Goal: Task Accomplishment & Management: Use online tool/utility

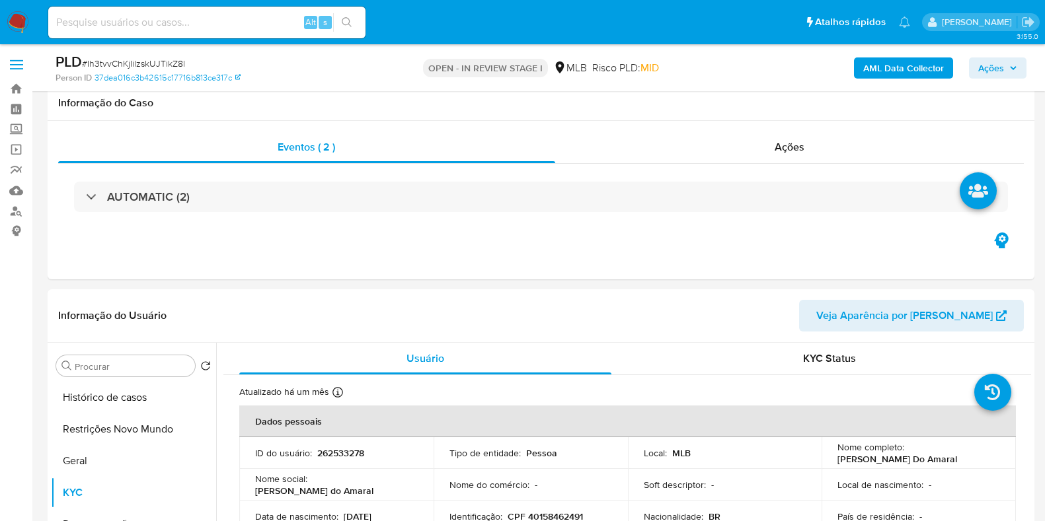
select select "10"
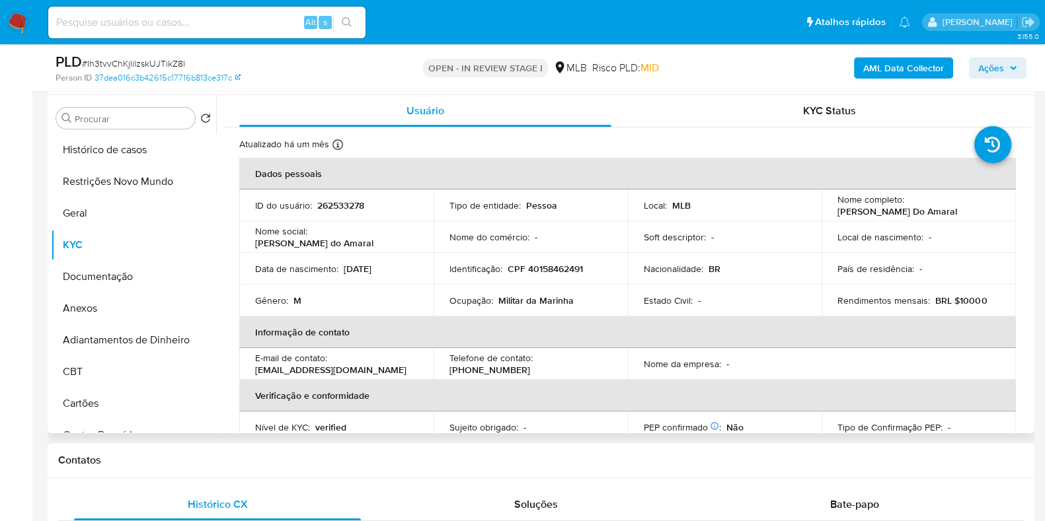
click at [564, 272] on p "CPF 40158462491" at bounding box center [544, 269] width 75 height 12
click at [614, 264] on td "Identificação : CPF 40158462491" at bounding box center [530, 269] width 194 height 32
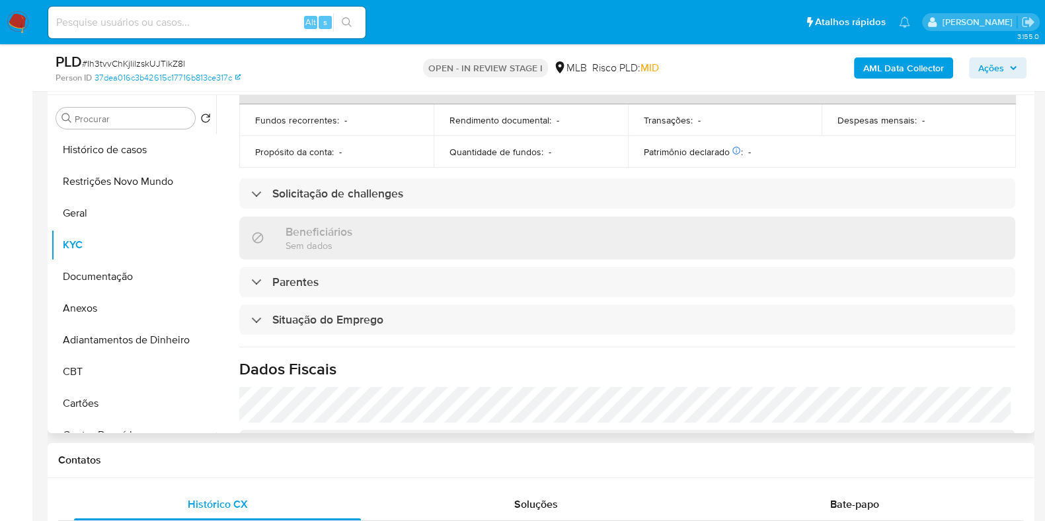
scroll to position [0, 0]
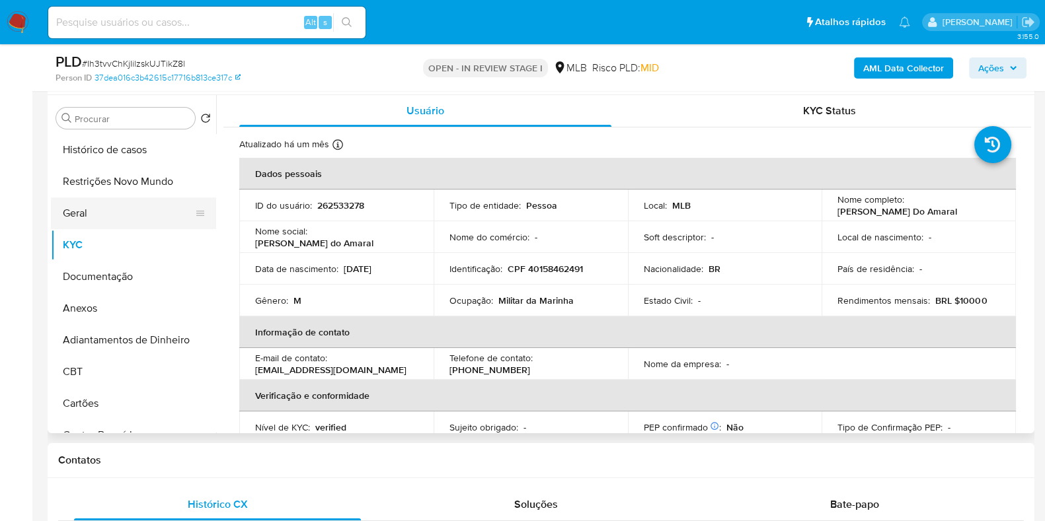
click at [147, 217] on button "Geral" at bounding box center [128, 214] width 155 height 32
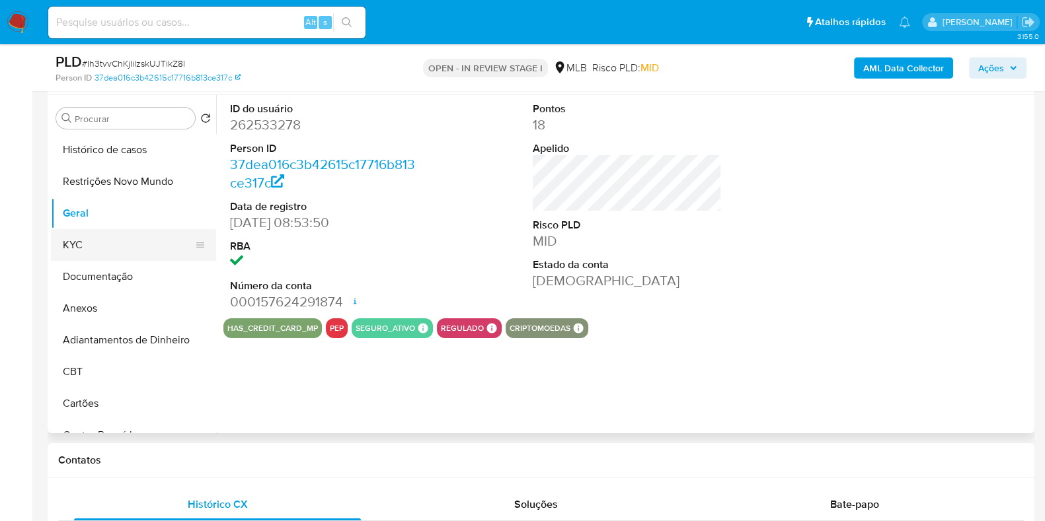
click at [120, 240] on button "KYC" at bounding box center [128, 245] width 155 height 32
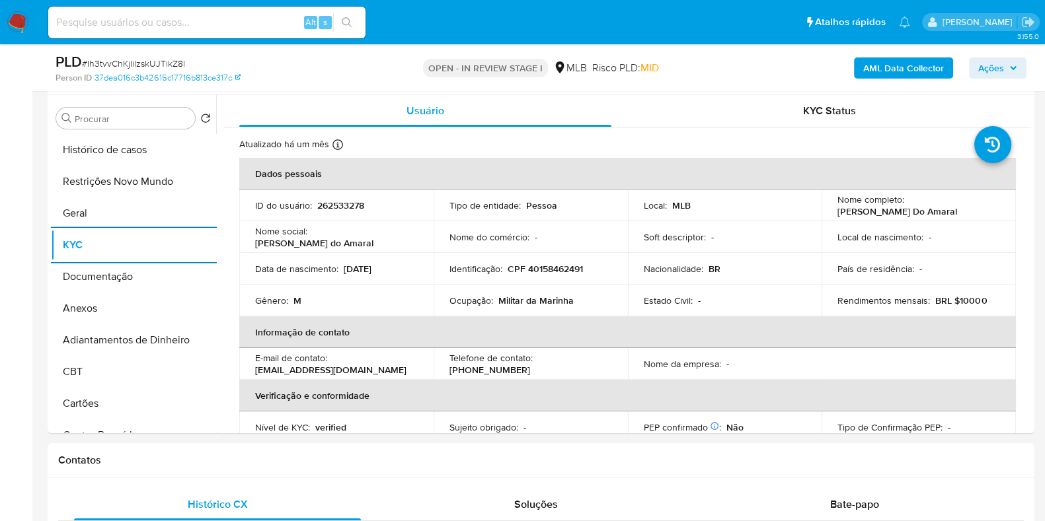
click at [1011, 67] on icon "button" at bounding box center [1012, 67] width 5 height 3
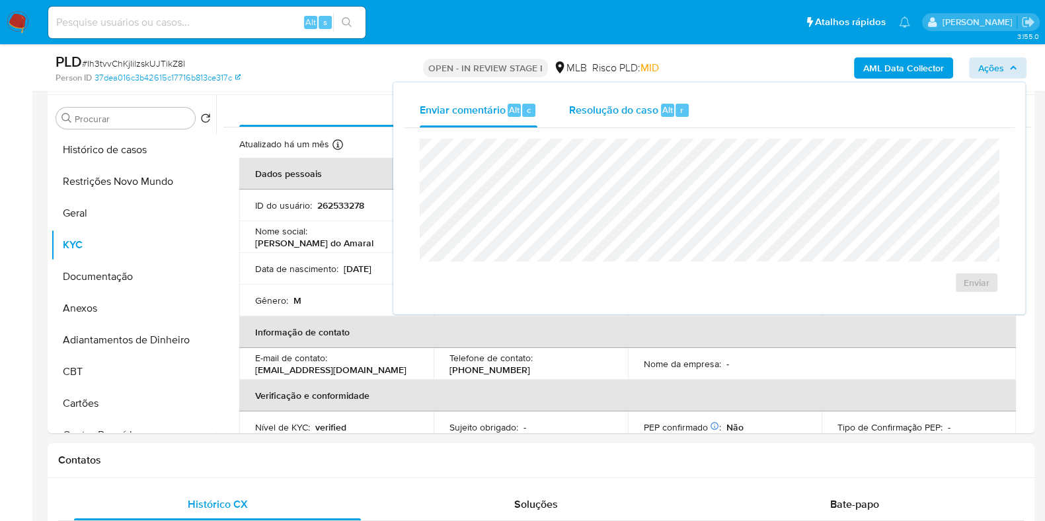
click at [607, 105] on span "Resolução do caso" at bounding box center [613, 109] width 89 height 15
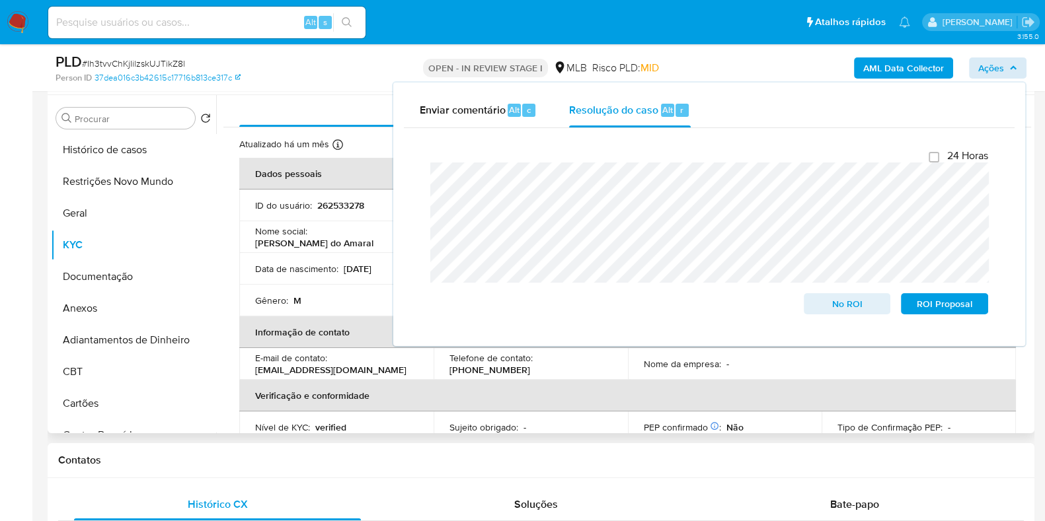
click at [340, 260] on td "Data de nascimento : 30/11/1963" at bounding box center [336, 269] width 194 height 32
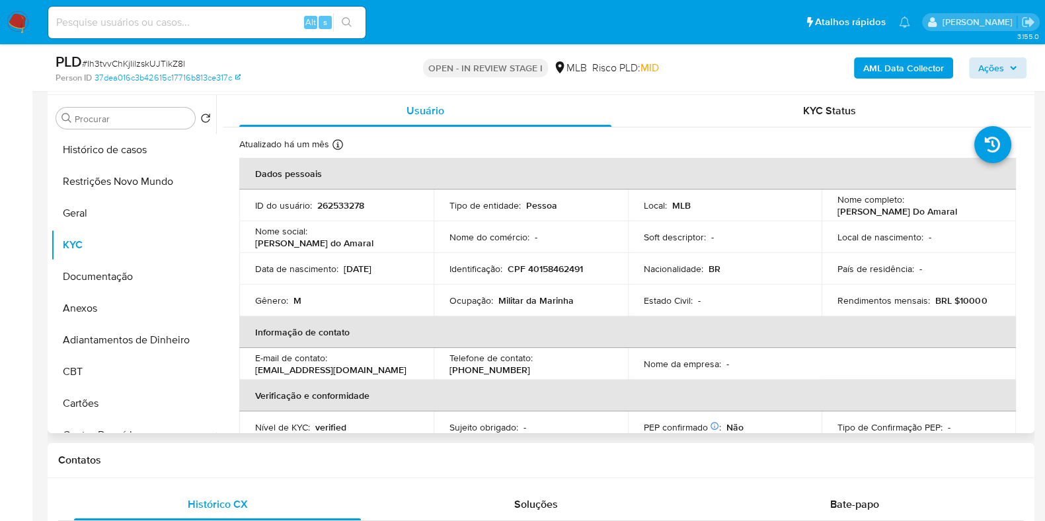
drag, startPoint x: 978, startPoint y: 209, endPoint x: 826, endPoint y: 209, distance: 151.3
click at [826, 209] on td "Nome completo : Andre Arnaldo Santana Do Amaral" at bounding box center [918, 206] width 194 height 32
copy p "Andre Arnaldo Santana Do Amaral"
click at [568, 274] on p "CPF 40158462491" at bounding box center [544, 269] width 75 height 12
click at [568, 272] on p "CPF 40158462491" at bounding box center [544, 269] width 75 height 12
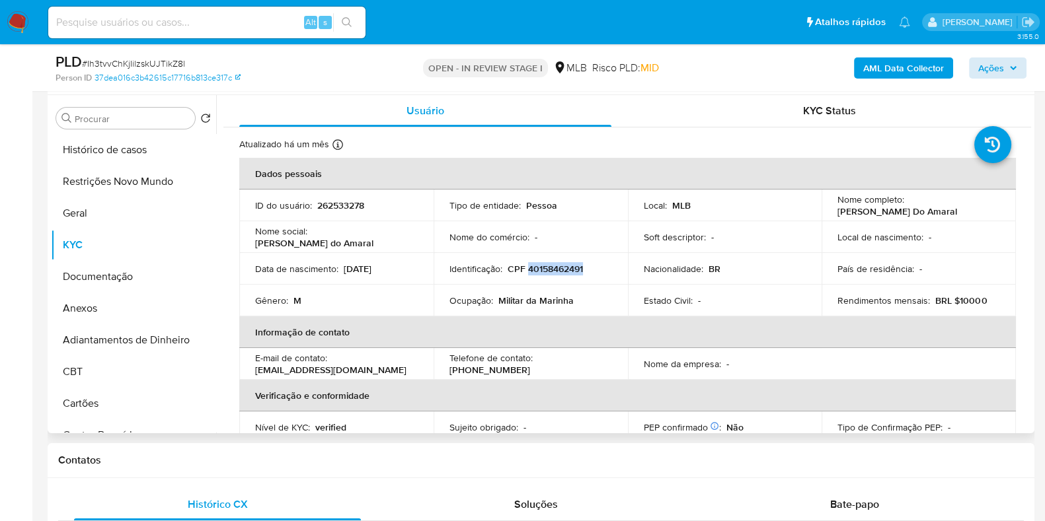
click at [568, 272] on p "CPF 40158462491" at bounding box center [544, 269] width 75 height 12
copy p "40158462491"
click at [120, 178] on button "Restrições Novo Mundo" at bounding box center [128, 182] width 155 height 32
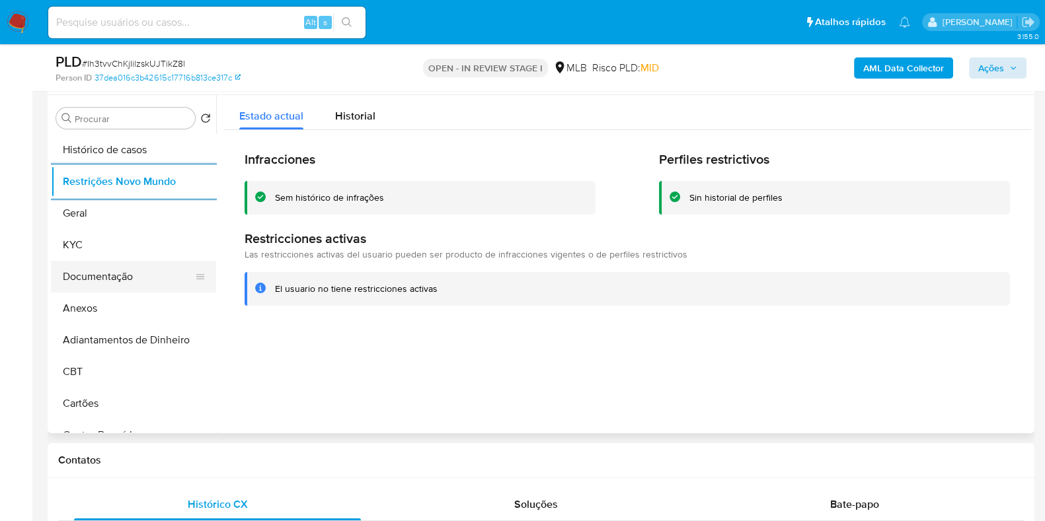
click at [145, 276] on button "Documentação" at bounding box center [128, 277] width 155 height 32
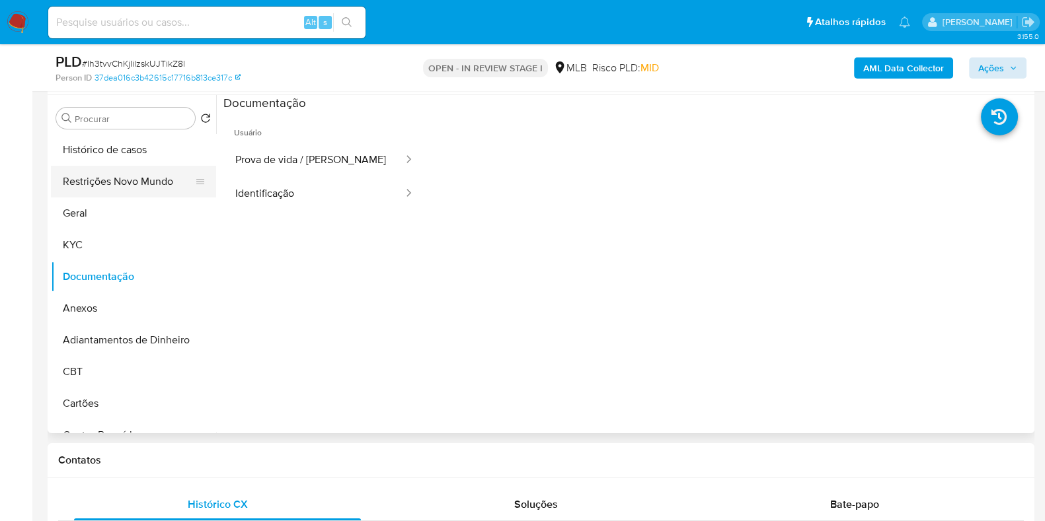
click at [119, 176] on button "Restrições Novo Mundo" at bounding box center [128, 182] width 155 height 32
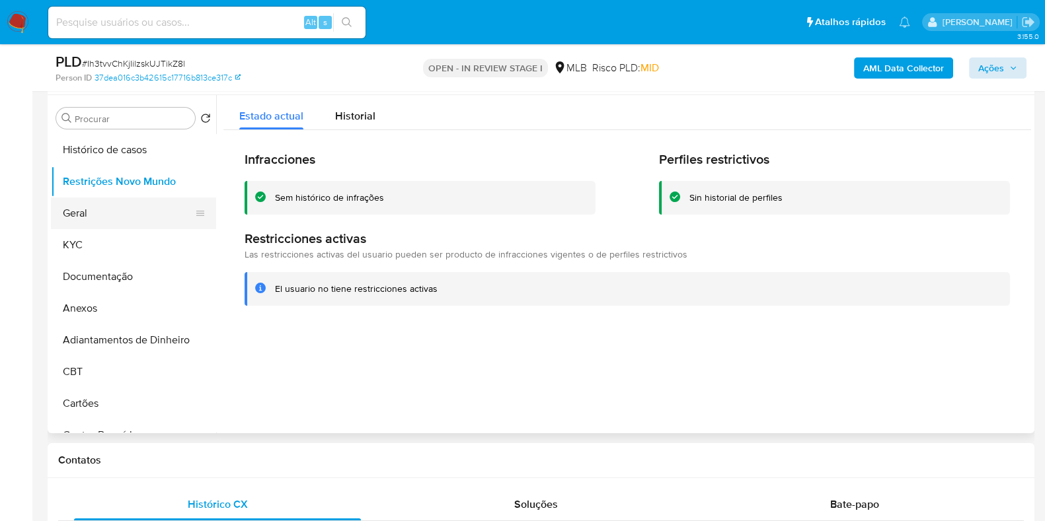
click at [122, 211] on button "Geral" at bounding box center [128, 214] width 155 height 32
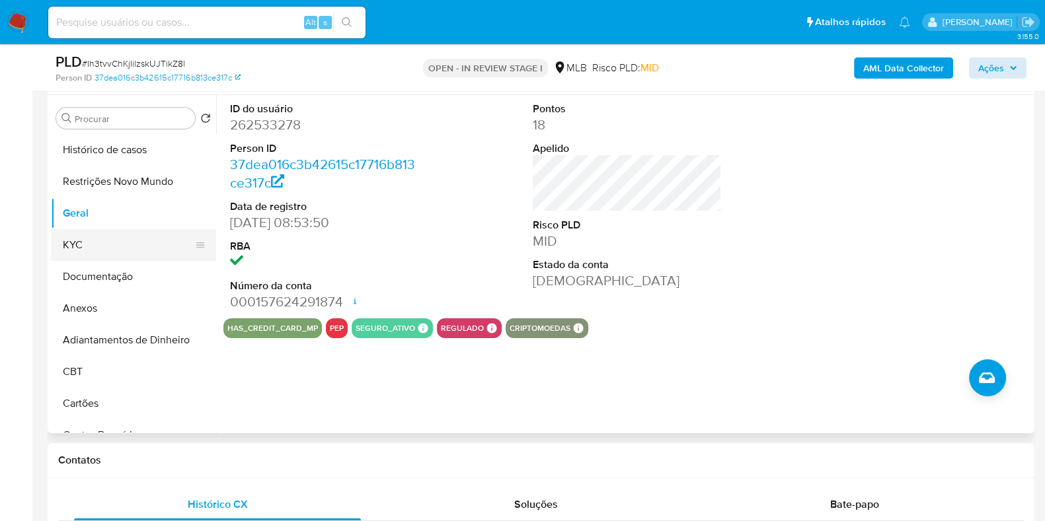
click at [86, 244] on button "KYC" at bounding box center [128, 245] width 155 height 32
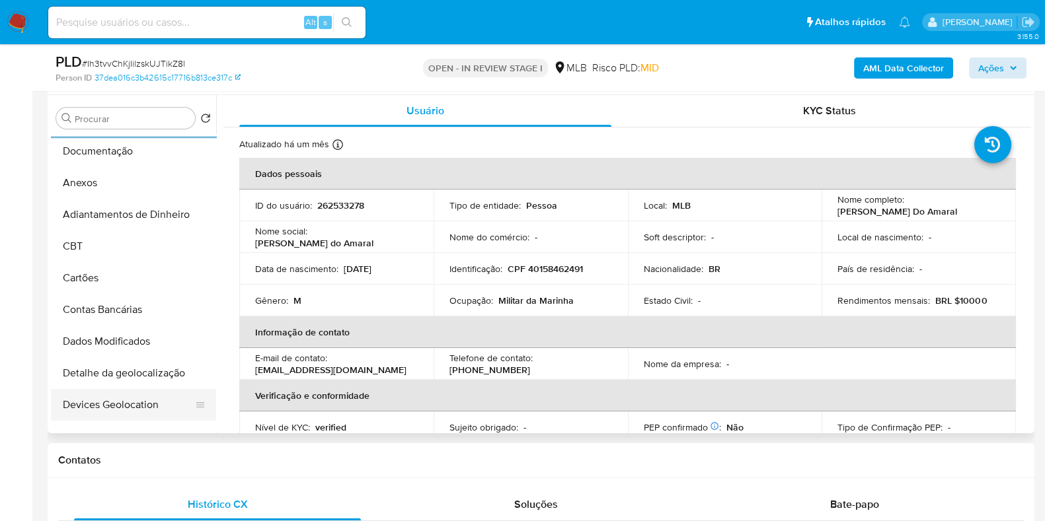
scroll to position [248, 0]
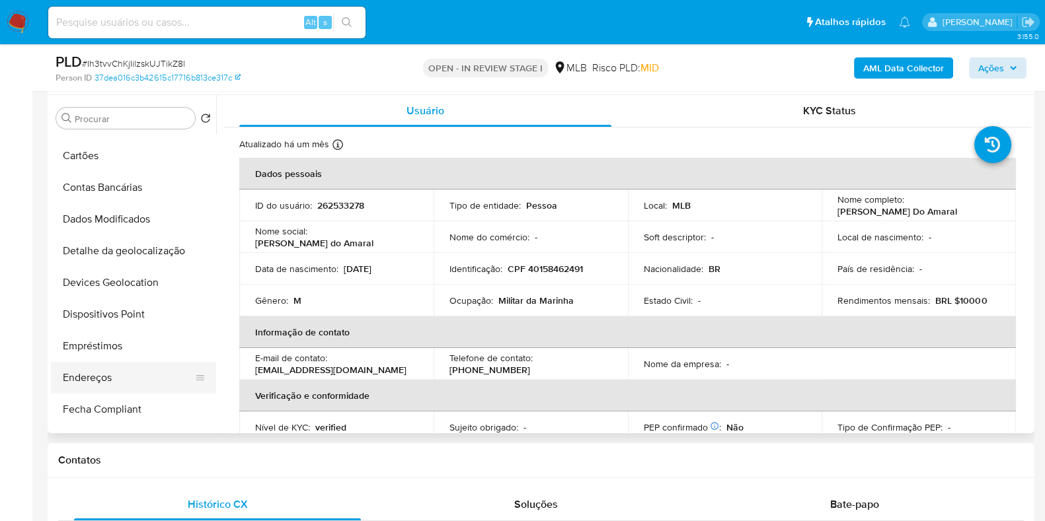
click at [89, 385] on button "Endereços" at bounding box center [128, 378] width 155 height 32
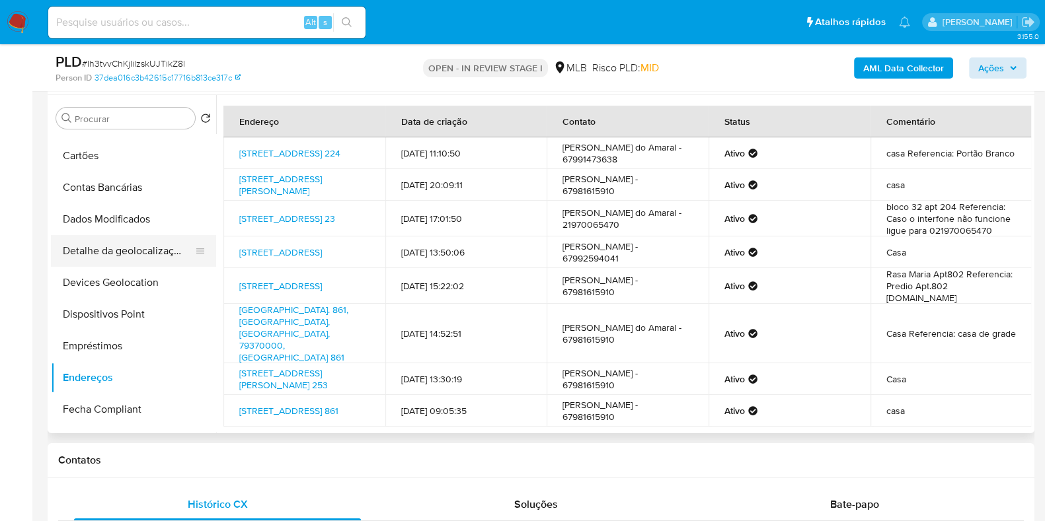
click at [106, 250] on button "Detalhe da geolocalização" at bounding box center [128, 251] width 155 height 32
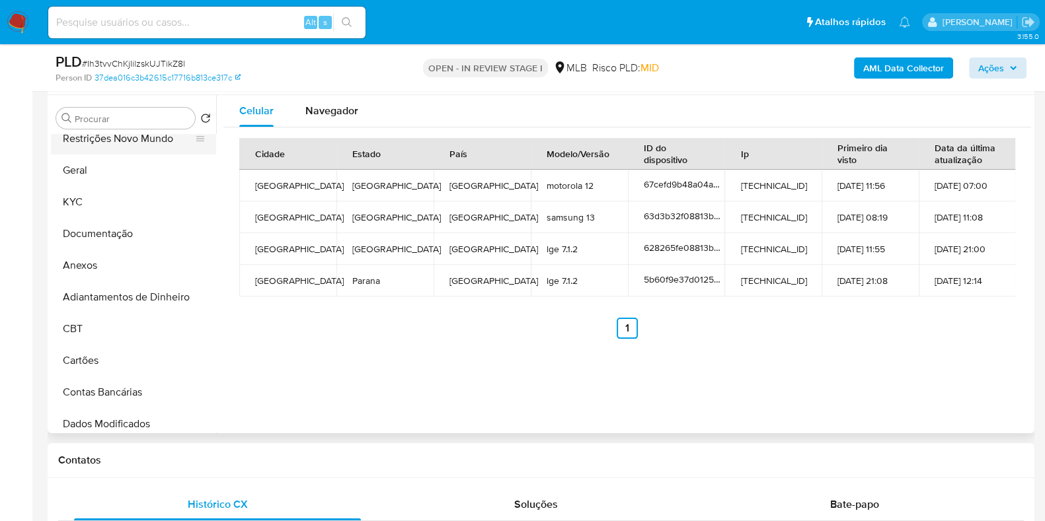
scroll to position [0, 0]
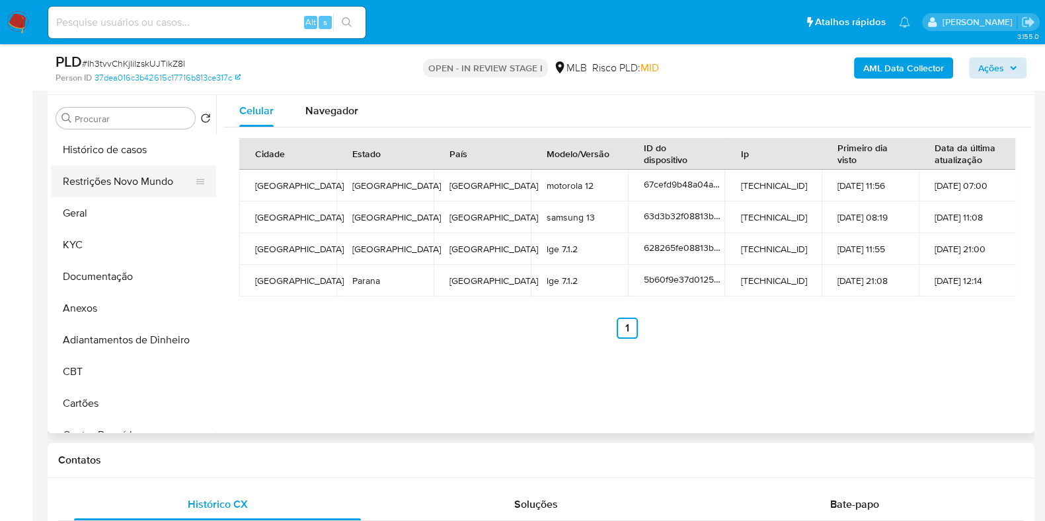
click at [122, 176] on button "Restrições Novo Mundo" at bounding box center [128, 182] width 155 height 32
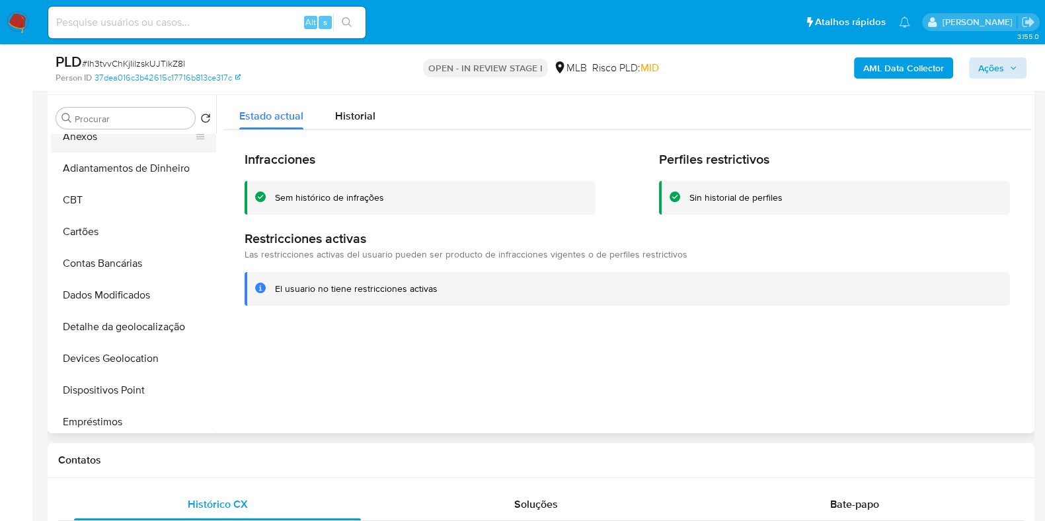
scroll to position [330, 0]
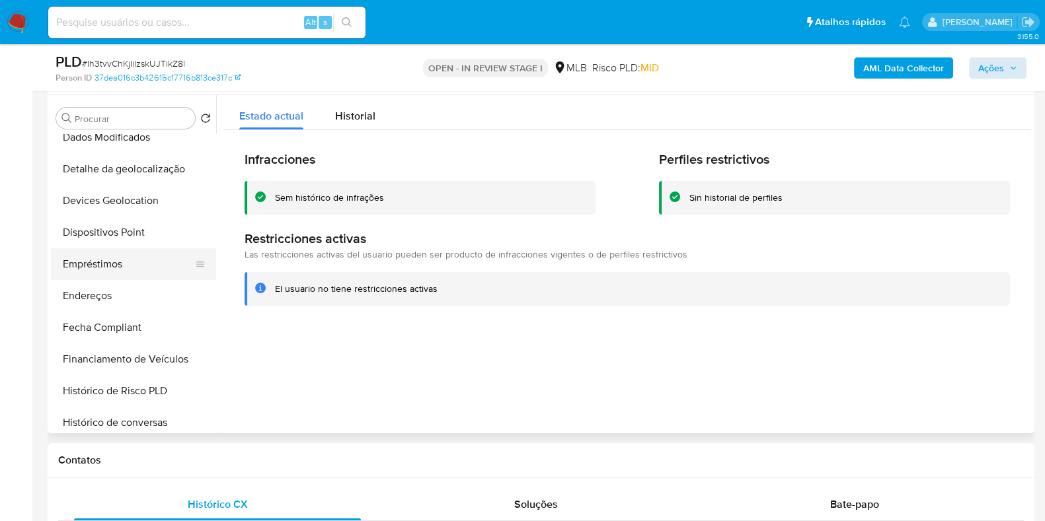
click at [128, 266] on button "Empréstimos" at bounding box center [128, 264] width 155 height 32
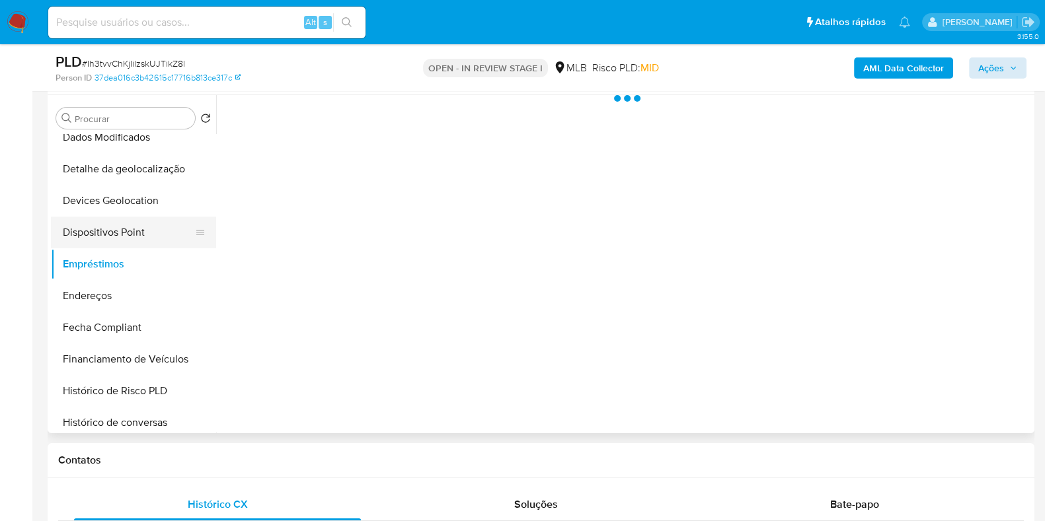
click at [139, 227] on button "Dispositivos Point" at bounding box center [128, 233] width 155 height 32
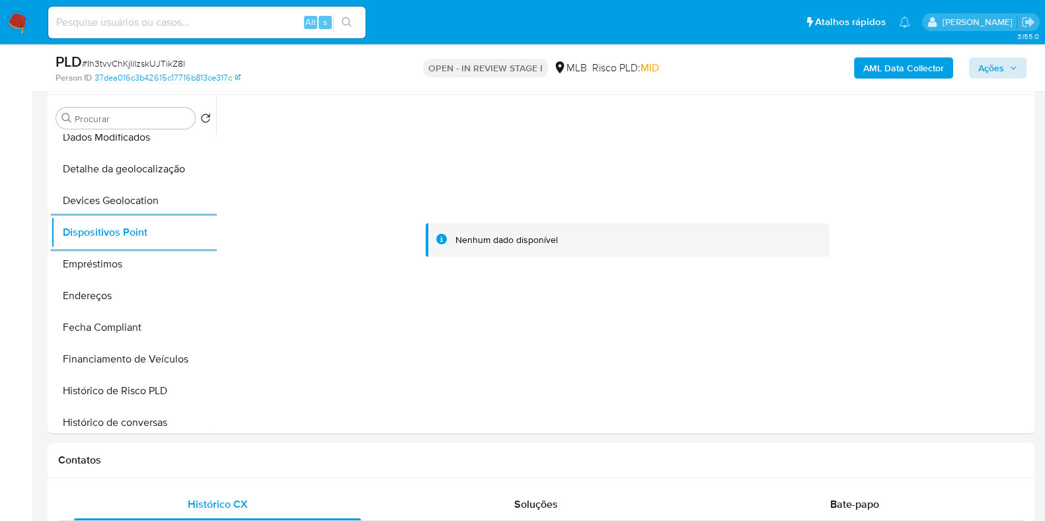
click at [891, 68] on b "AML Data Collector" at bounding box center [903, 67] width 81 height 21
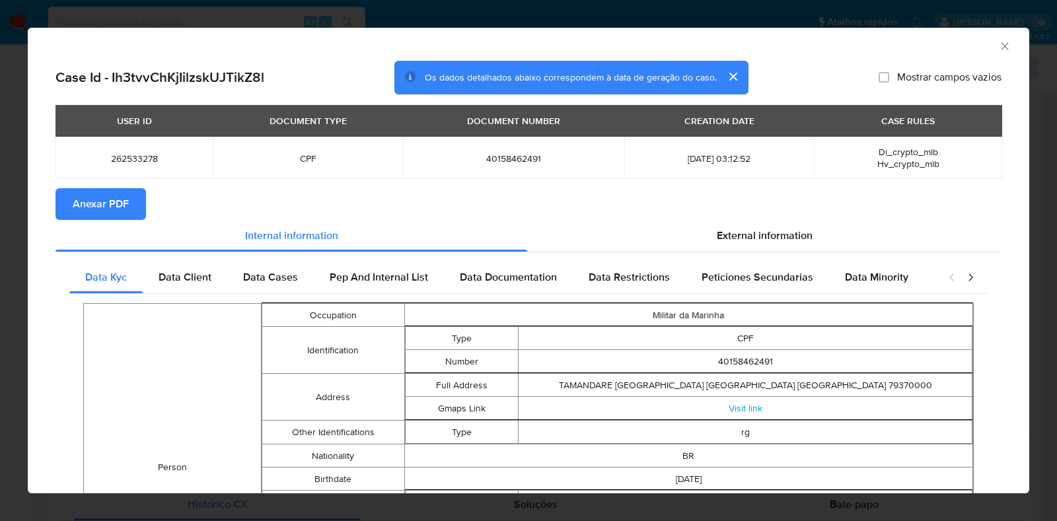
click at [129, 208] on button "Anexar PDF" at bounding box center [100, 204] width 91 height 32
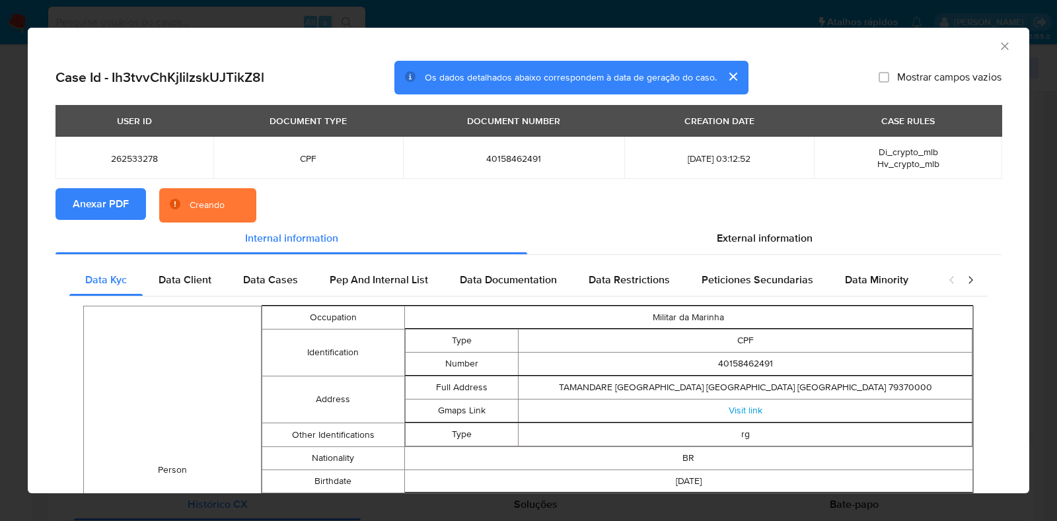
click at [18, 238] on div "AML Data Collector Case Id - Ih3tvvChKjIilzskUJTikZ8l Os dados detalhados abaix…" at bounding box center [528, 260] width 1057 height 521
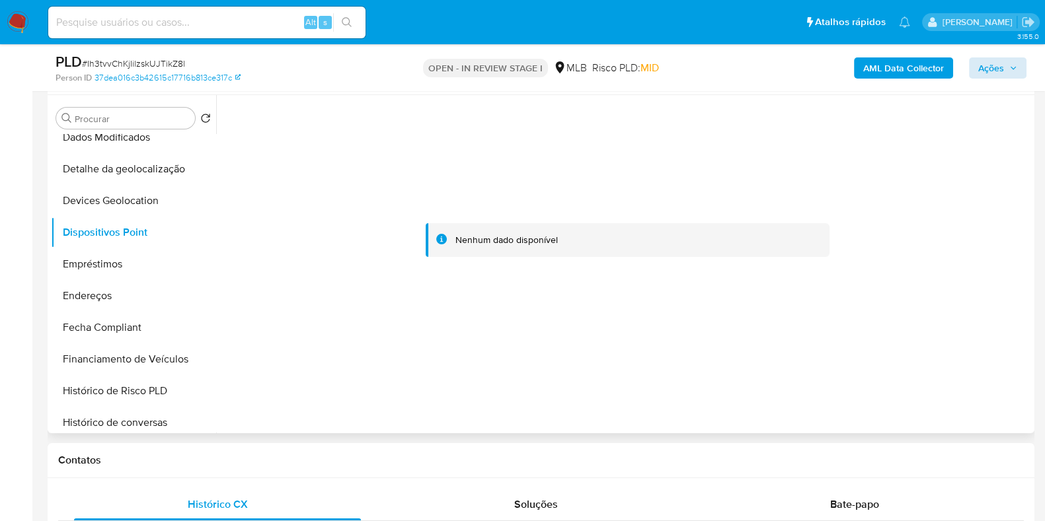
scroll to position [0, 0]
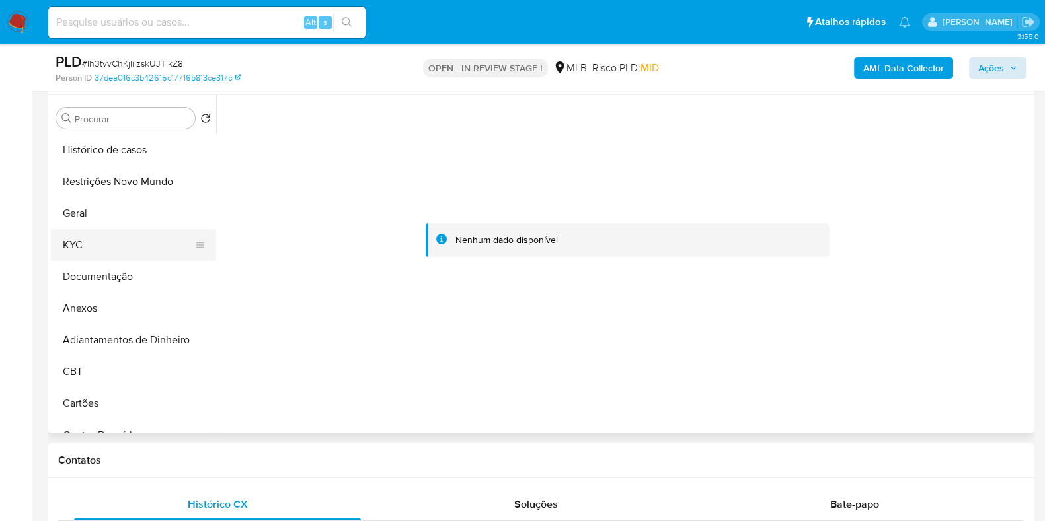
click at [121, 233] on button "KYC" at bounding box center [128, 245] width 155 height 32
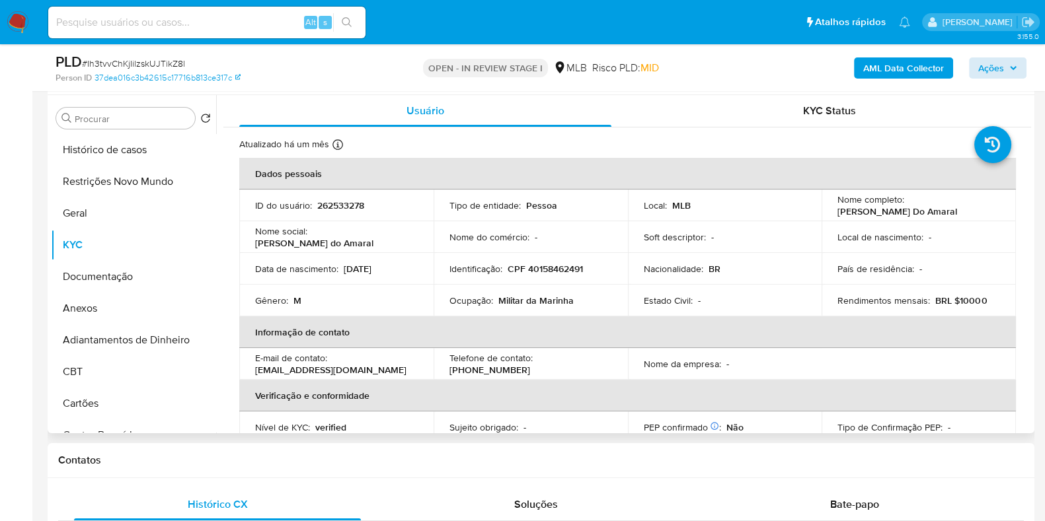
drag, startPoint x: 986, startPoint y: 212, endPoint x: 819, endPoint y: 214, distance: 166.5
click at [821, 214] on td "Nome completo : Andre Arnaldo Santana Do Amaral" at bounding box center [918, 206] width 194 height 32
copy p "Andre Arnaldo Santana Do Amaral"
click at [1004, 57] on span "Ações" at bounding box center [991, 67] width 26 height 21
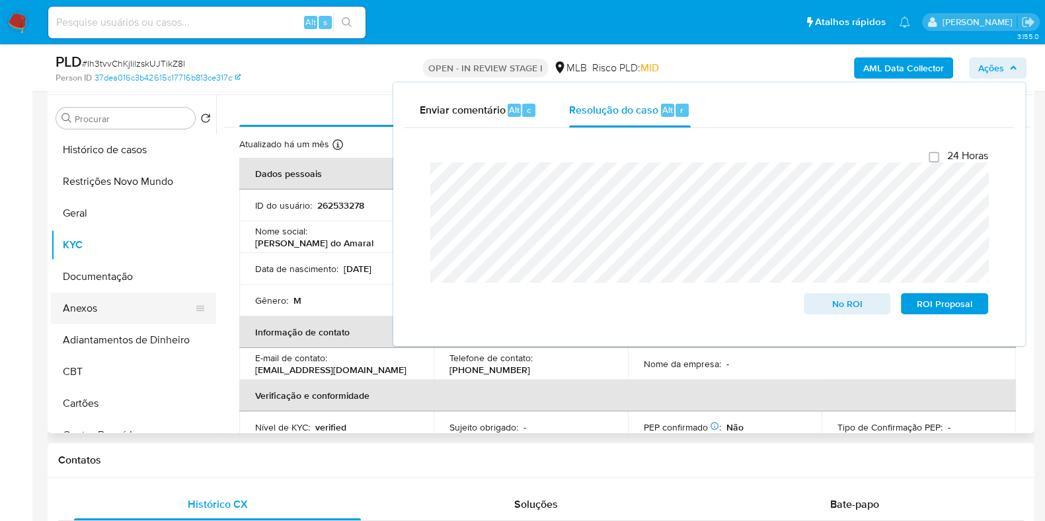
drag, startPoint x: 89, startPoint y: 311, endPoint x: 107, endPoint y: 312, distance: 17.9
click at [89, 312] on button "Anexos" at bounding box center [128, 309] width 155 height 32
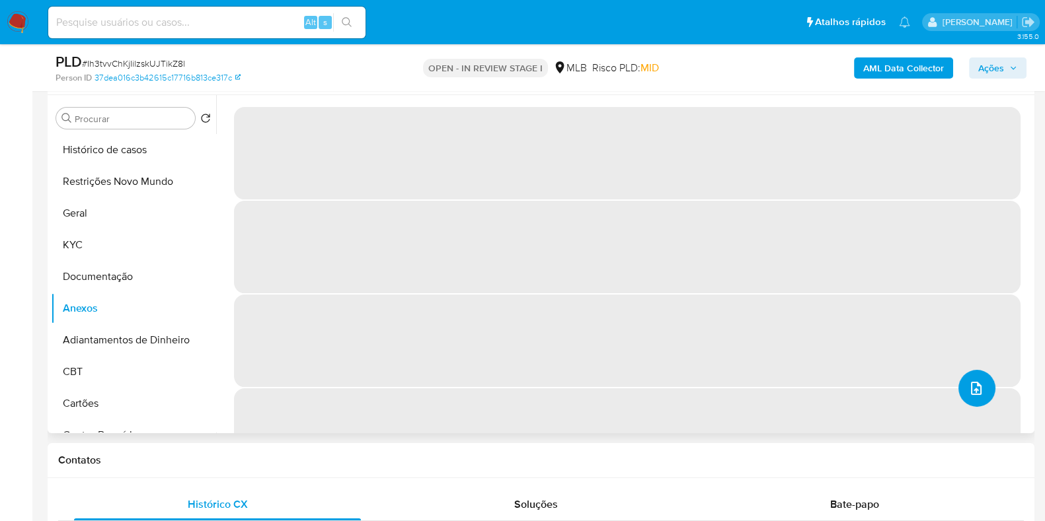
click at [968, 381] on icon "upload-file" at bounding box center [976, 389] width 16 height 16
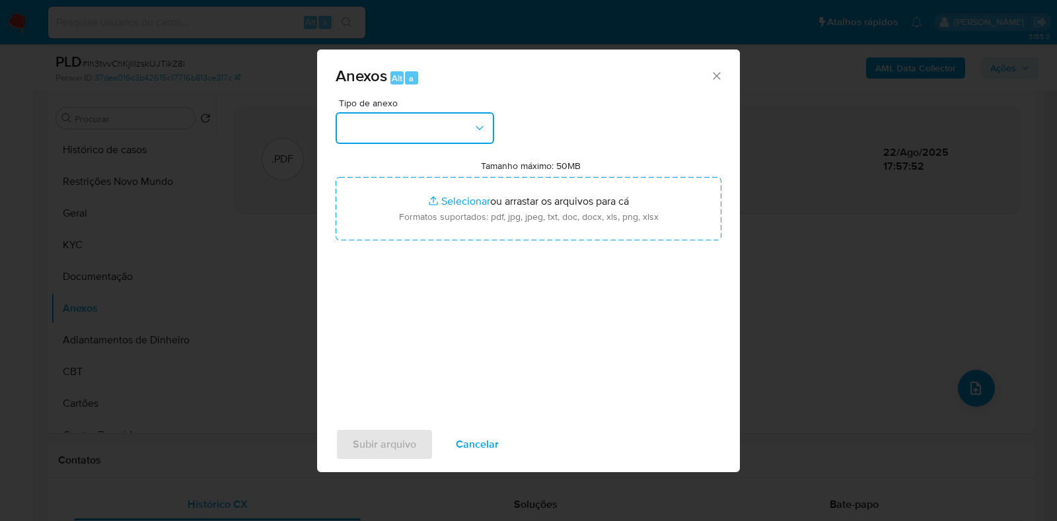
click at [439, 122] on button "button" at bounding box center [415, 128] width 159 height 32
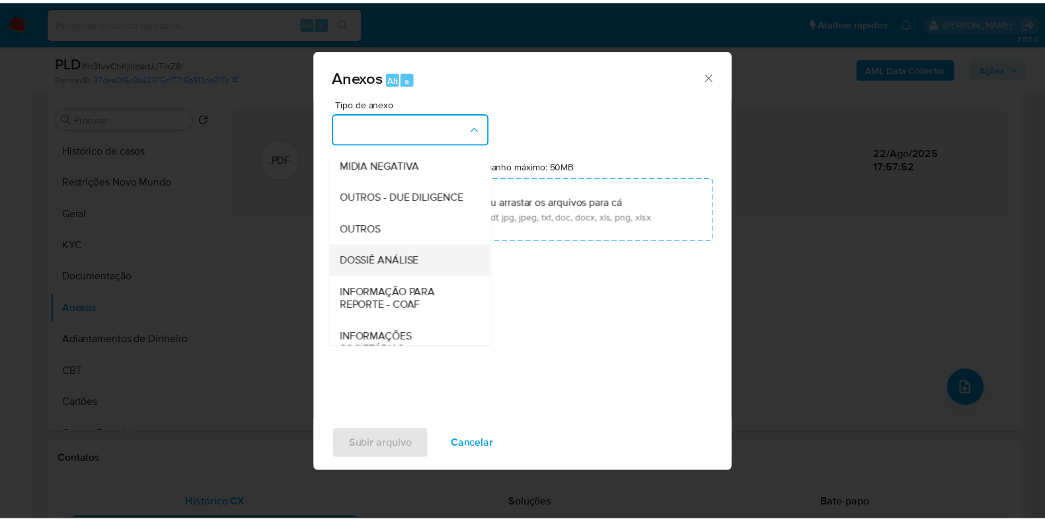
scroll to position [203, 0]
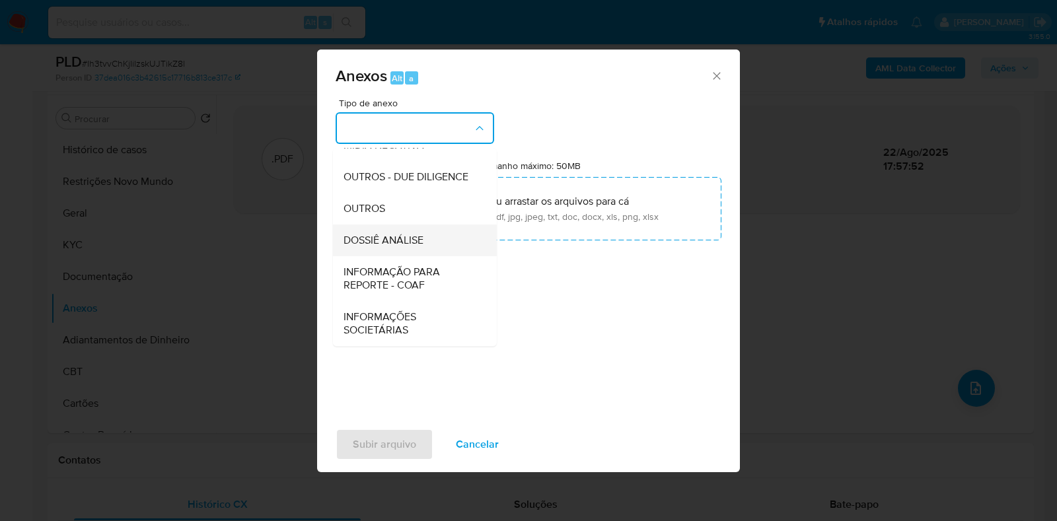
click at [402, 240] on span "DOSSIÊ ANÁLISE" at bounding box center [384, 240] width 80 height 13
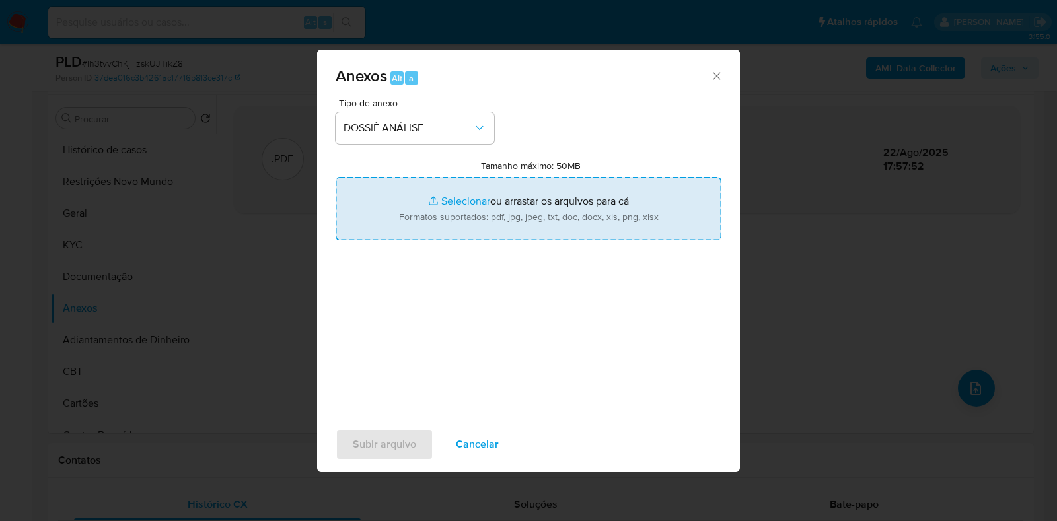
type input "C:\fakepath\CPF 40158462491 - ANDRE ARNALDO SANTANA DO AMARAL.pdf"
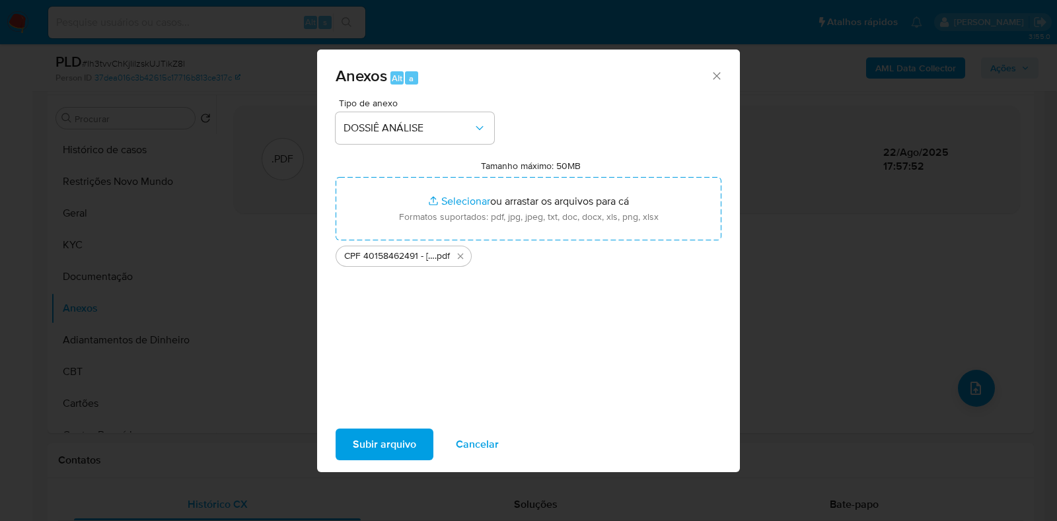
click at [401, 447] on span "Subir arquivo" at bounding box center [384, 444] width 63 height 29
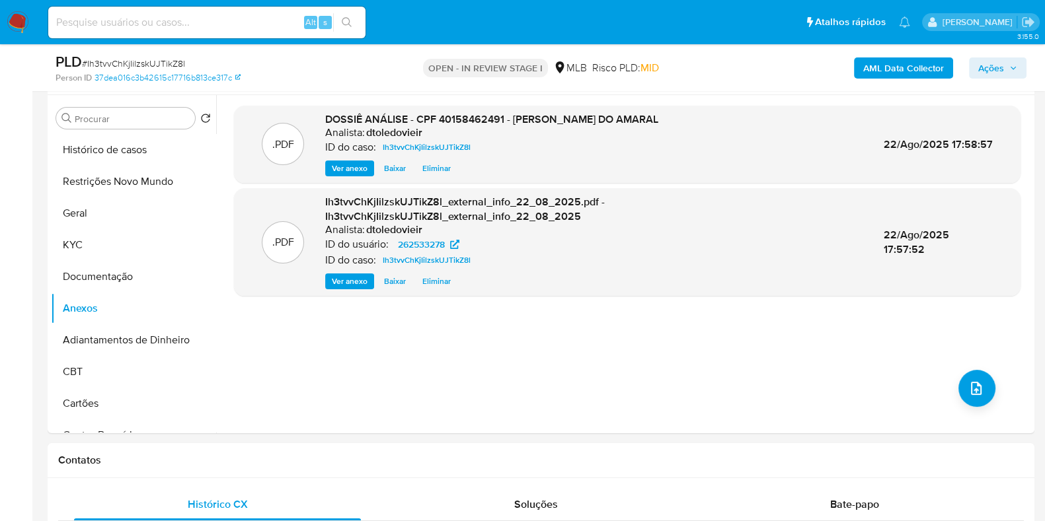
click at [1004, 73] on span "Ações" at bounding box center [997, 68] width 39 height 18
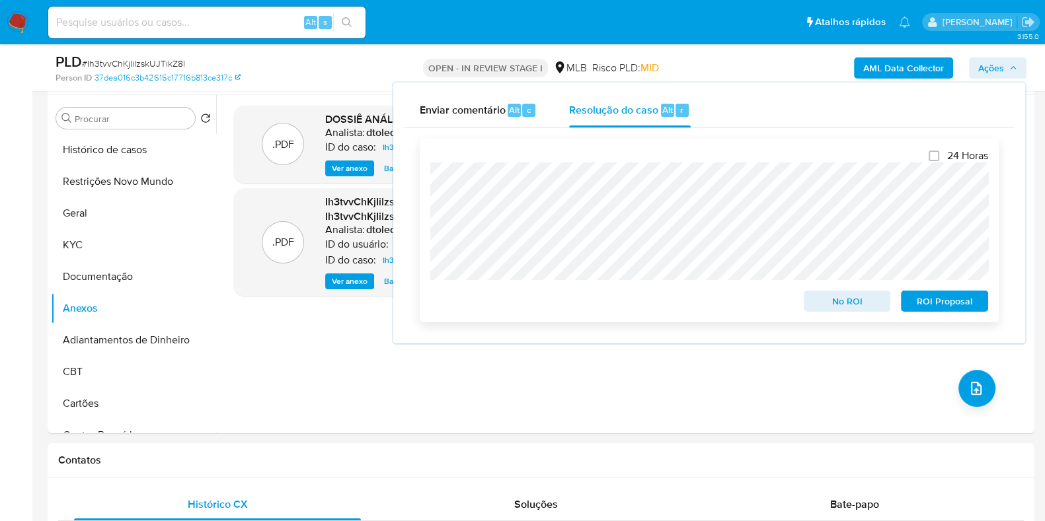
click at [817, 299] on span "No ROI" at bounding box center [847, 301] width 69 height 18
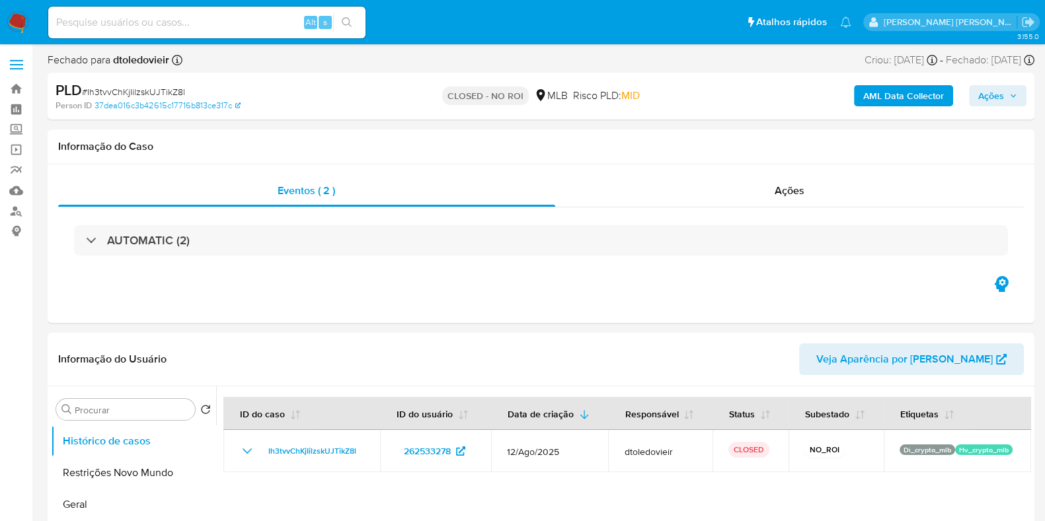
select select "10"
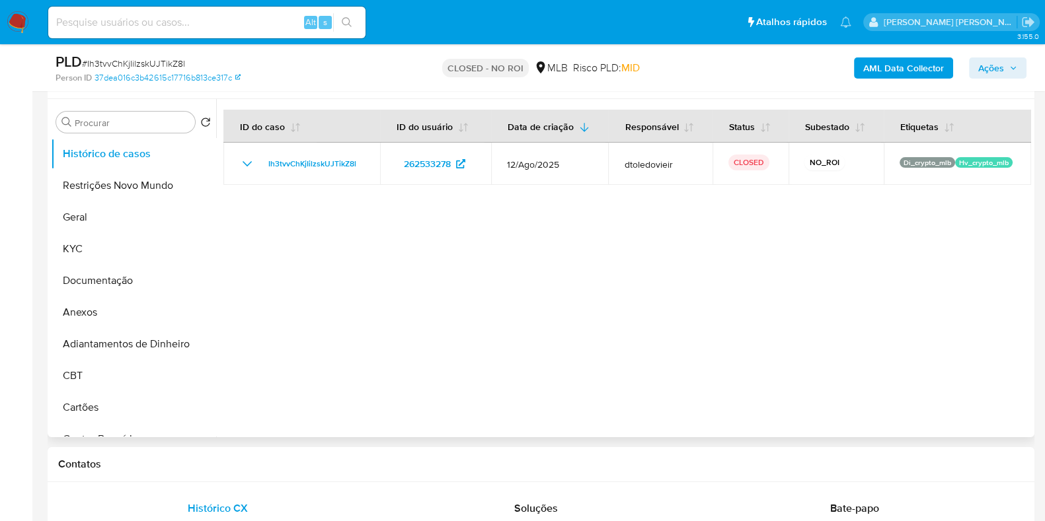
scroll to position [248, 0]
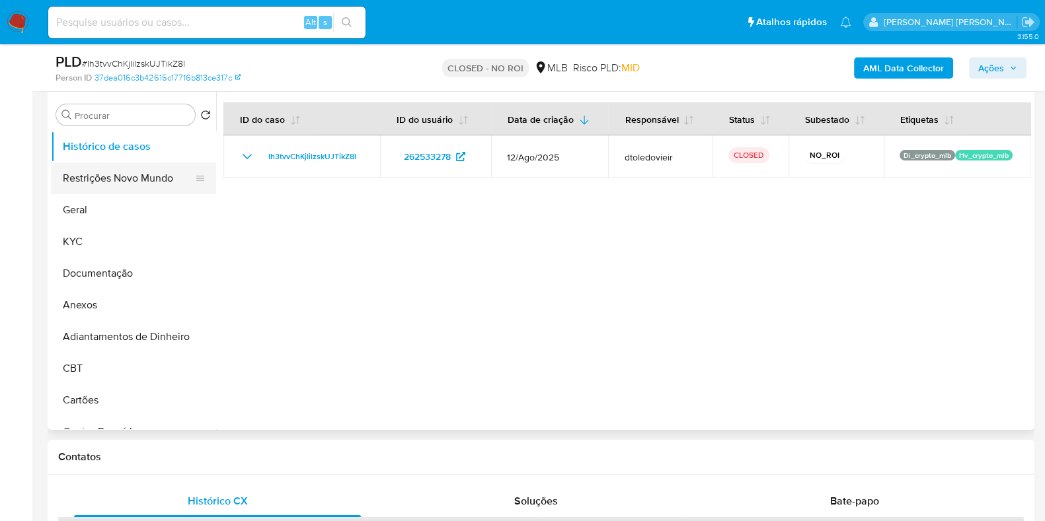
click at [69, 192] on button "Restrições Novo Mundo" at bounding box center [128, 179] width 155 height 32
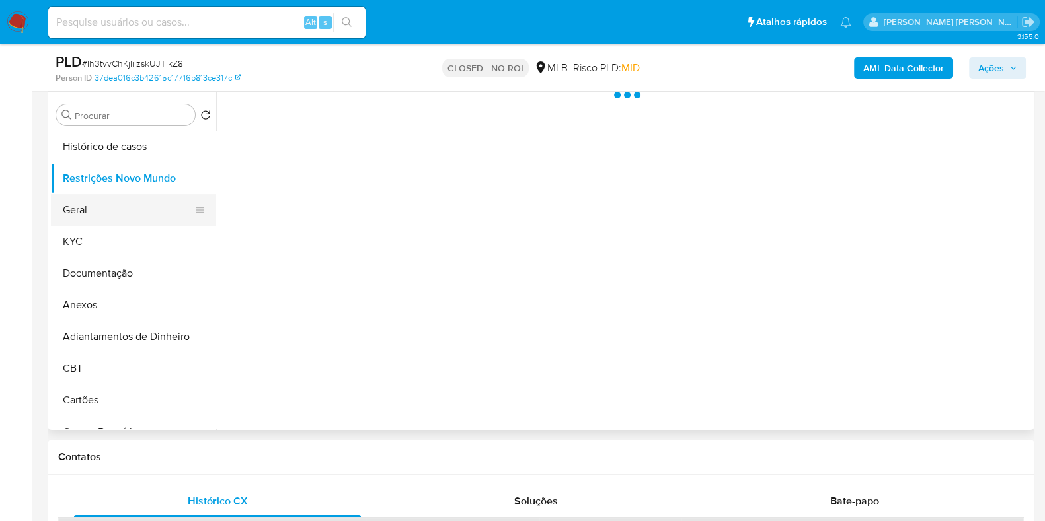
click at [67, 202] on button "Geral" at bounding box center [128, 210] width 155 height 32
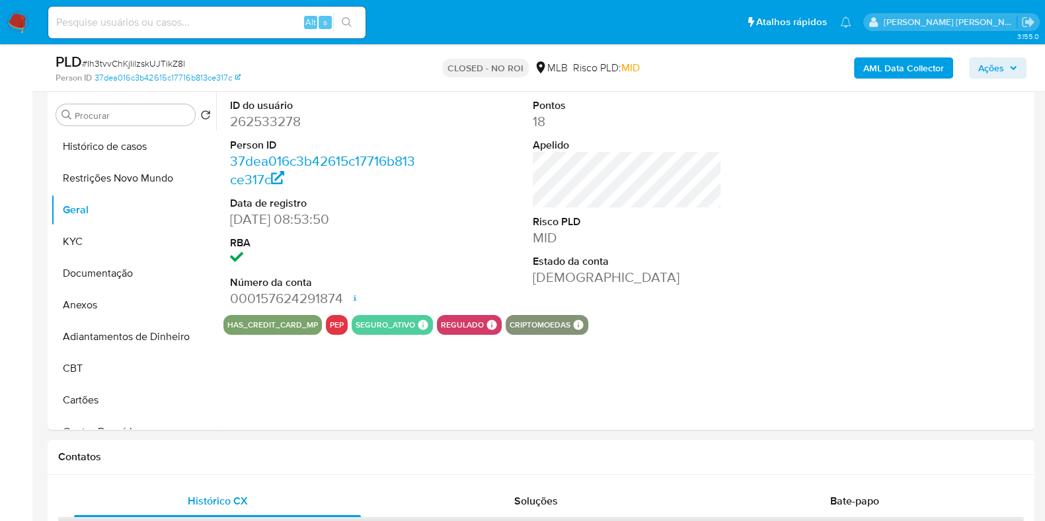
click at [256, 118] on dd "262533278" at bounding box center [324, 121] width 189 height 18
copy dd "262533278"
click at [244, 24] on input at bounding box center [206, 22] width 317 height 17
paste input "2178433799"
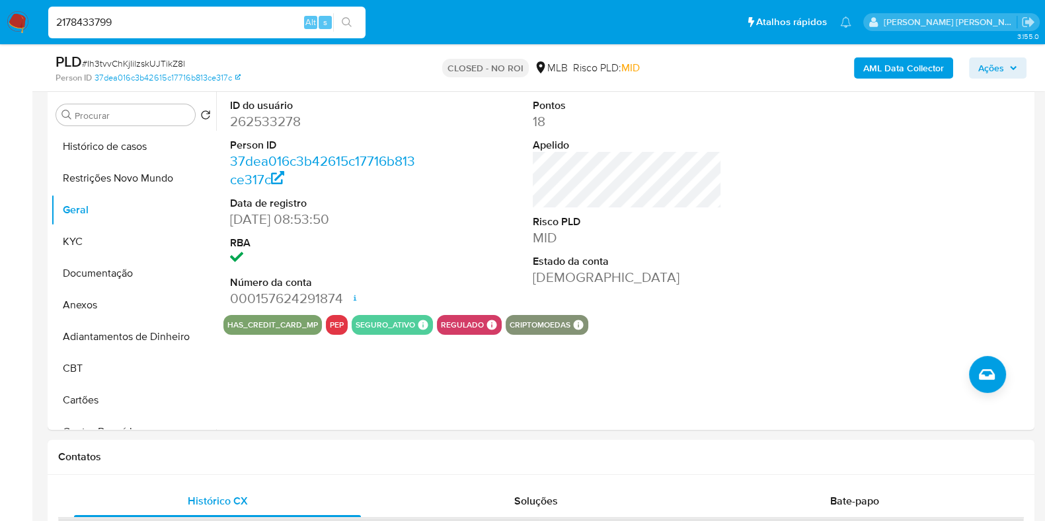
type input "2178433799"
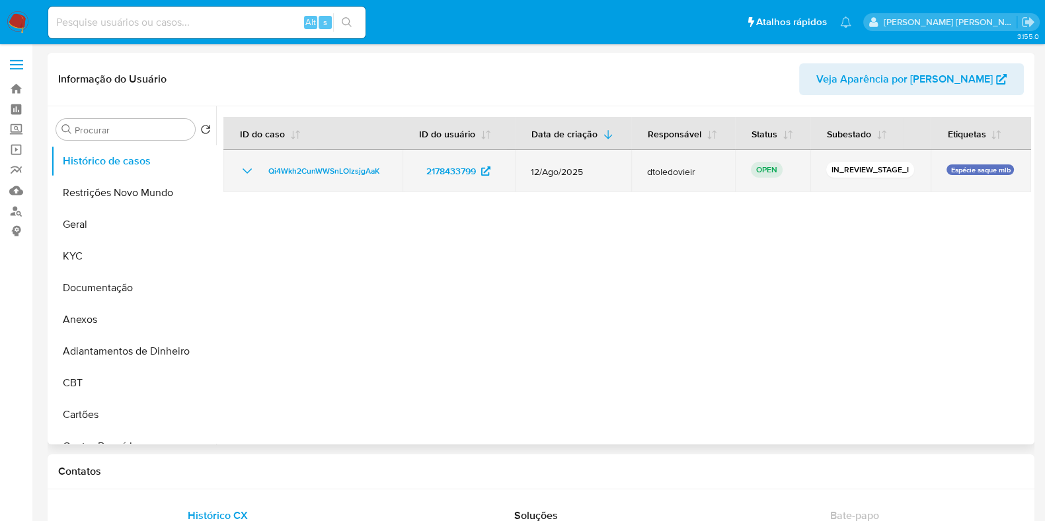
select select "10"
click at [356, 178] on span "Qi4Wkh2CunWWSnLOIzsjgAaK" at bounding box center [323, 171] width 111 height 16
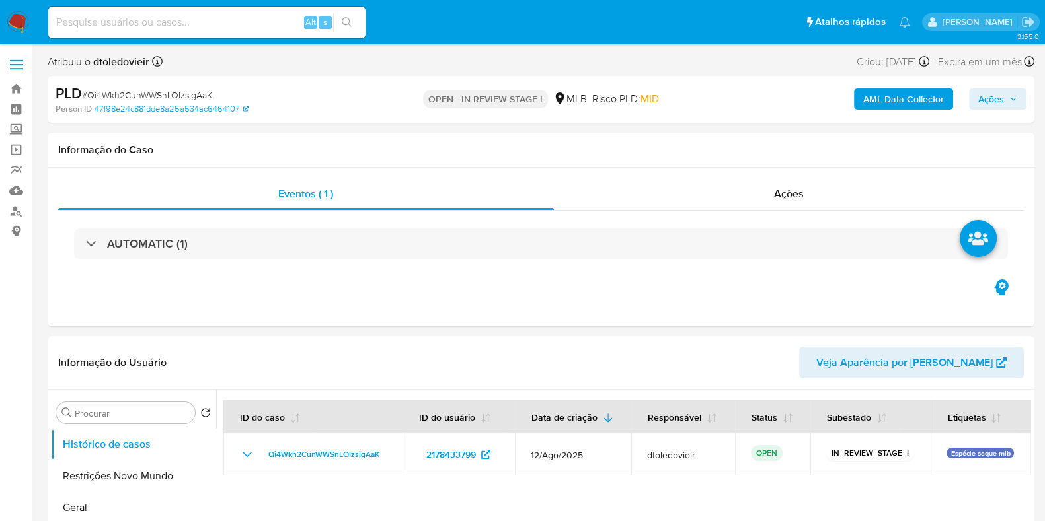
select select "10"
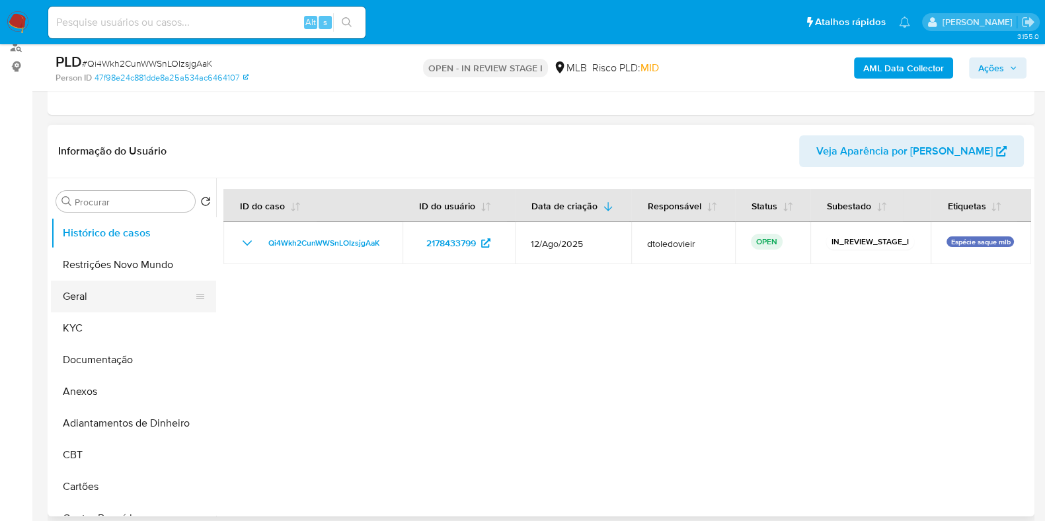
scroll to position [165, 0]
click at [102, 318] on button "KYC" at bounding box center [128, 328] width 155 height 32
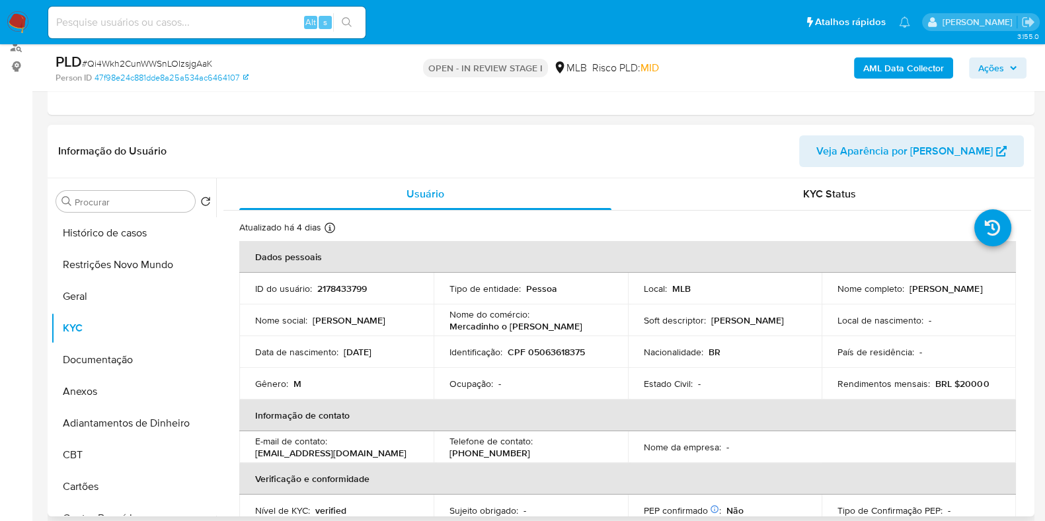
click at [710, 153] on header "Informação do Usuário Veja Aparência por Pessoa" at bounding box center [540, 151] width 965 height 32
click at [83, 338] on button "KYC" at bounding box center [128, 328] width 155 height 32
click at [91, 351] on button "Documentação" at bounding box center [128, 360] width 155 height 32
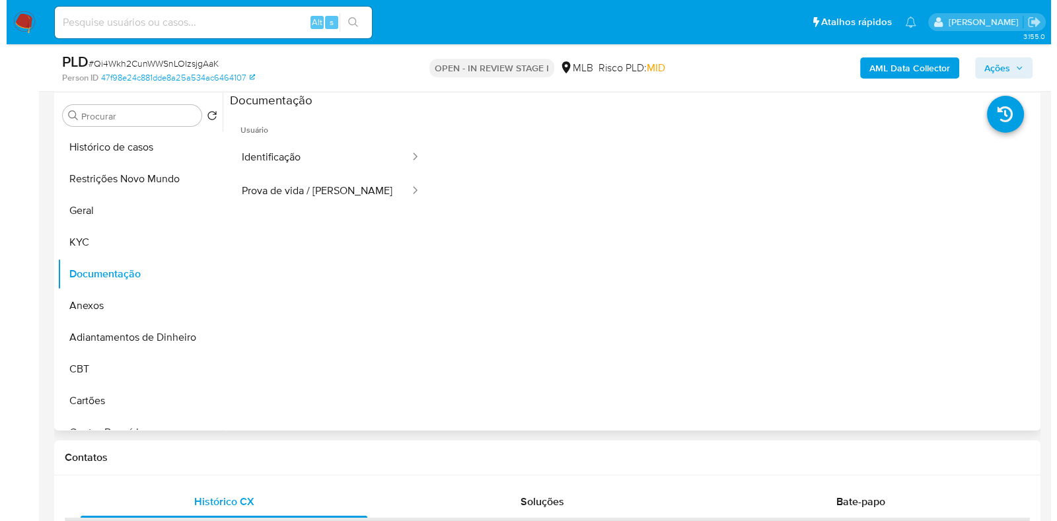
scroll to position [248, 0]
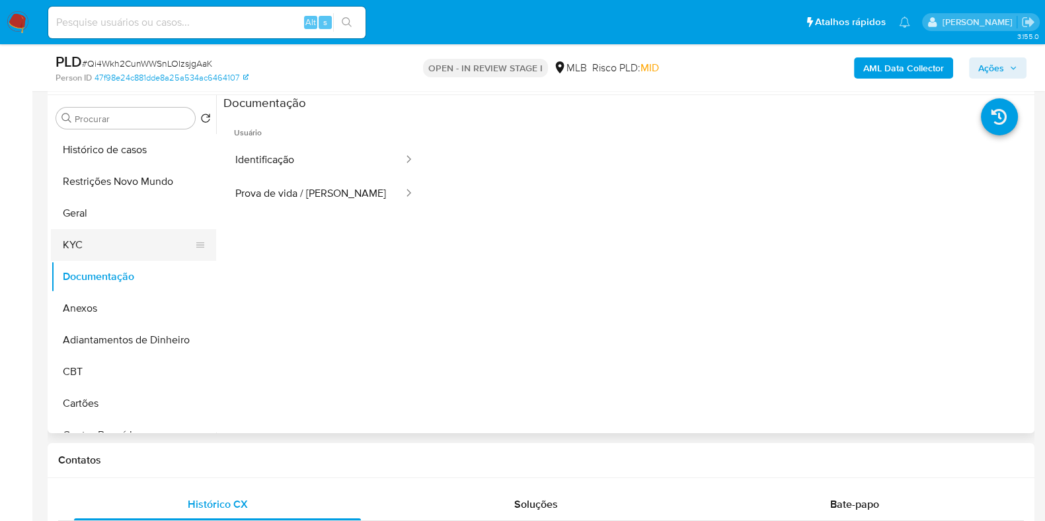
click at [94, 242] on button "KYC" at bounding box center [128, 245] width 155 height 32
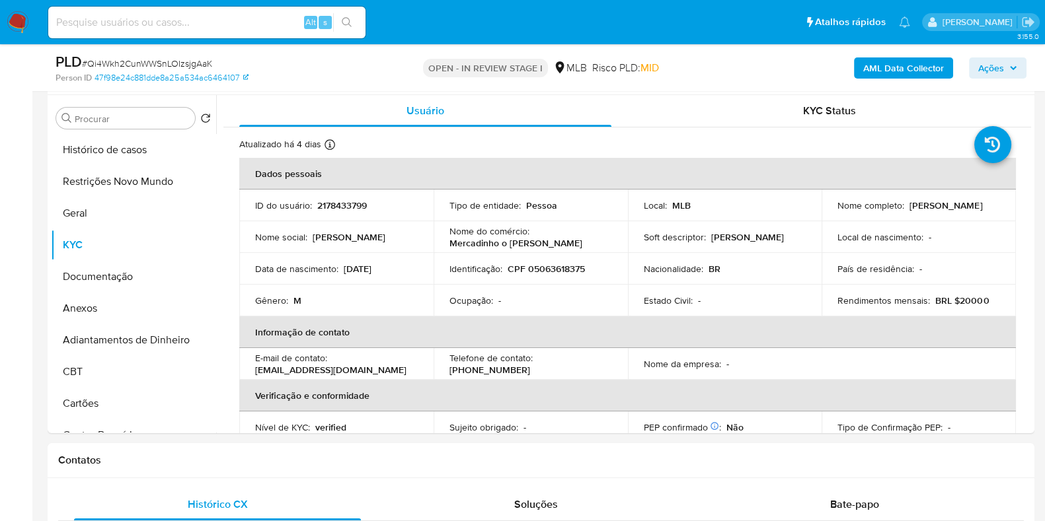
click at [909, 71] on b "AML Data Collector" at bounding box center [903, 67] width 81 height 21
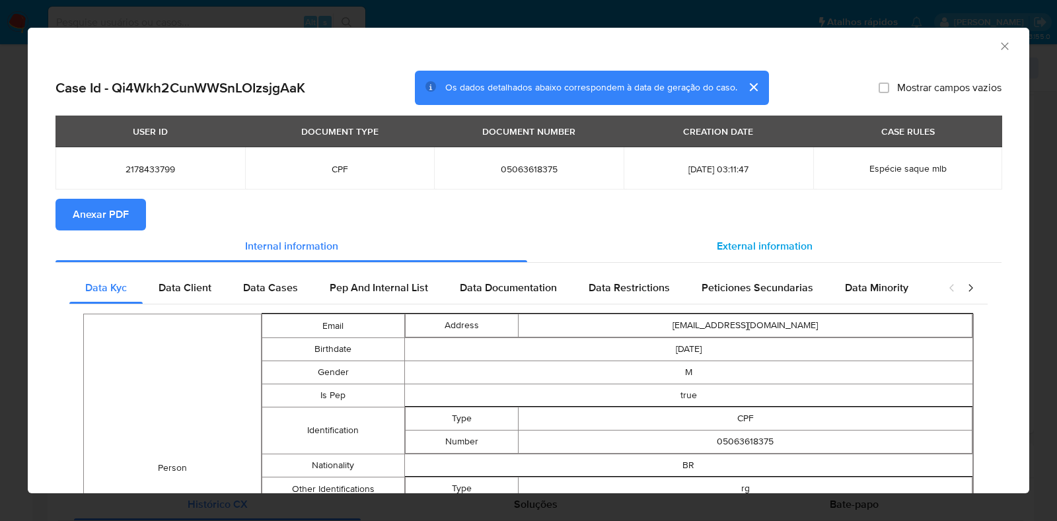
click at [753, 235] on div "External information" at bounding box center [764, 247] width 474 height 32
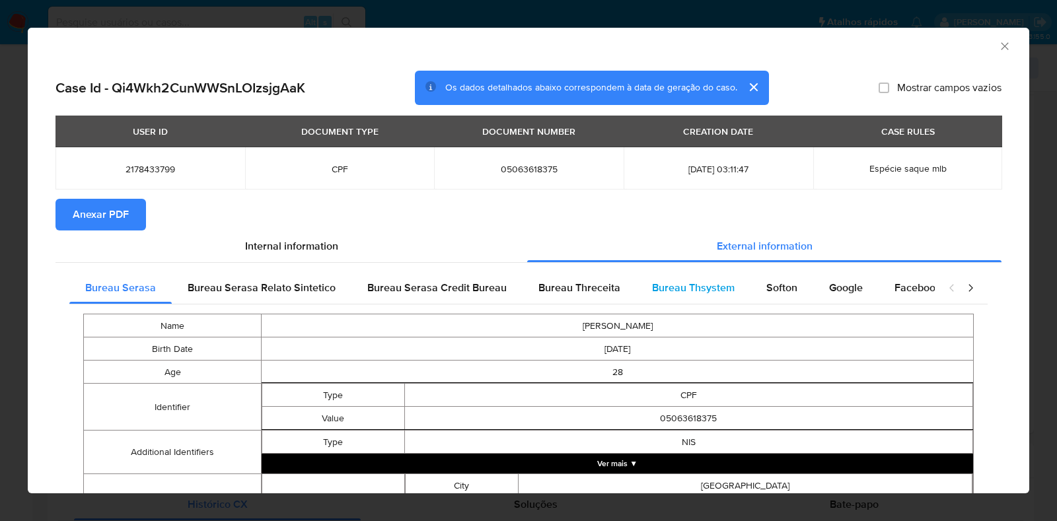
click at [690, 283] on span "Bureau Thsystem" at bounding box center [693, 287] width 83 height 15
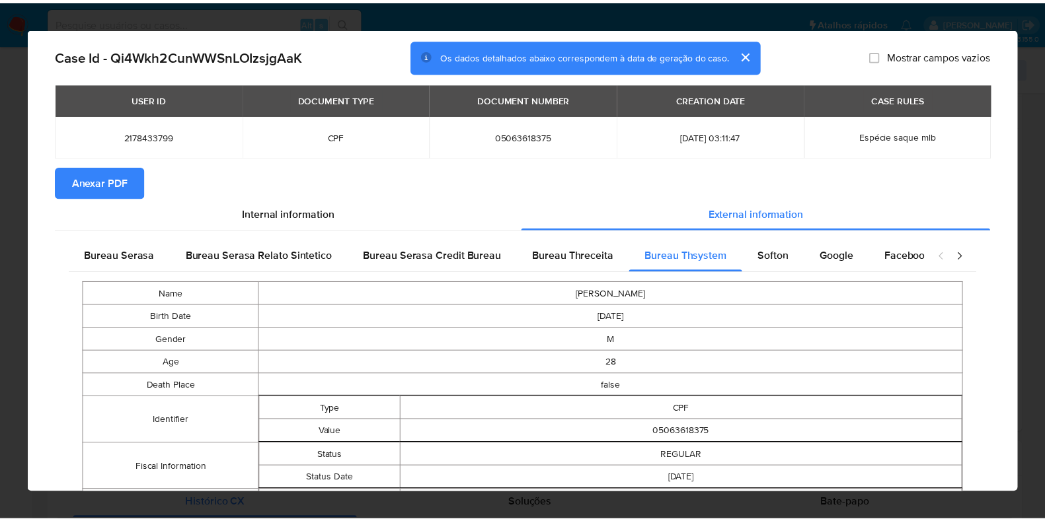
scroll to position [0, 0]
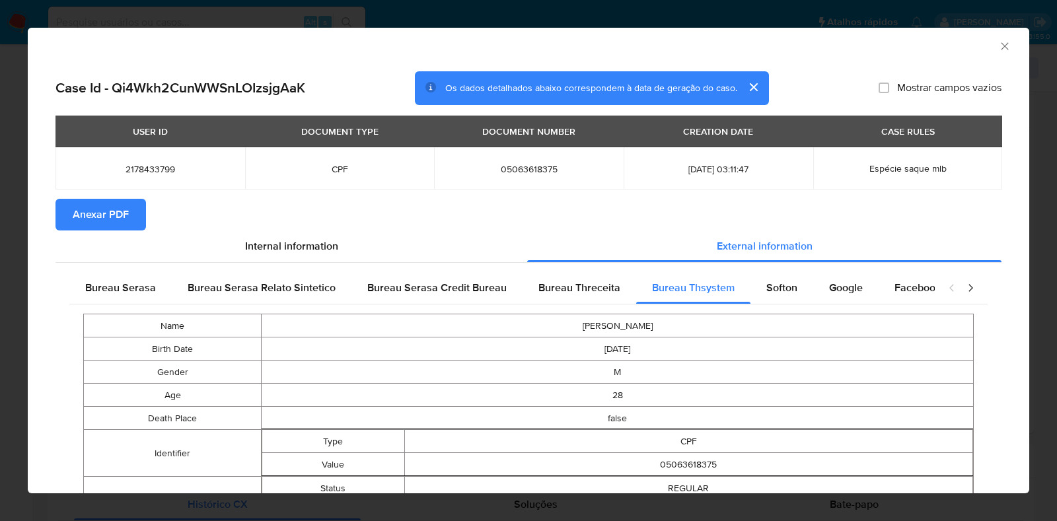
click at [532, 163] on span "05063618375" at bounding box center [529, 169] width 158 height 12
click at [526, 167] on span "05063618375" at bounding box center [529, 169] width 158 height 12
copy span "05063618375"
click at [1001, 48] on icon "Fechar a janela" at bounding box center [1004, 45] width 7 height 7
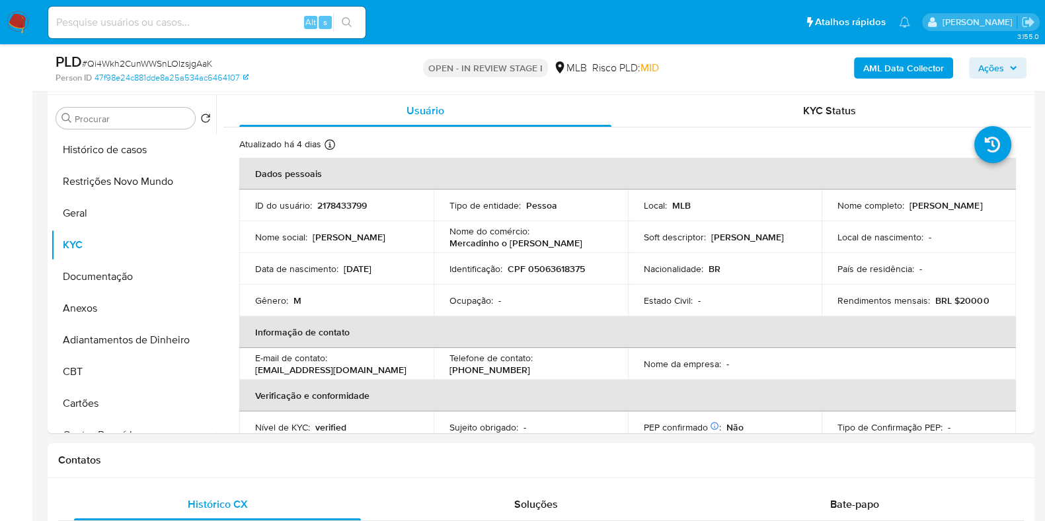
click at [991, 69] on span "Ações" at bounding box center [991, 67] width 26 height 21
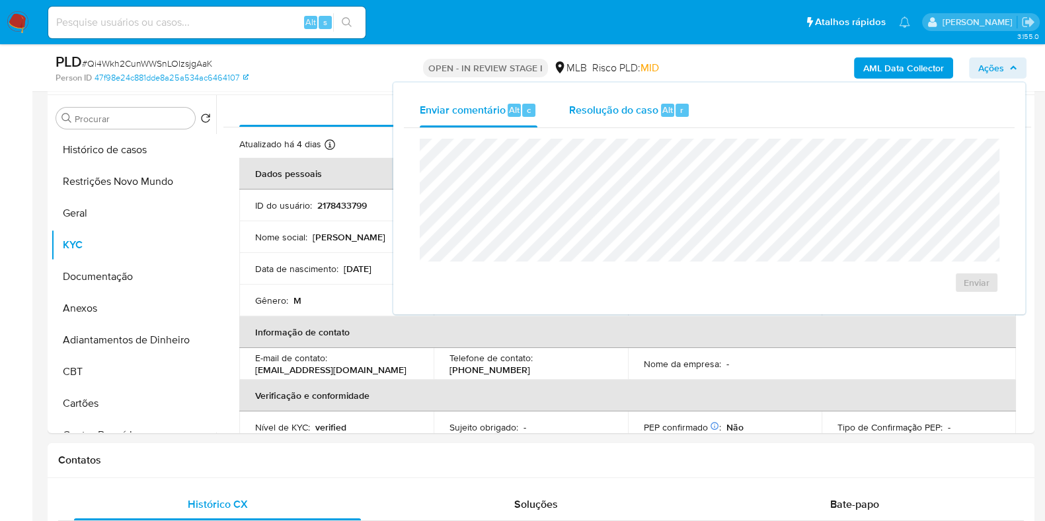
click at [664, 110] on span "Alt" at bounding box center [667, 110] width 11 height 13
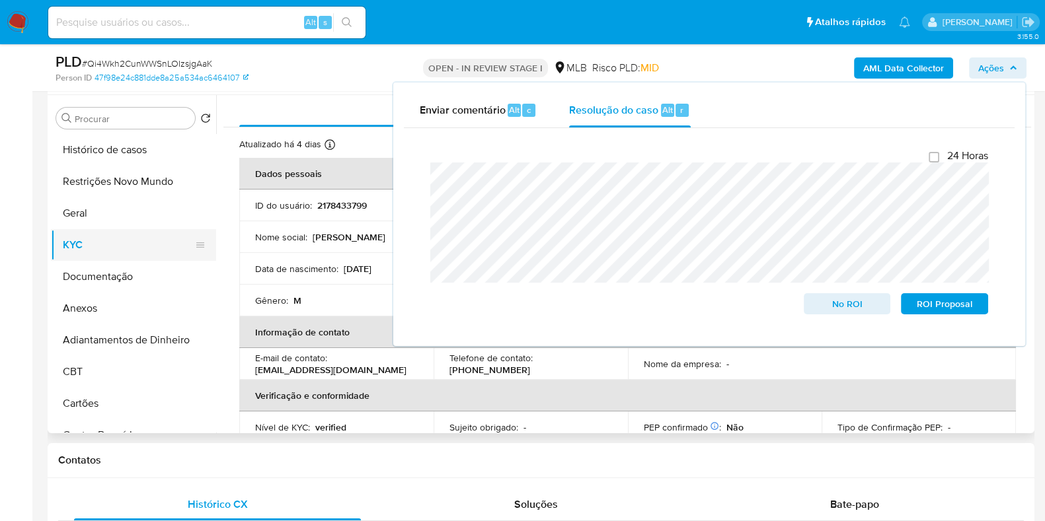
click at [102, 250] on button "KYC" at bounding box center [128, 245] width 155 height 32
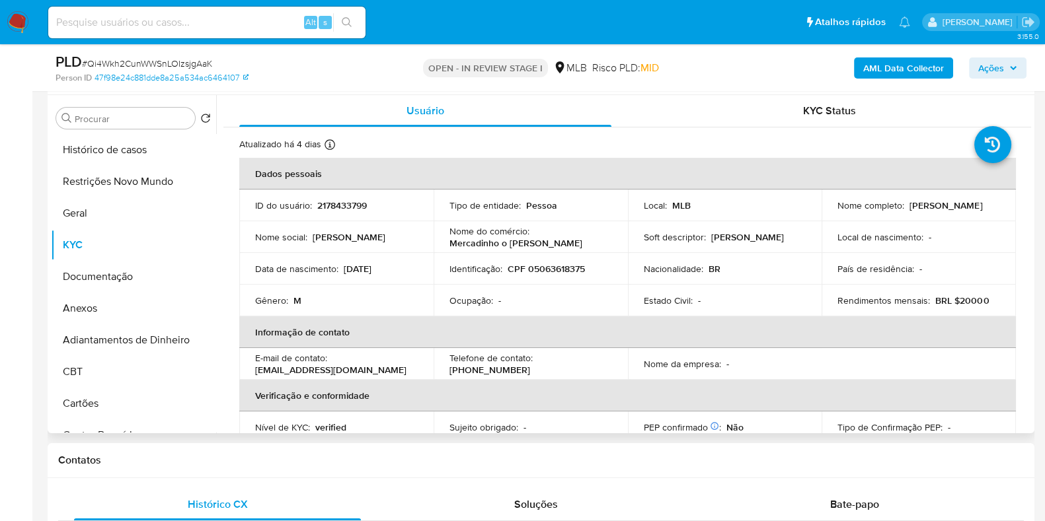
drag, startPoint x: 946, startPoint y: 216, endPoint x: 829, endPoint y: 211, distance: 117.0
click at [829, 211] on td "Nome completo : Marcelo de Souza Sales" at bounding box center [918, 206] width 194 height 32
copy p "Marcelo de Souza Sales"
click at [552, 269] on p "CPF 05063618375" at bounding box center [545, 269] width 77 height 12
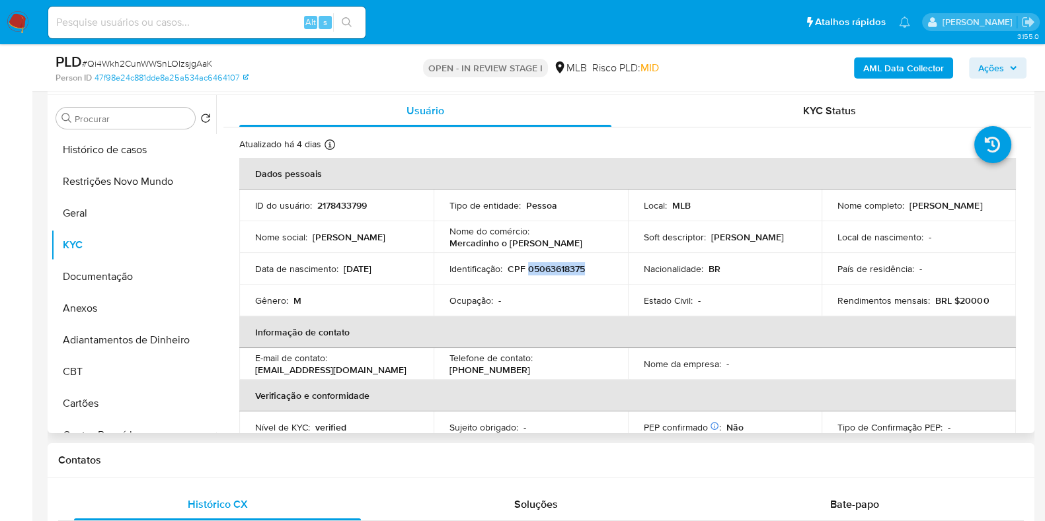
click at [552, 269] on p "CPF 05063618375" at bounding box center [545, 269] width 77 height 12
copy p "05063618375"
click at [124, 180] on button "Restrições Novo Mundo" at bounding box center [128, 182] width 155 height 32
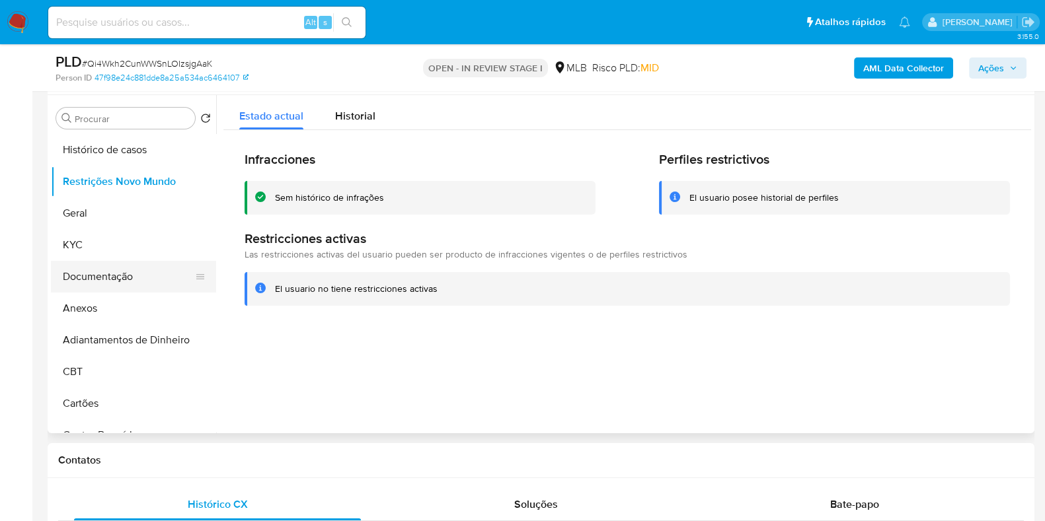
click at [143, 274] on button "Documentação" at bounding box center [128, 277] width 155 height 32
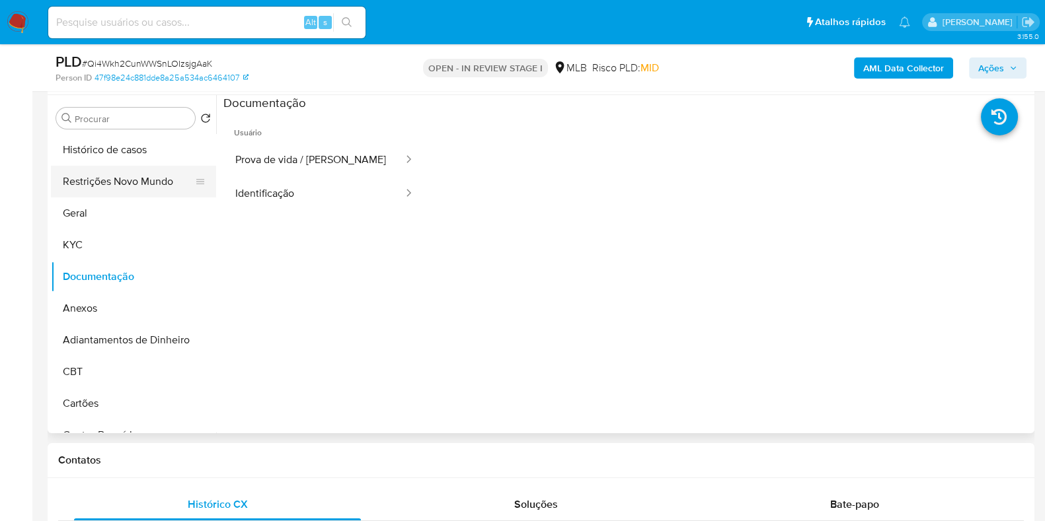
click at [145, 173] on button "Restrições Novo Mundo" at bounding box center [128, 182] width 155 height 32
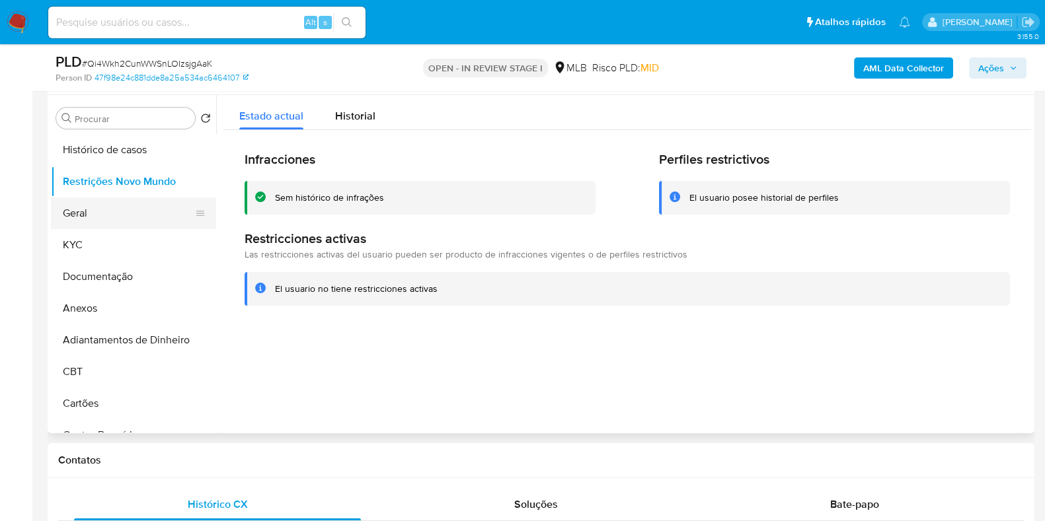
click at [111, 205] on button "Geral" at bounding box center [128, 214] width 155 height 32
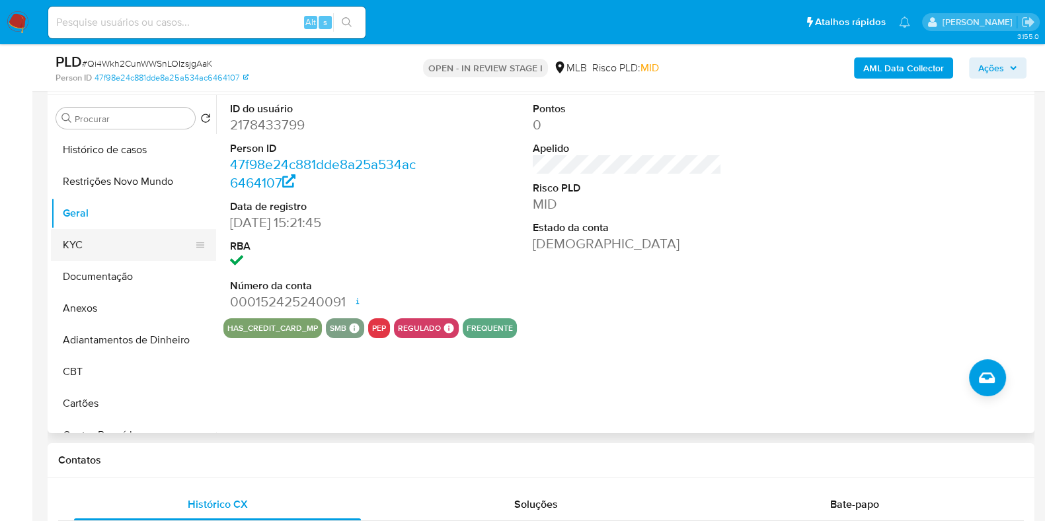
click at [133, 232] on button "KYC" at bounding box center [128, 245] width 155 height 32
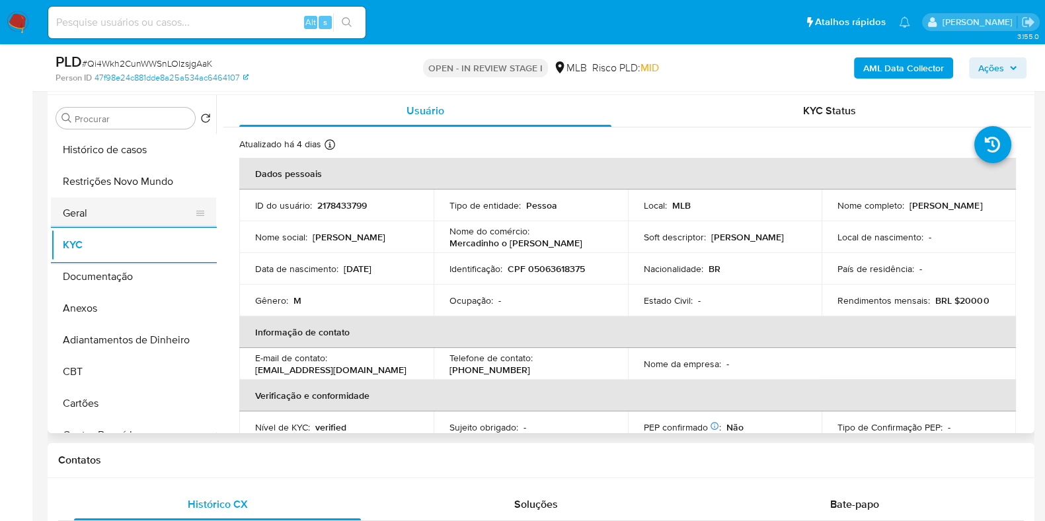
scroll to position [248, 0]
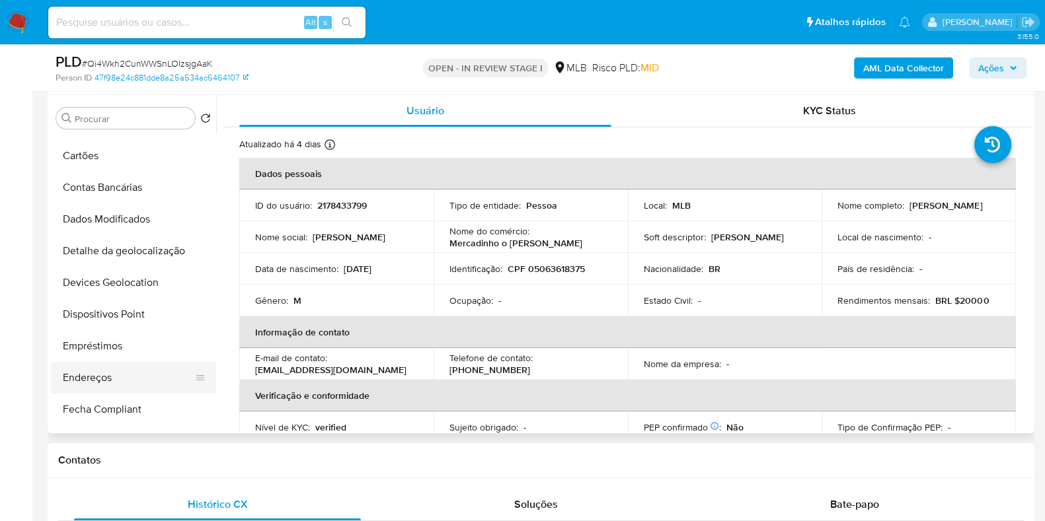
click at [106, 375] on button "Endereços" at bounding box center [128, 378] width 155 height 32
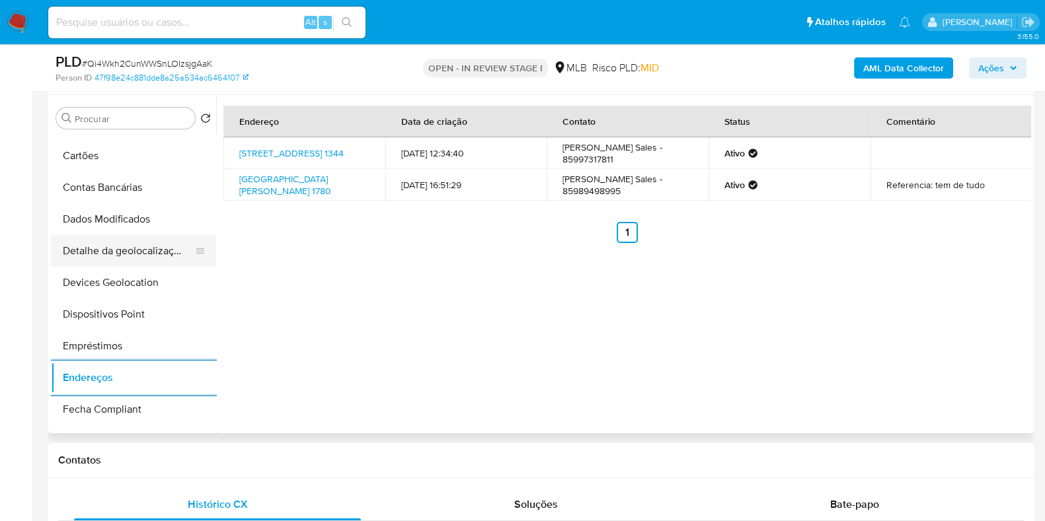
click at [127, 245] on button "Detalhe da geolocalização" at bounding box center [128, 251] width 155 height 32
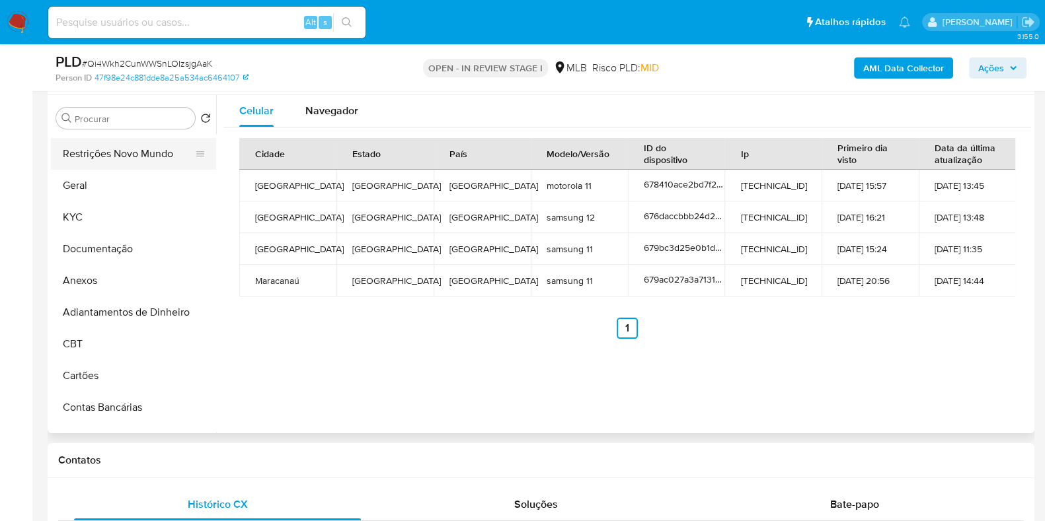
scroll to position [0, 0]
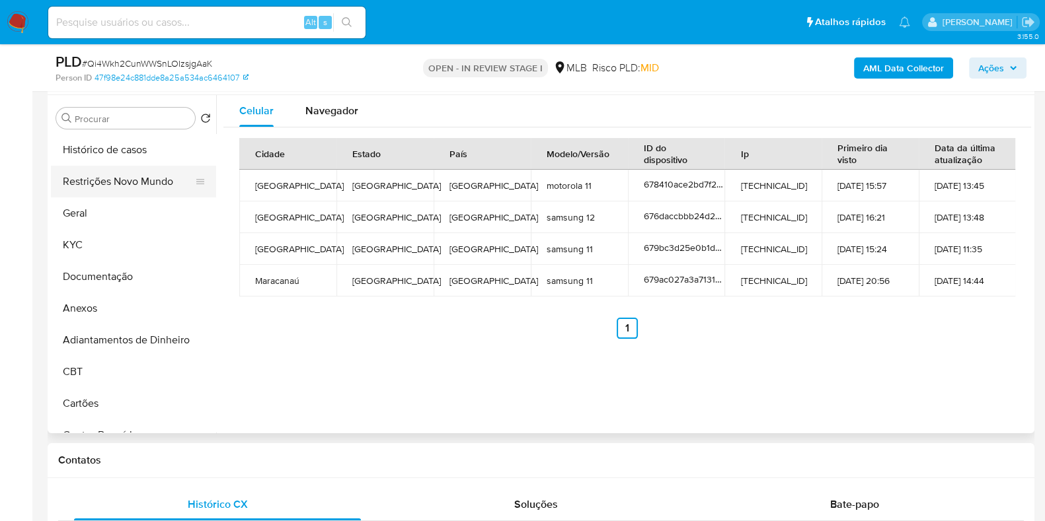
click at [117, 172] on button "Restrições Novo Mundo" at bounding box center [128, 182] width 155 height 32
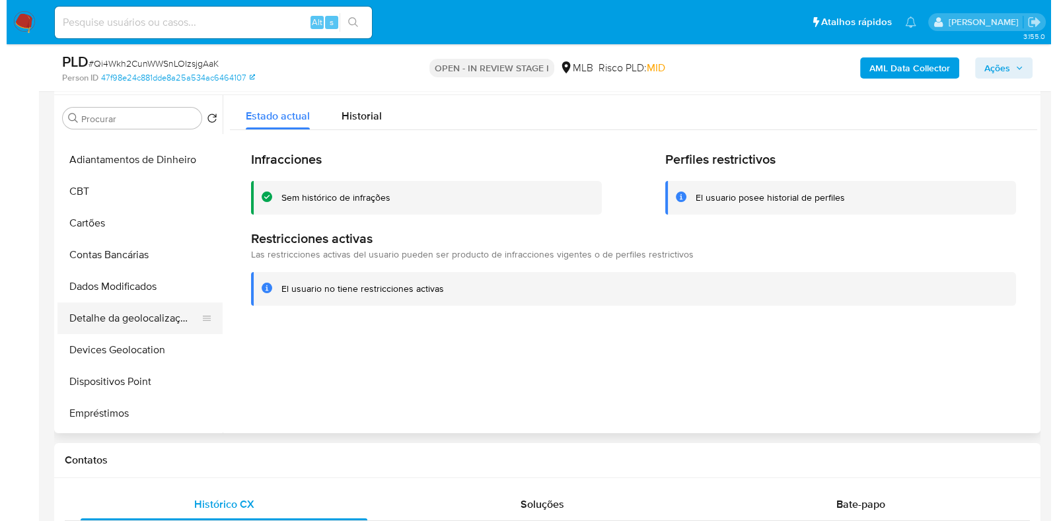
scroll to position [248, 0]
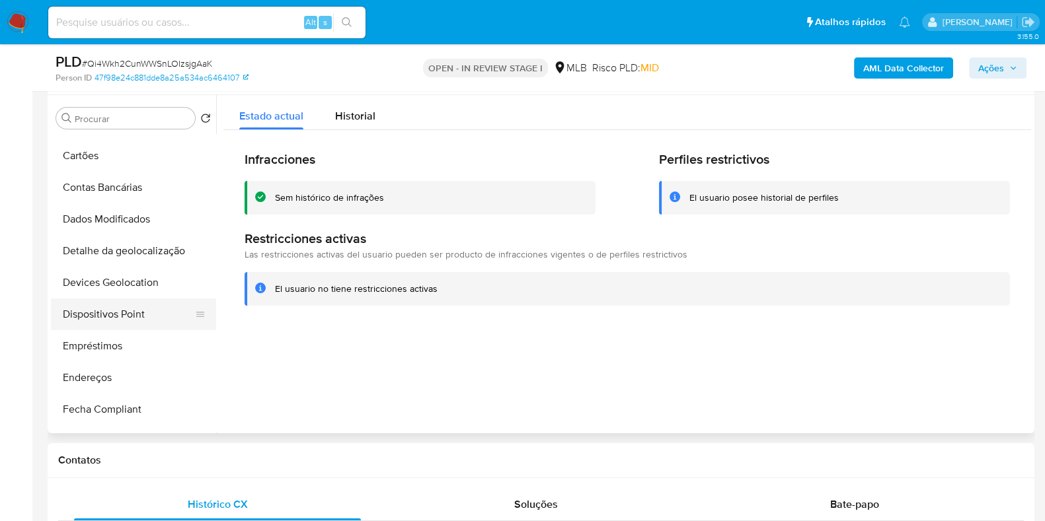
click at [116, 326] on button "Dispositivos Point" at bounding box center [128, 315] width 155 height 32
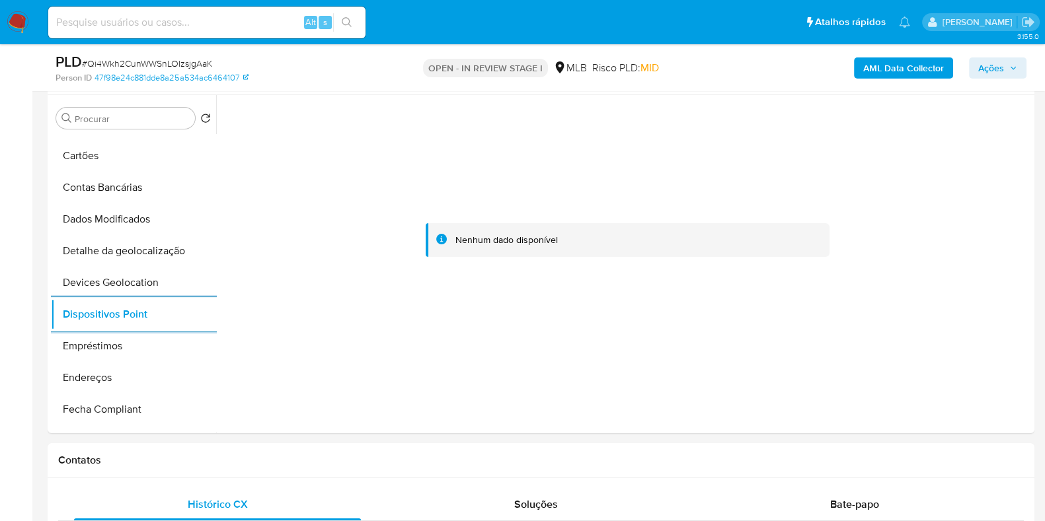
click at [883, 71] on b "AML Data Collector" at bounding box center [903, 67] width 81 height 21
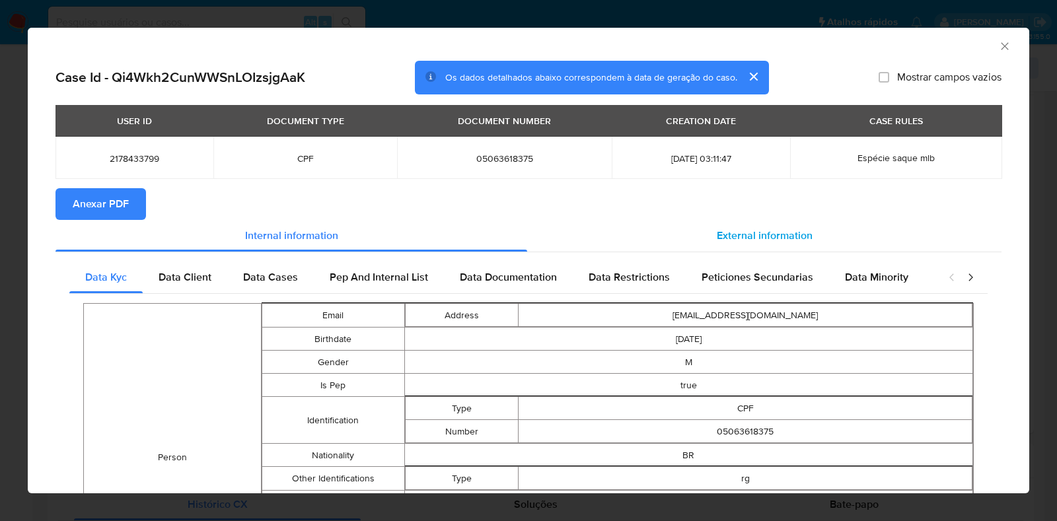
click at [745, 227] on div "External information" at bounding box center [764, 236] width 474 height 32
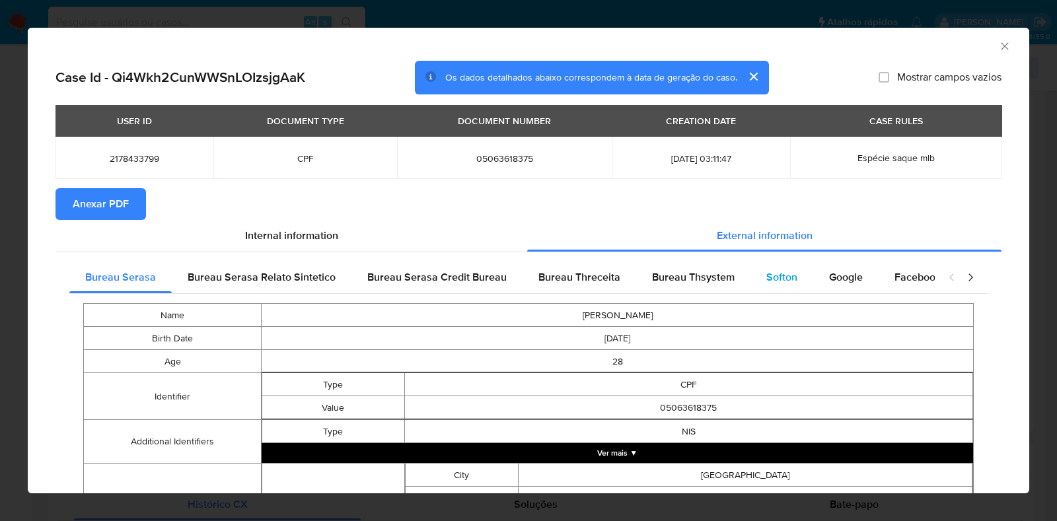
click at [762, 292] on div "Softon" at bounding box center [782, 278] width 63 height 32
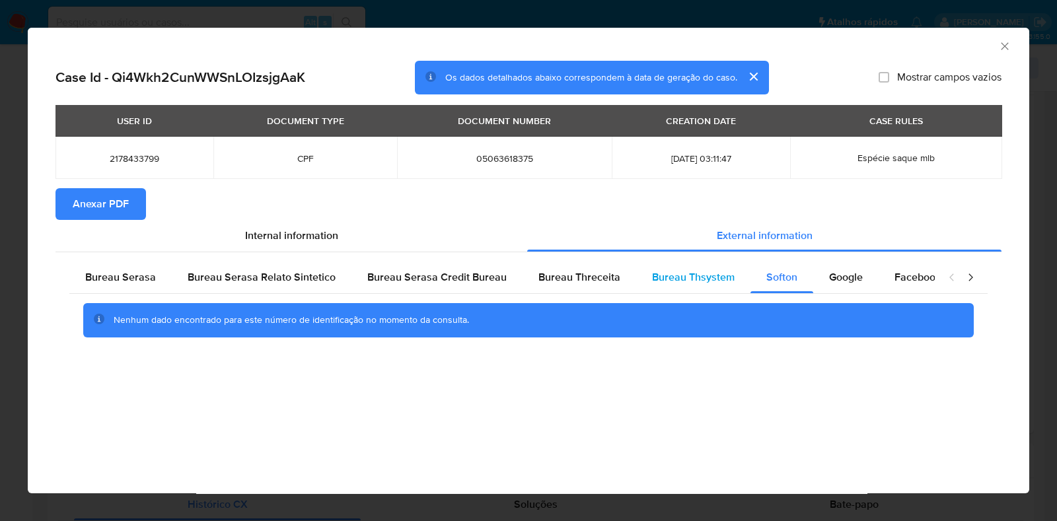
click at [721, 288] on div "Bureau Thsystem" at bounding box center [693, 278] width 114 height 32
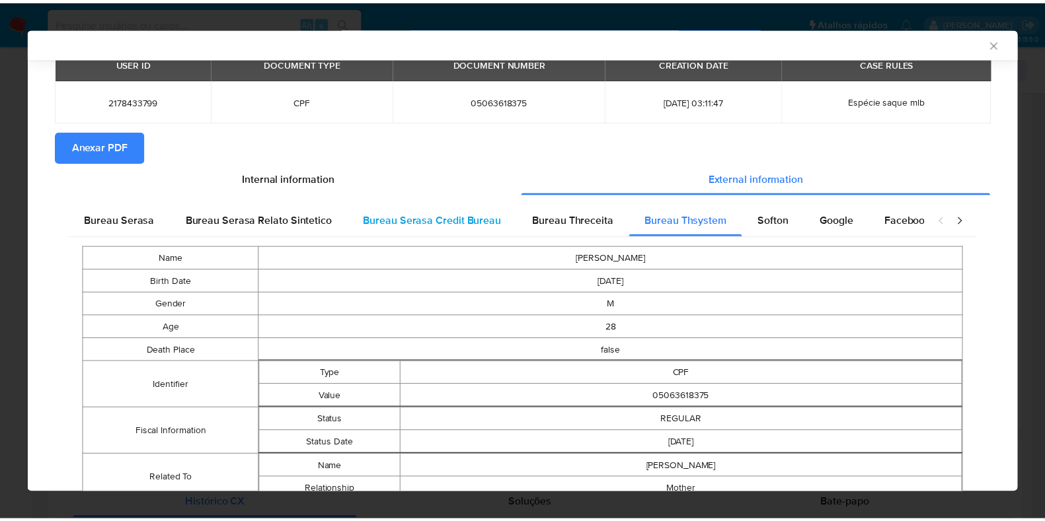
scroll to position [0, 0]
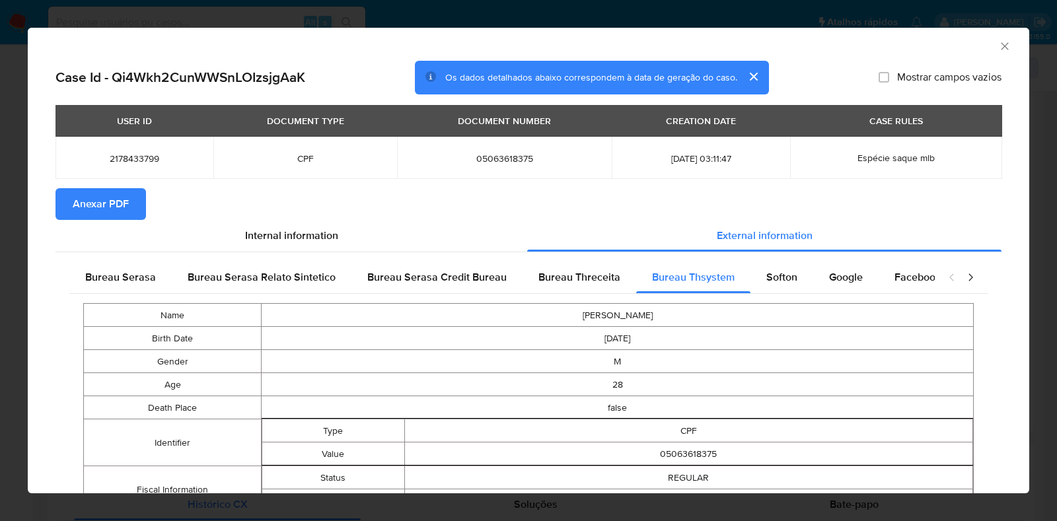
click at [125, 207] on span "Anexar PDF" at bounding box center [101, 204] width 56 height 29
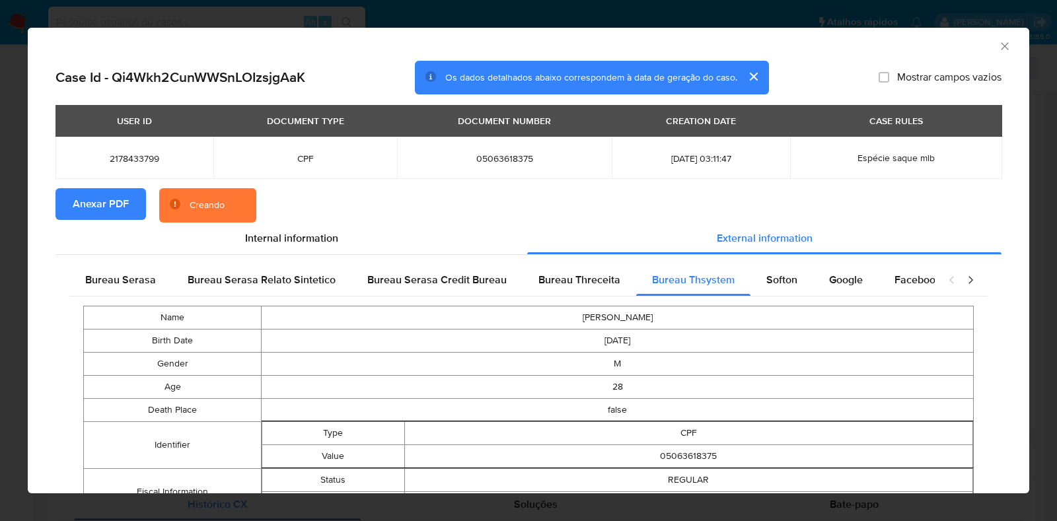
click at [7, 261] on div "AML Data Collector Case Id - Qi4Wkh2CunWWSnLOIzsjgAaK Os dados detalhados abaix…" at bounding box center [528, 260] width 1057 height 521
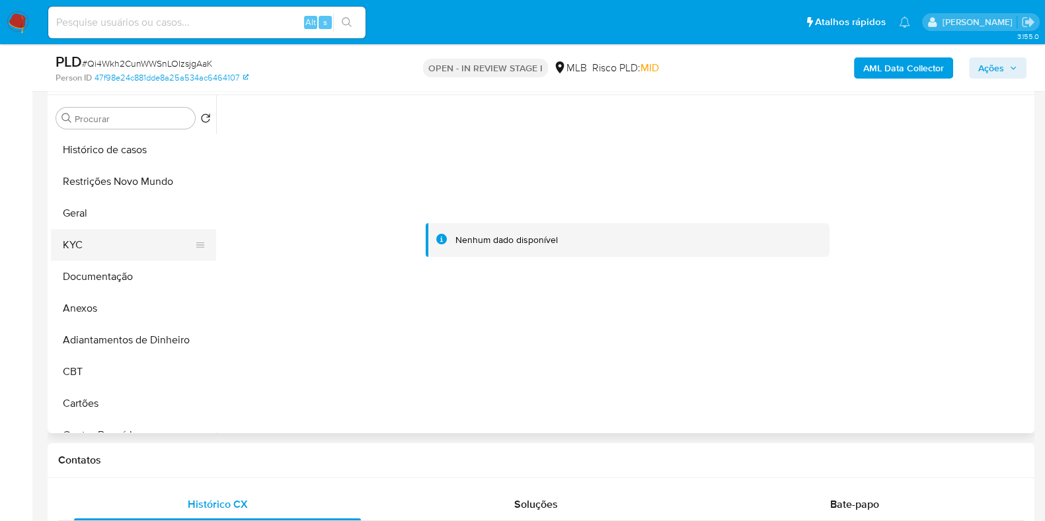
click at [129, 235] on button "KYC" at bounding box center [128, 245] width 155 height 32
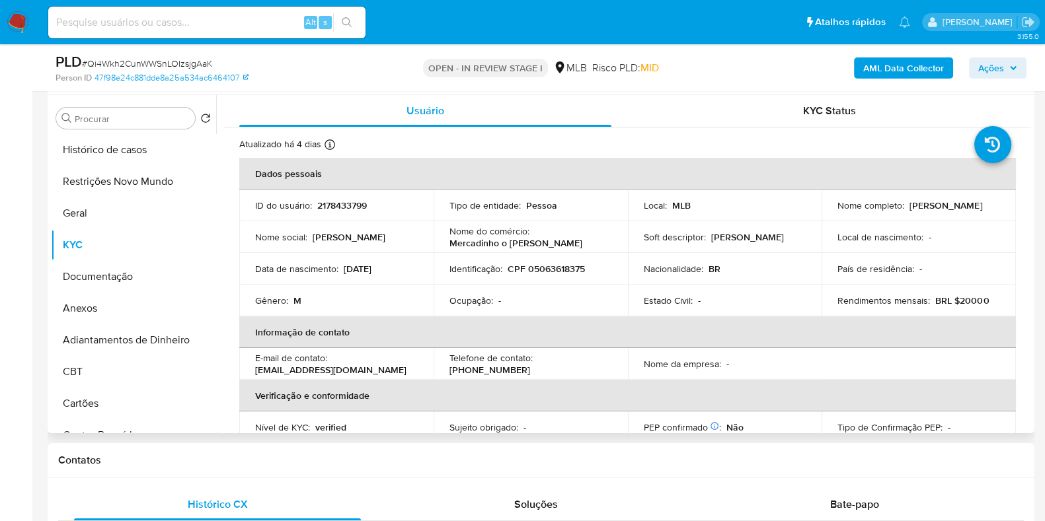
drag, startPoint x: 942, startPoint y: 207, endPoint x: 831, endPoint y: 215, distance: 111.3
click at [831, 215] on td "Nome completo : Marcelo de Souza Sales" at bounding box center [918, 206] width 194 height 32
copy p "Marcelo de Souza Sales"
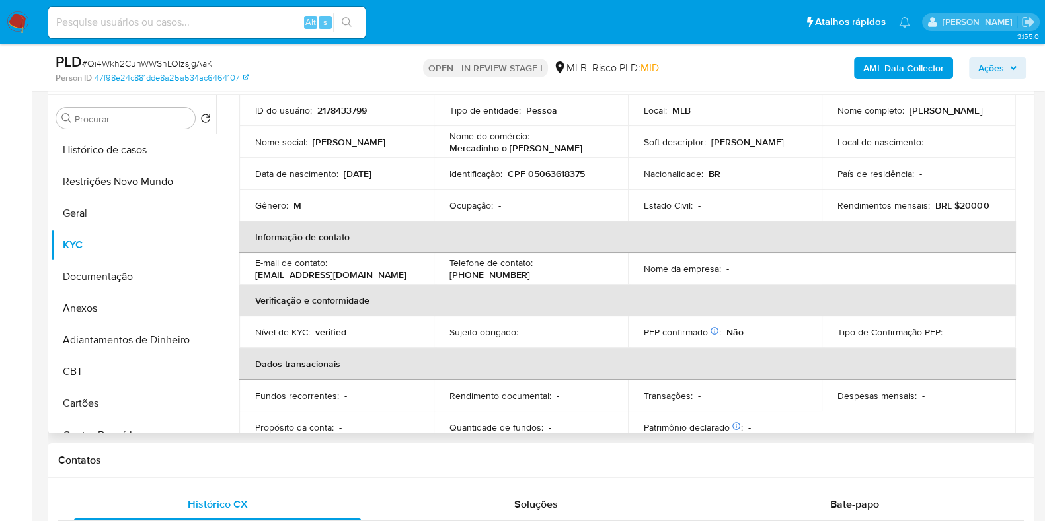
scroll to position [574, 0]
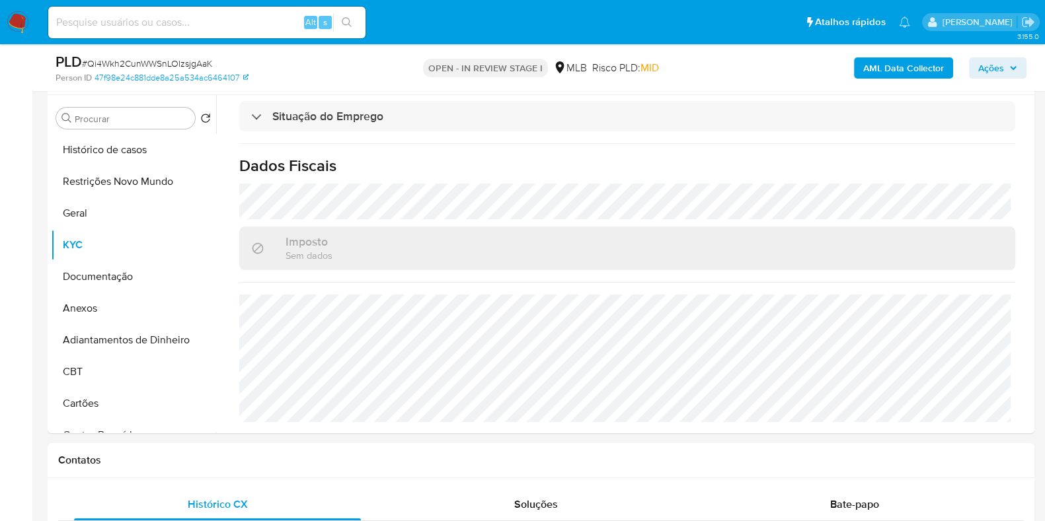
click at [990, 71] on span "Ações" at bounding box center [991, 67] width 26 height 21
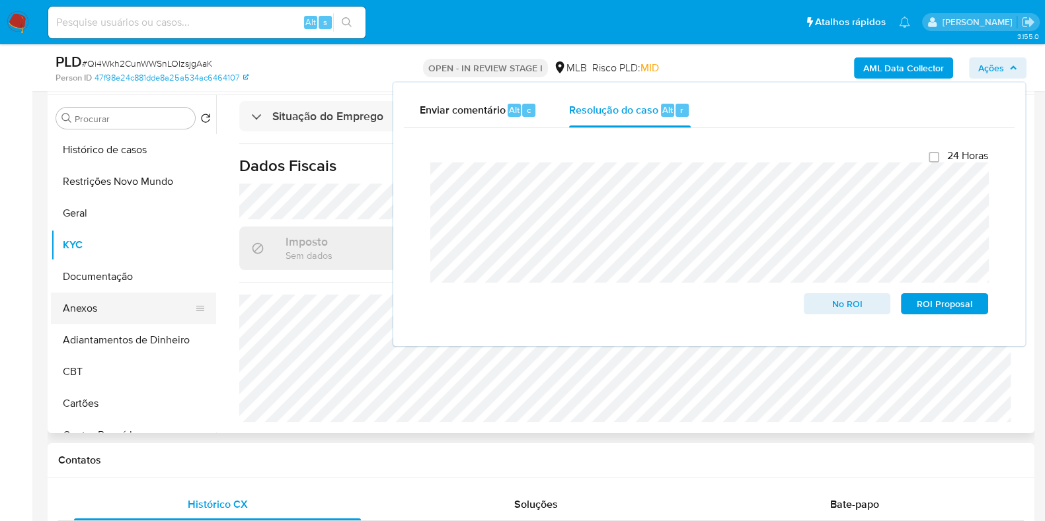
click at [119, 308] on button "Anexos" at bounding box center [128, 309] width 155 height 32
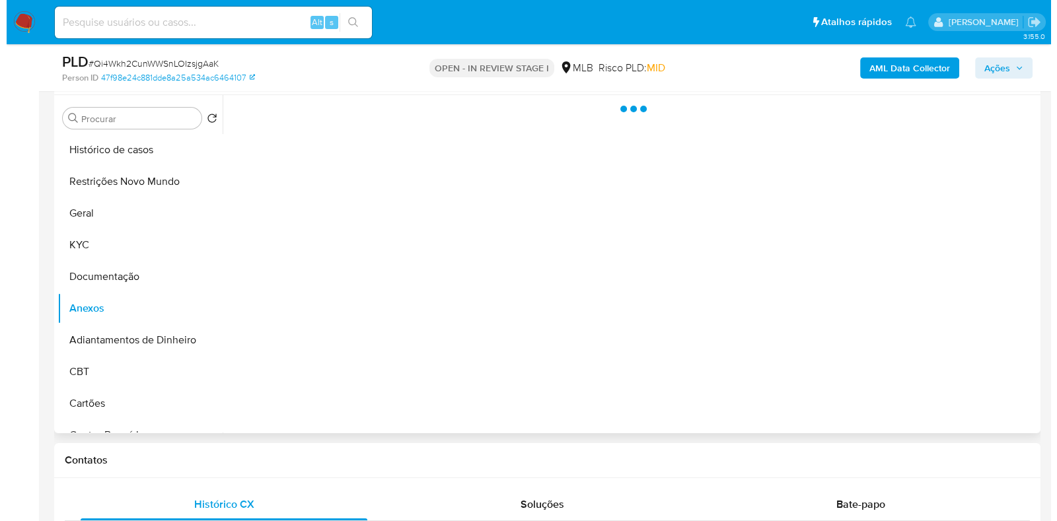
scroll to position [0, 0]
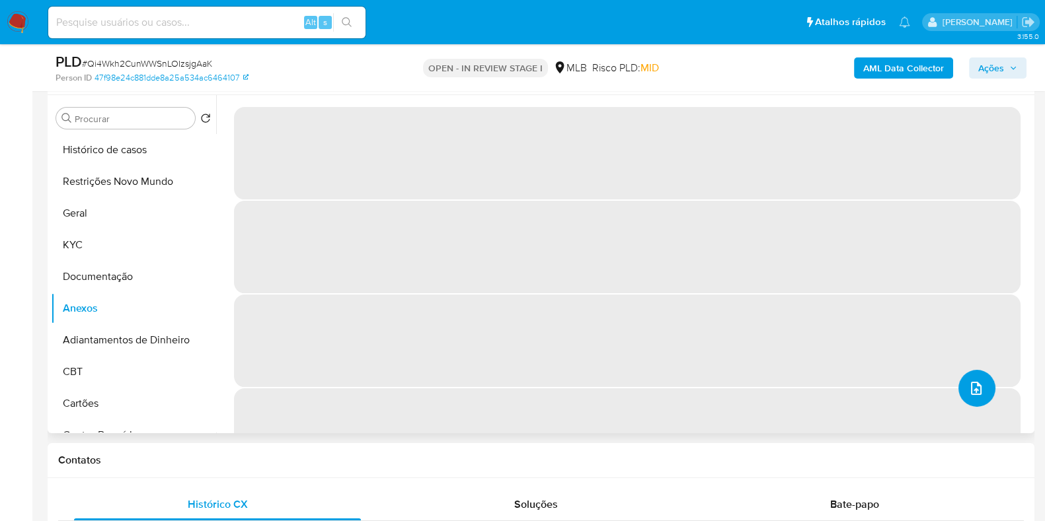
click at [983, 396] on button "upload-file" at bounding box center [976, 388] width 37 height 37
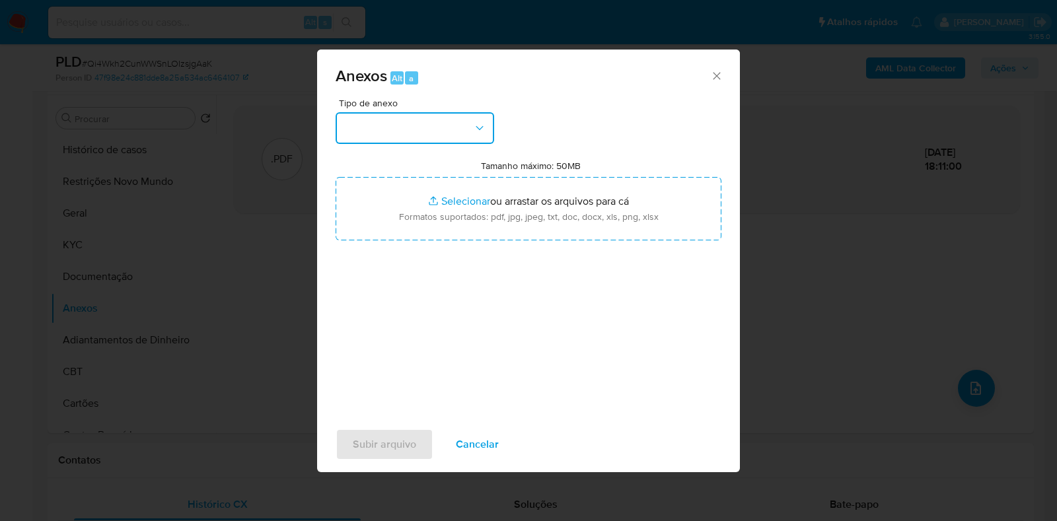
click at [392, 127] on button "button" at bounding box center [415, 128] width 159 height 32
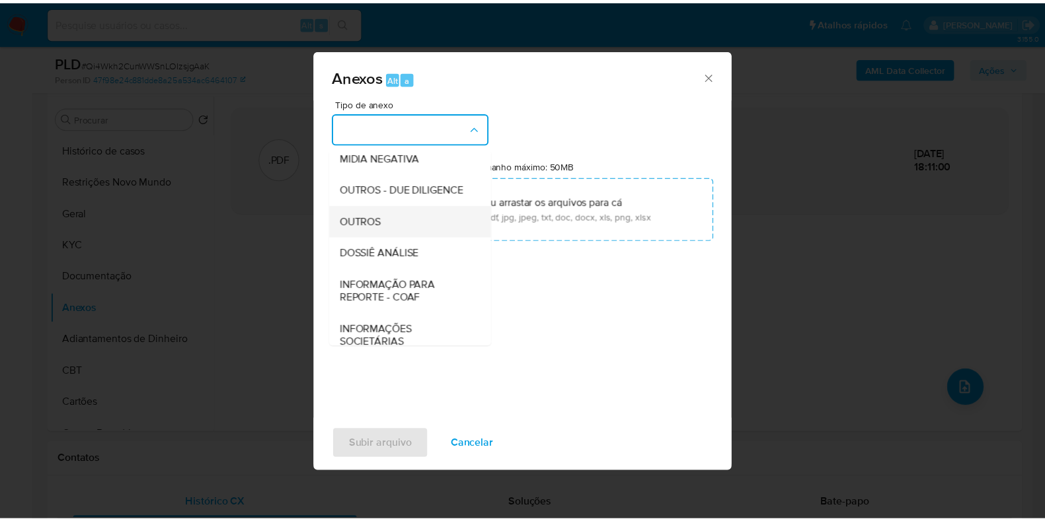
scroll to position [203, 0]
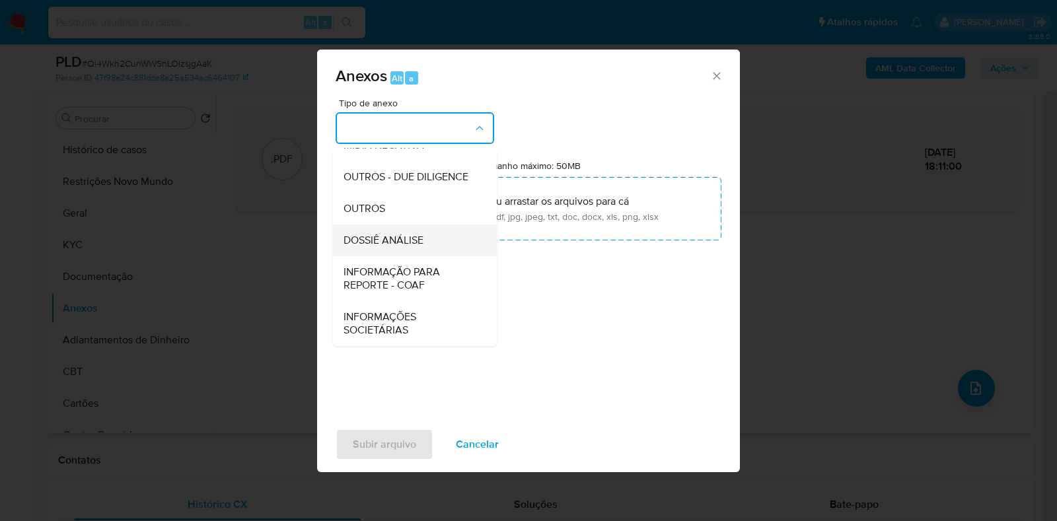
click at [386, 237] on span "DOSSIÊ ANÁLISE" at bounding box center [384, 240] width 80 height 13
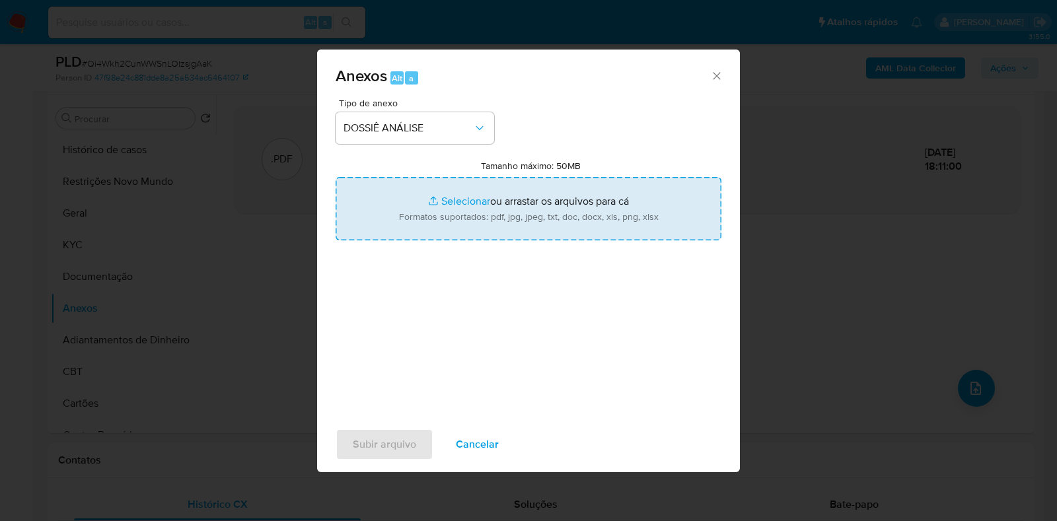
type input "C:\fakepath\SAR - CPF 05063618375 - MARCELO DE SOUZA SALES.pdf"
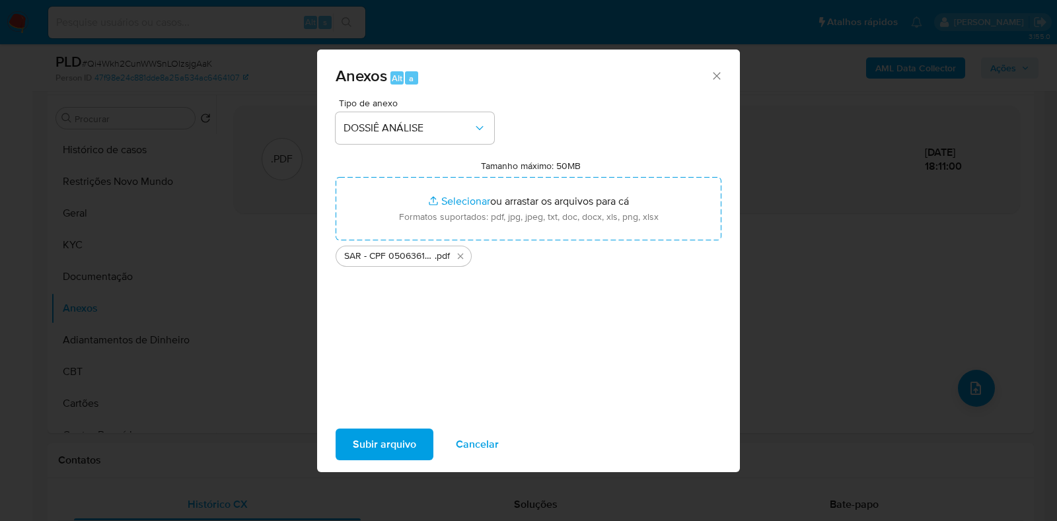
click at [379, 437] on span "Subir arquivo" at bounding box center [384, 444] width 63 height 29
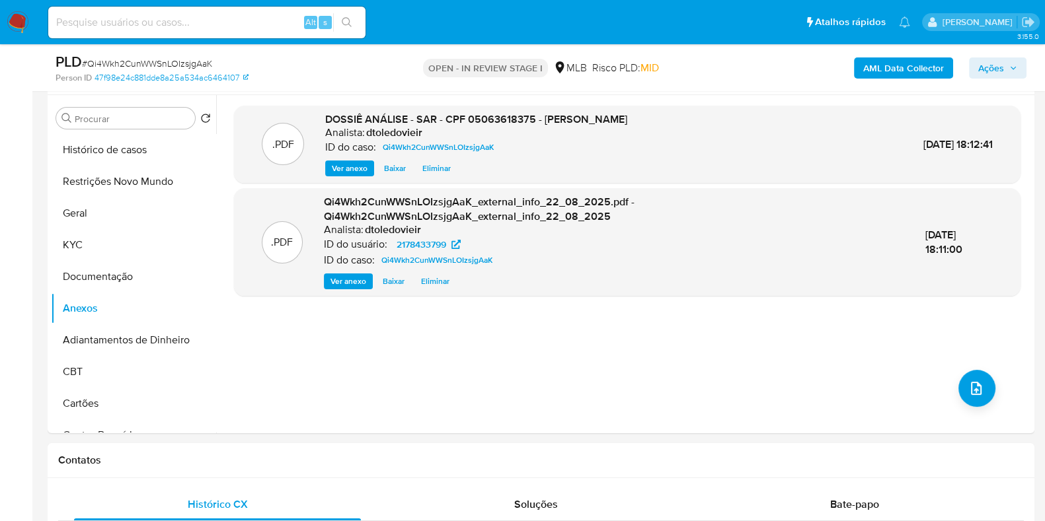
click at [986, 75] on span "Ações" at bounding box center [991, 67] width 26 height 21
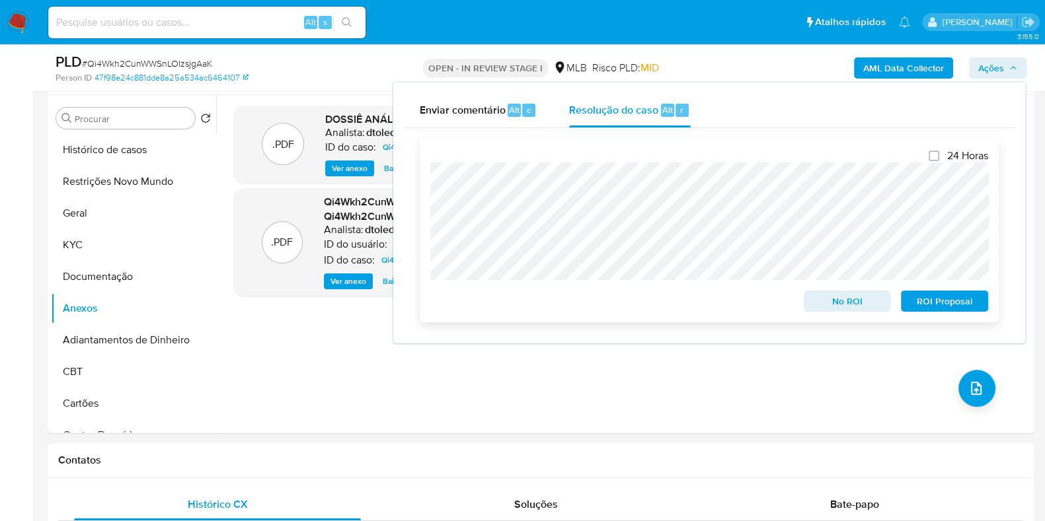
click at [925, 309] on span "ROI Proposal" at bounding box center [944, 301] width 69 height 18
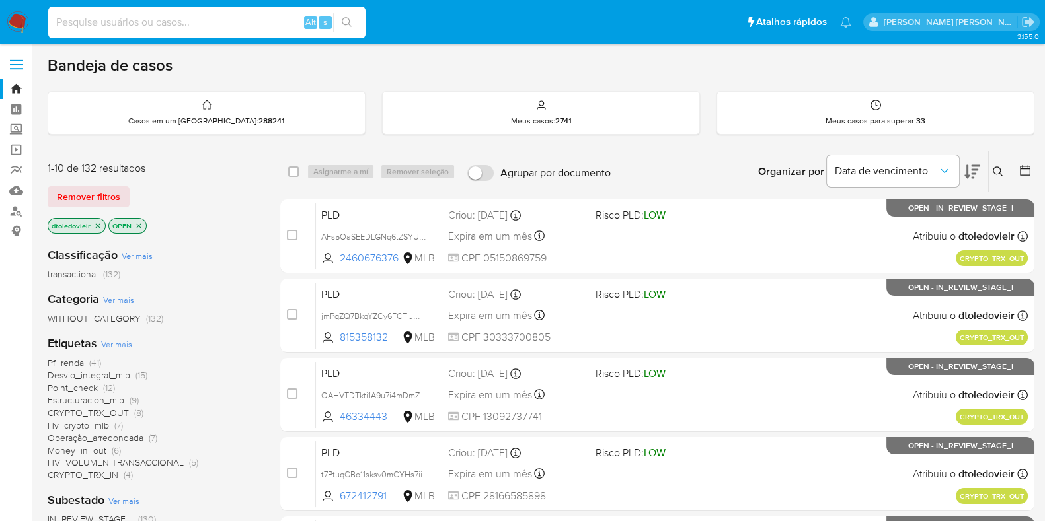
click at [205, 14] on input at bounding box center [206, 22] width 317 height 17
paste input "2247388039"
type input "2247388039"
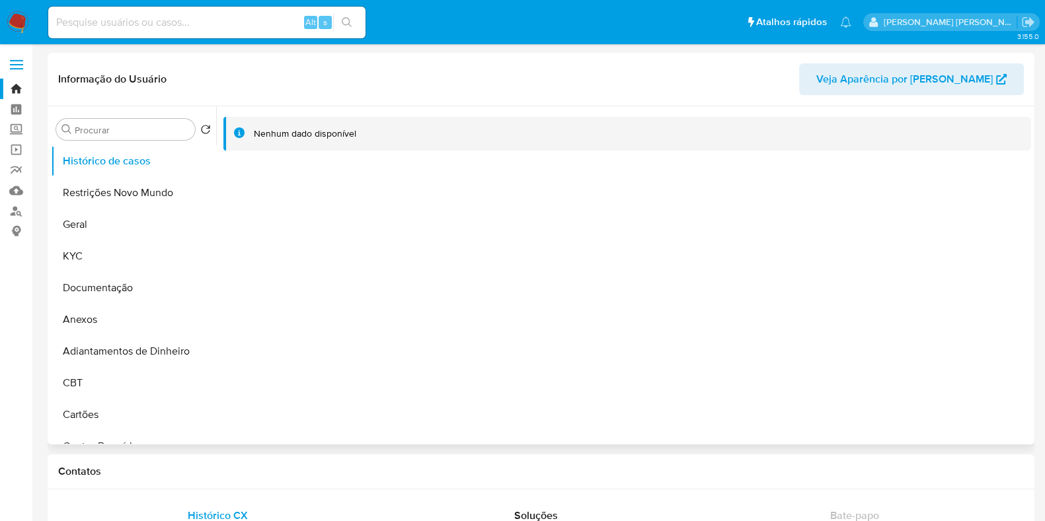
select select "10"
click at [211, 26] on input at bounding box center [206, 22] width 317 height 17
paste input "2132028679"
type input "2132028679"
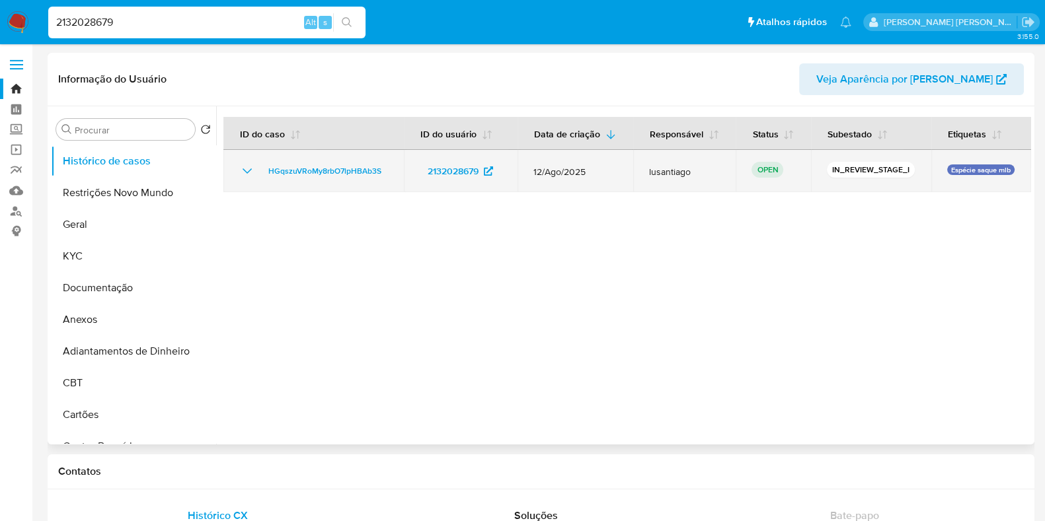
select select "10"
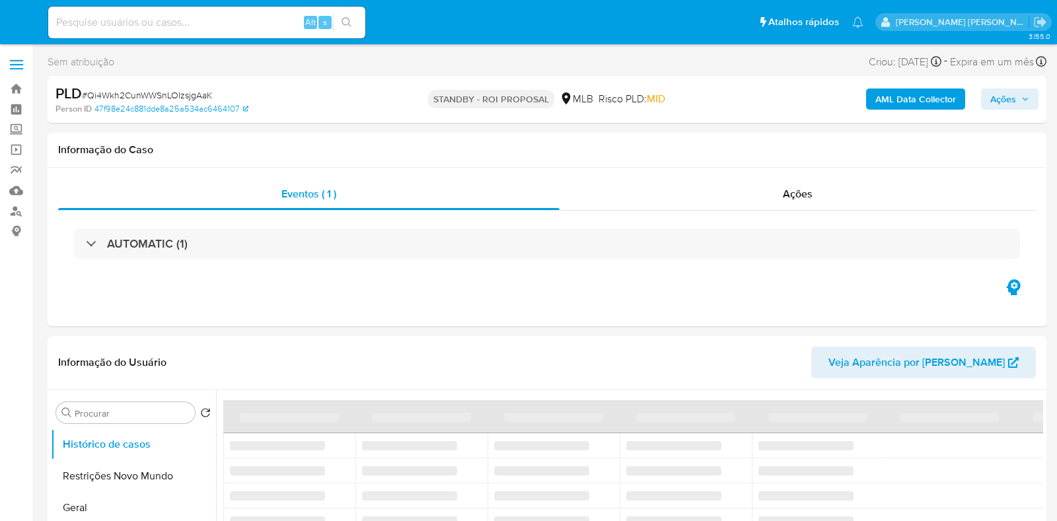
select select "10"
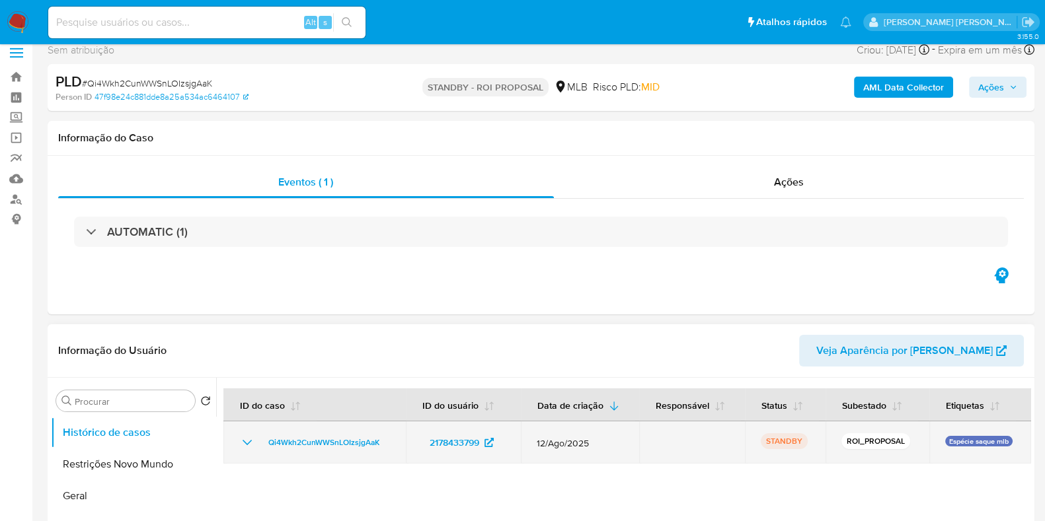
scroll to position [82, 0]
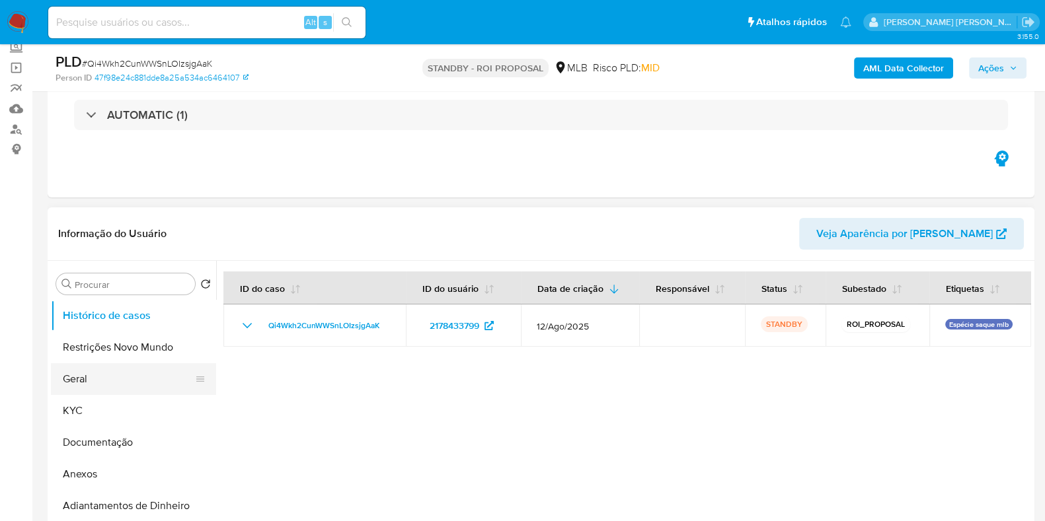
click at [87, 386] on button "Geral" at bounding box center [128, 379] width 155 height 32
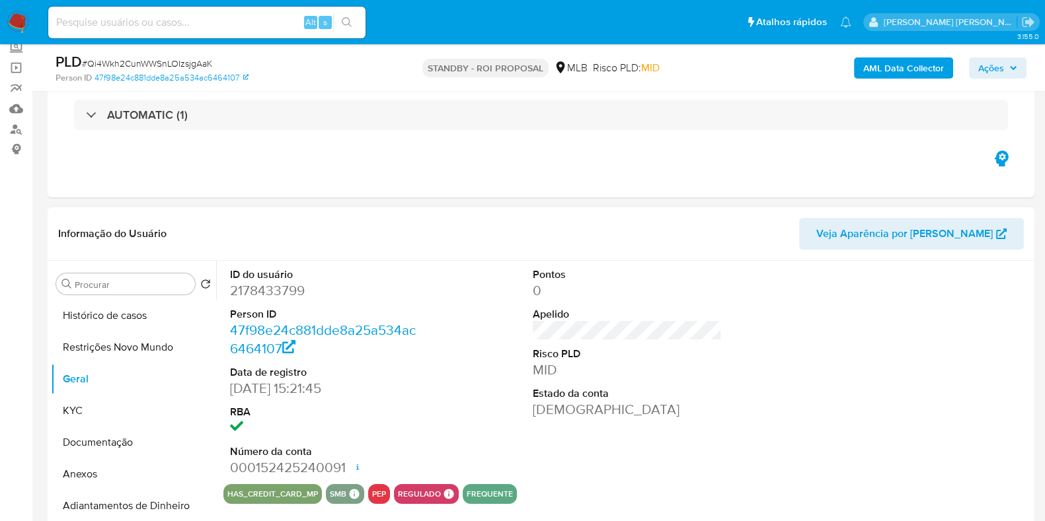
click at [268, 288] on dd "2178433799" at bounding box center [324, 290] width 189 height 18
copy dd "2178433799"
click at [178, 25] on input at bounding box center [206, 22] width 317 height 17
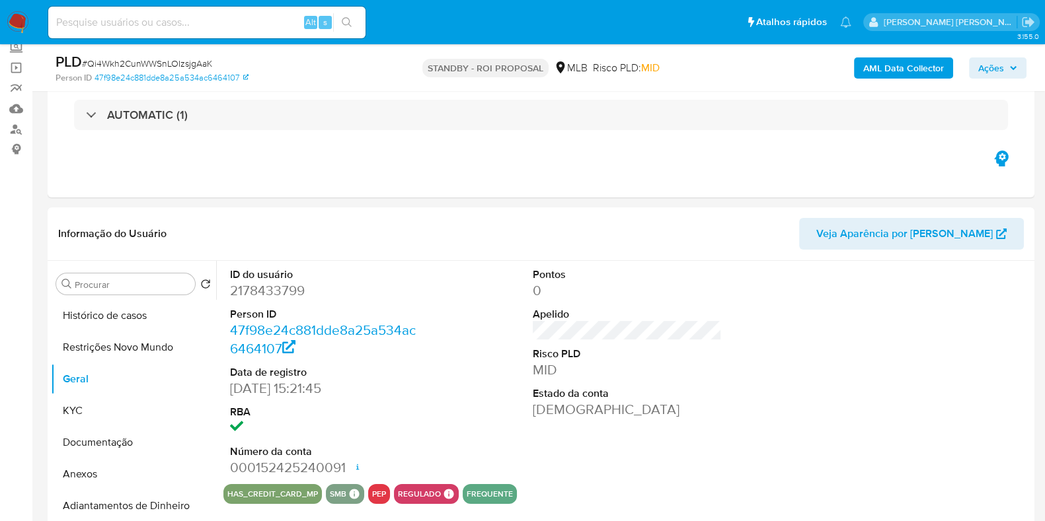
paste input "287872221"
type input "287872221"
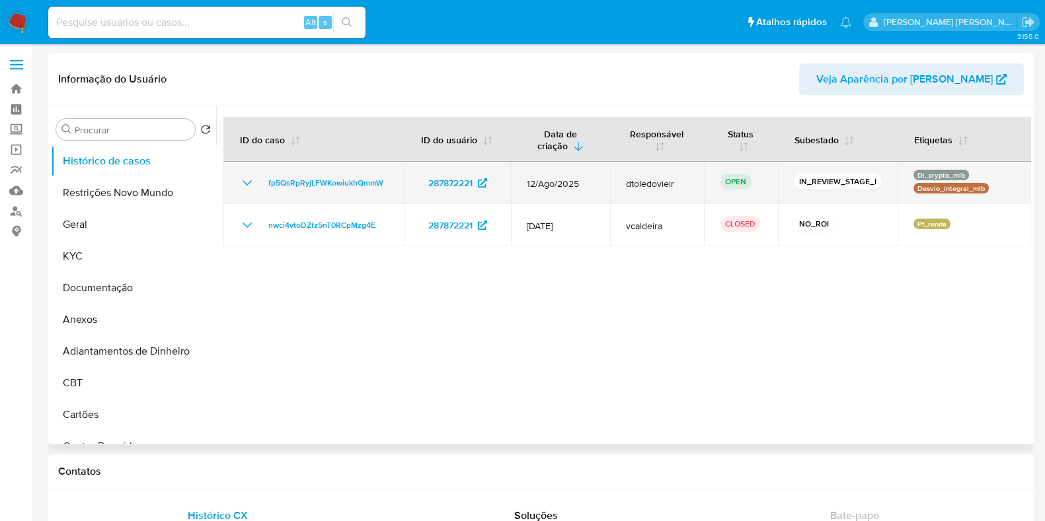
select select "10"
click at [338, 183] on span "fp5QsRpRyjLFWKowiukhQmmW" at bounding box center [325, 183] width 115 height 16
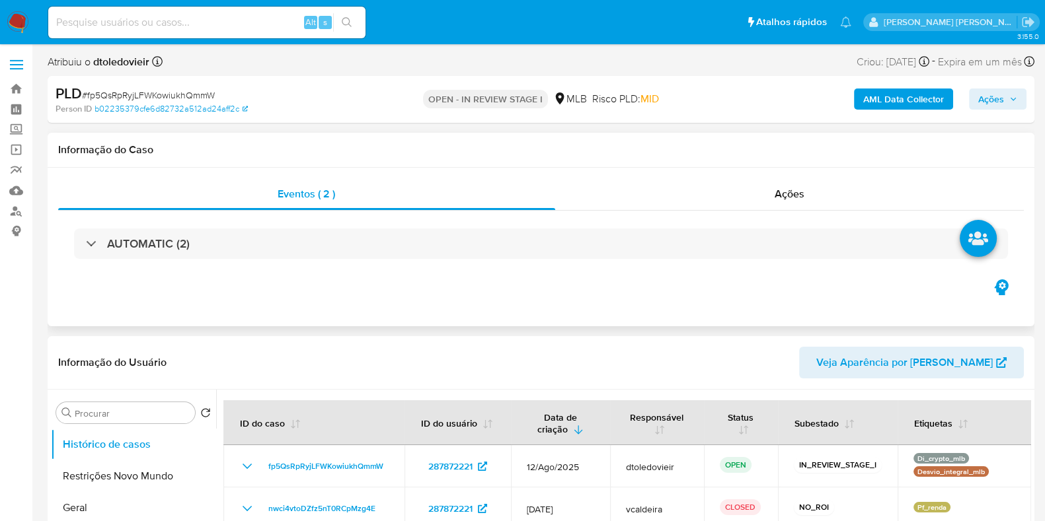
select select "10"
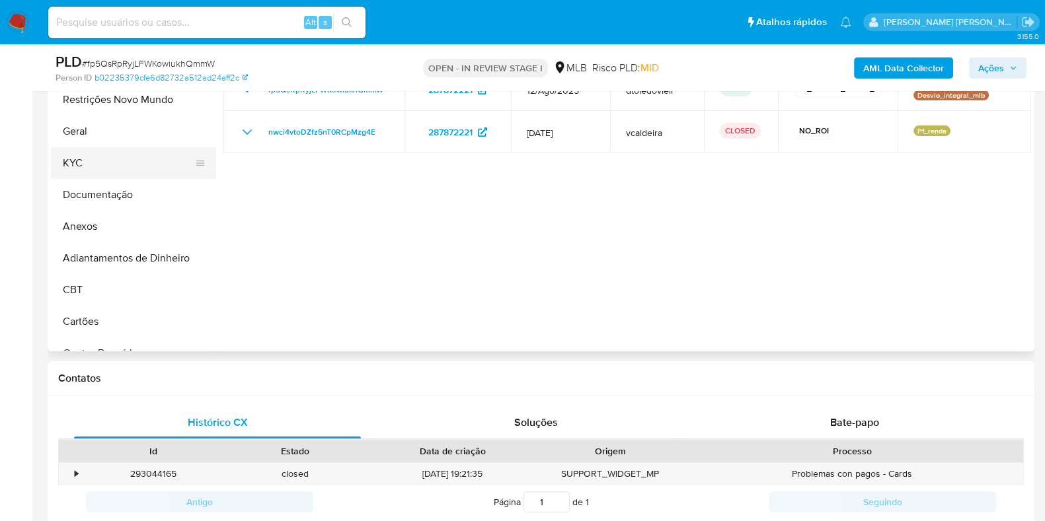
click at [122, 166] on button "KYC" at bounding box center [128, 163] width 155 height 32
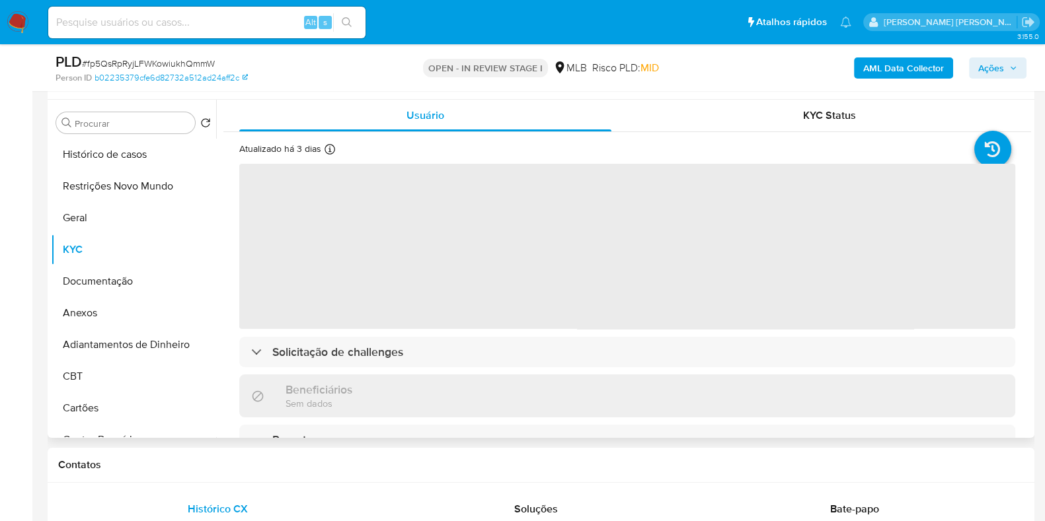
scroll to position [248, 0]
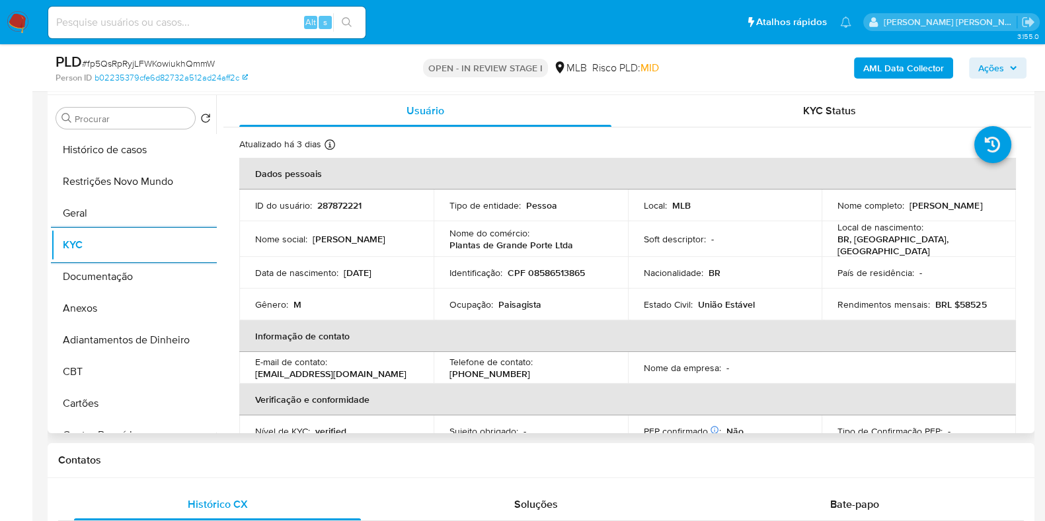
click at [525, 300] on p "Paisagista" at bounding box center [519, 305] width 43 height 12
copy p "Paisagista"
click at [158, 284] on button "Documentação" at bounding box center [128, 277] width 155 height 32
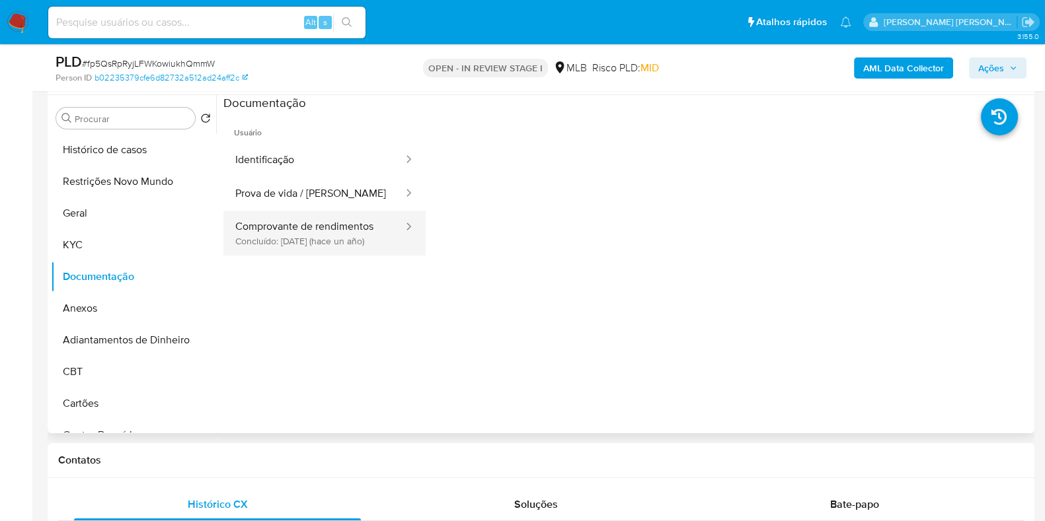
click at [324, 229] on button "Comprovante de rendimentos Concluído: 31/07/2024 (hace un año)" at bounding box center [313, 233] width 181 height 45
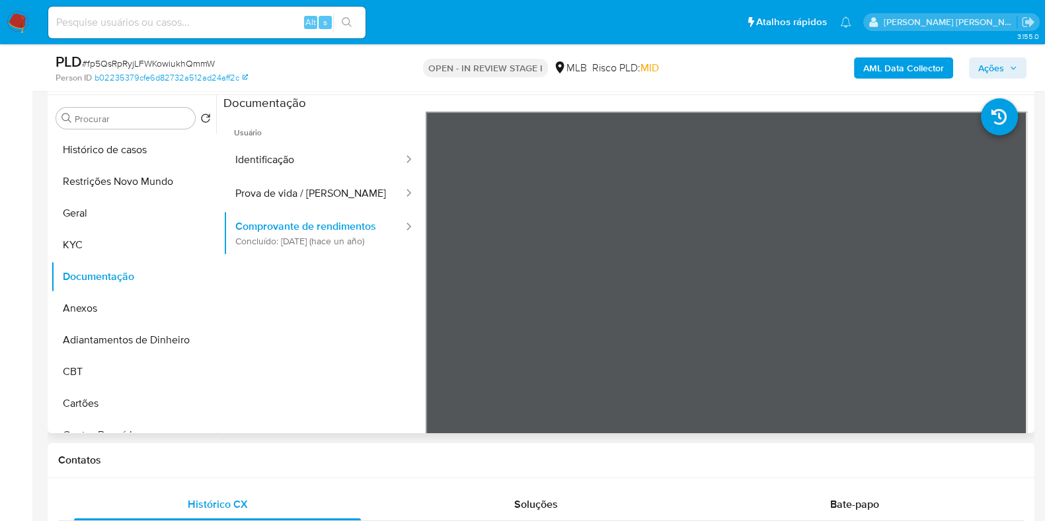
drag, startPoint x: 1031, startPoint y: 218, endPoint x: 1031, endPoint y: 305, distance: 87.2
click at [1031, 305] on div "Procurar Retornar ao pedido padrão Histórico de casos Restrições Novo Mundo Ger…" at bounding box center [541, 264] width 986 height 338
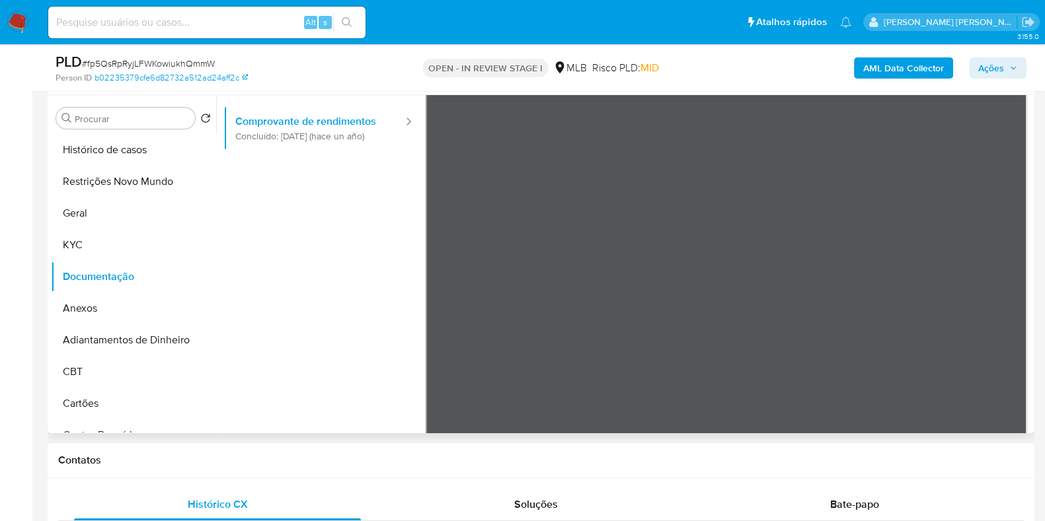
scroll to position [116, 0]
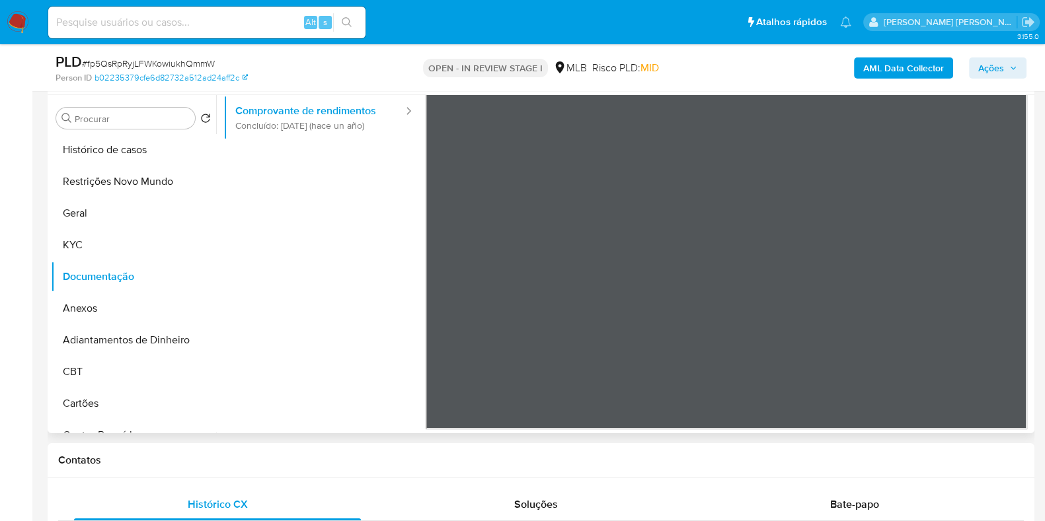
click at [335, 244] on ul "Usuário Identificação Prova de vida / Selfie Comprovante de rendimentos Concluí…" at bounding box center [324, 186] width 202 height 381
click at [1031, 203] on div "Procurar Retornar ao pedido padrão Histórico de casos Restrições Novo Mundo Ger…" at bounding box center [541, 264] width 986 height 338
drag, startPoint x: 1031, startPoint y: 203, endPoint x: 1031, endPoint y: 159, distance: 44.3
click at [1031, 159] on div "Procurar Retornar ao pedido padrão Histórico de casos Restrições Novo Mundo Ger…" at bounding box center [541, 264] width 986 height 338
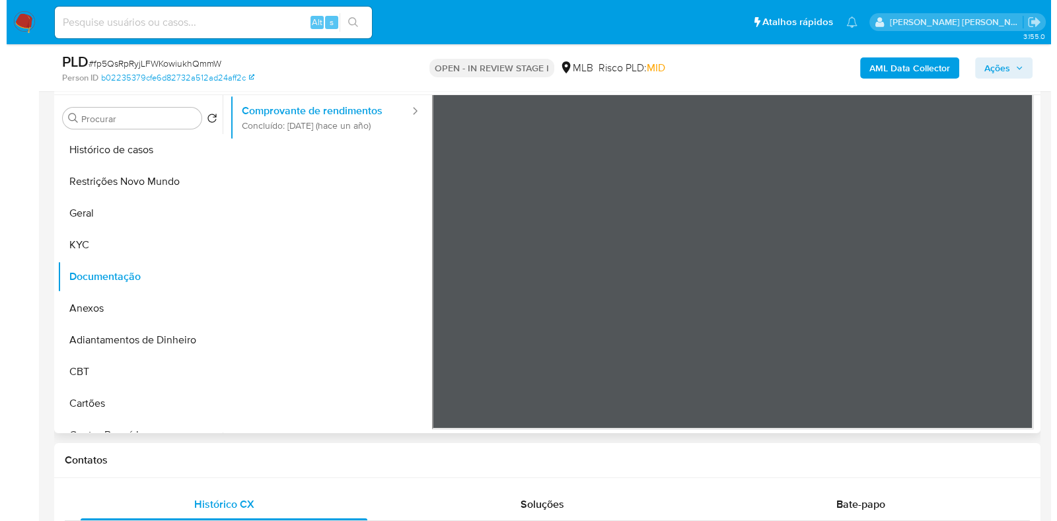
scroll to position [32, 0]
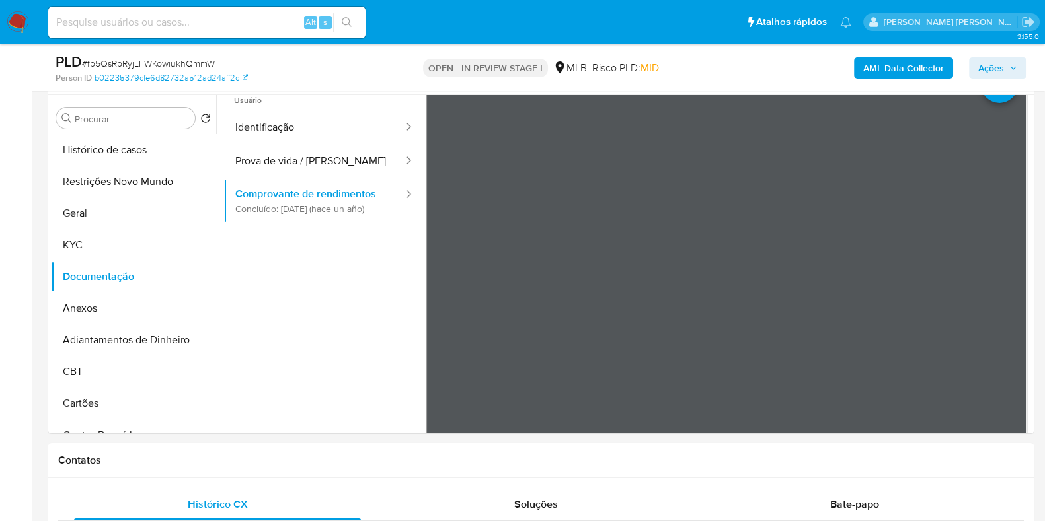
click at [934, 67] on b "AML Data Collector" at bounding box center [903, 67] width 81 height 21
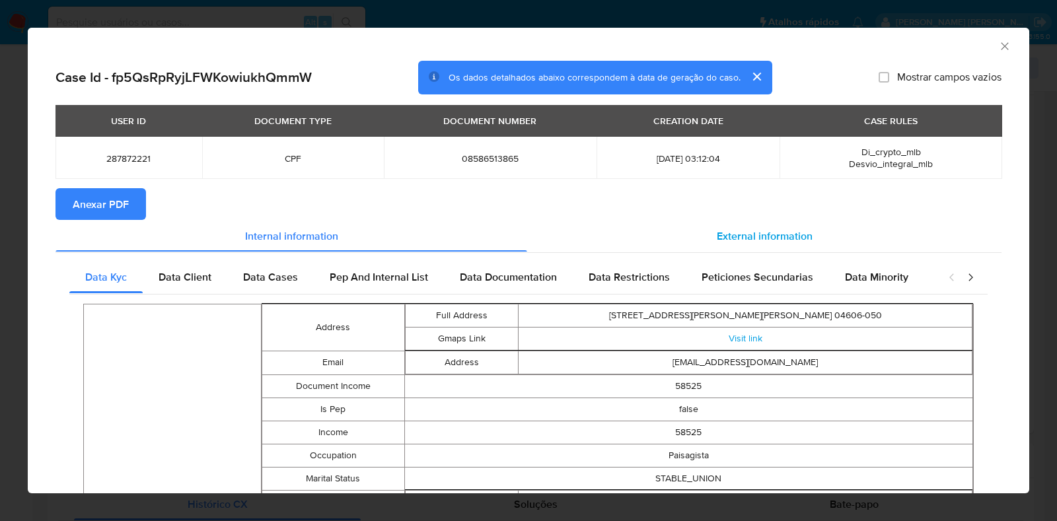
click at [786, 236] on span "External information" at bounding box center [765, 235] width 96 height 15
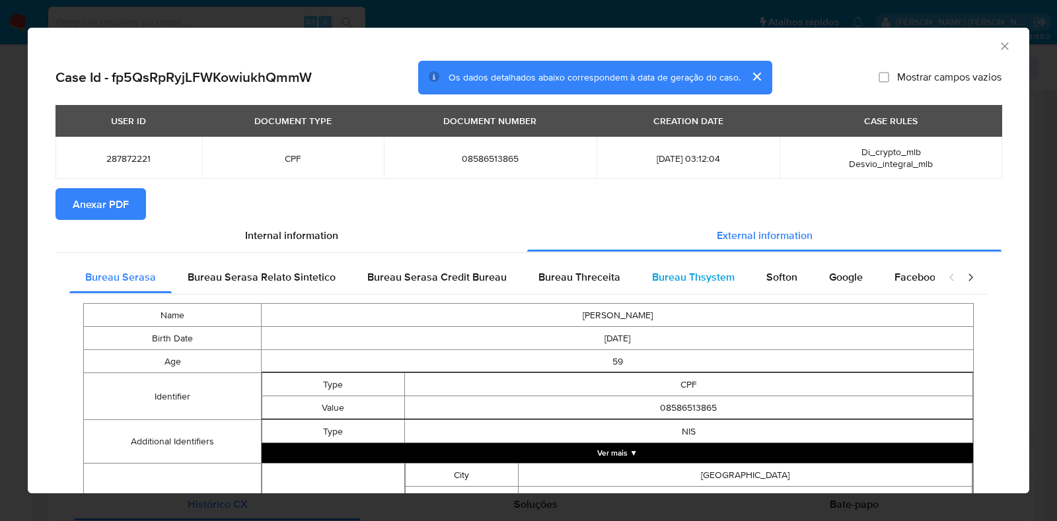
click at [714, 275] on span "Bureau Thsystem" at bounding box center [693, 277] width 83 height 15
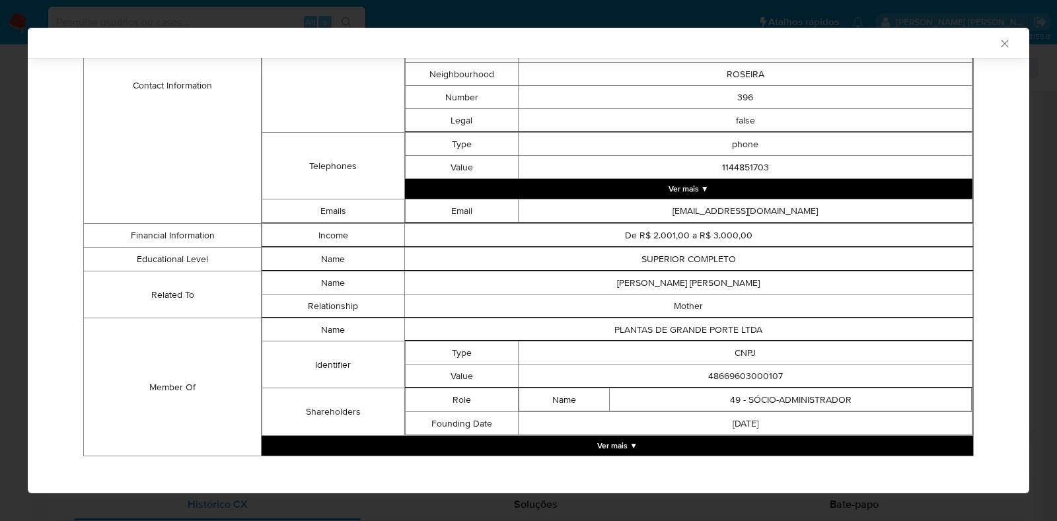
scroll to position [647, 0]
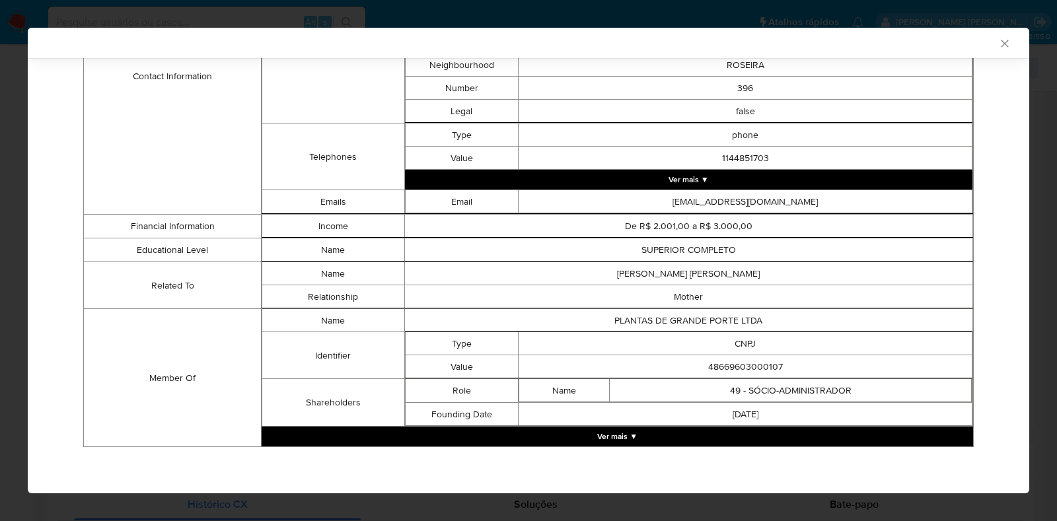
click at [719, 365] on td "48669603000107" at bounding box center [746, 366] width 454 height 23
copy td "48669603000107"
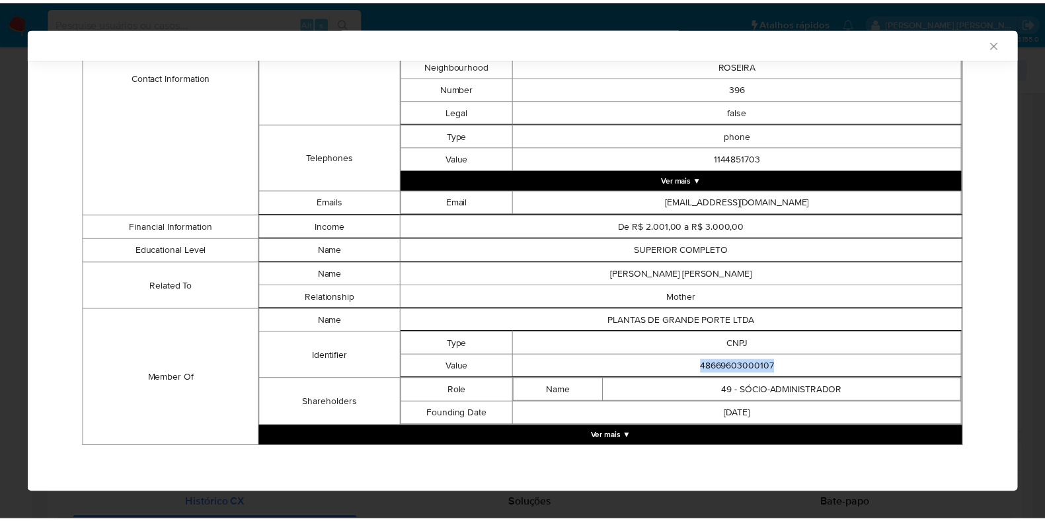
scroll to position [283, 0]
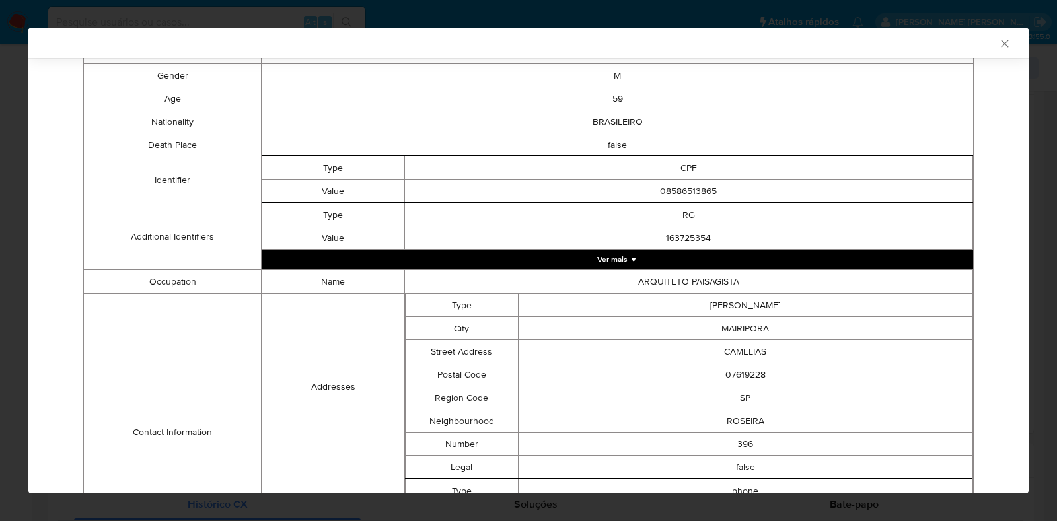
click at [18, 302] on div "AML Data Collector Case Id - fp5QsRpRyjLFWKowiukhQmmW Os dados detalhados abaix…" at bounding box center [528, 260] width 1057 height 521
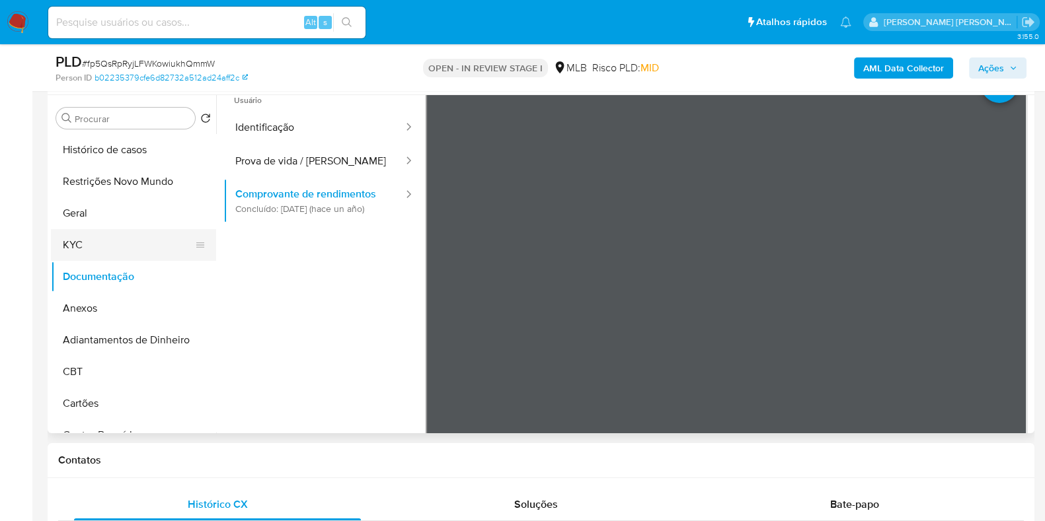
click at [122, 252] on button "KYC" at bounding box center [128, 245] width 155 height 32
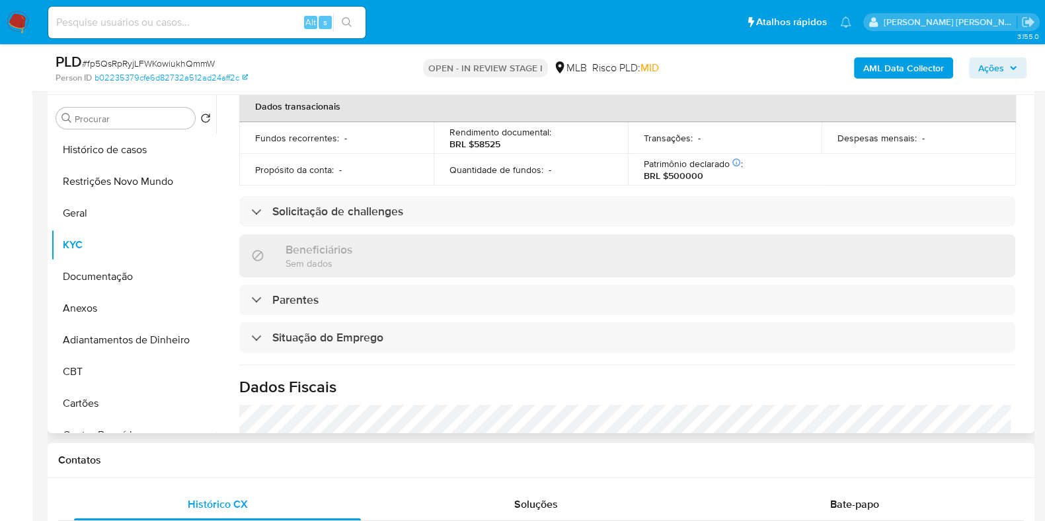
scroll to position [574, 0]
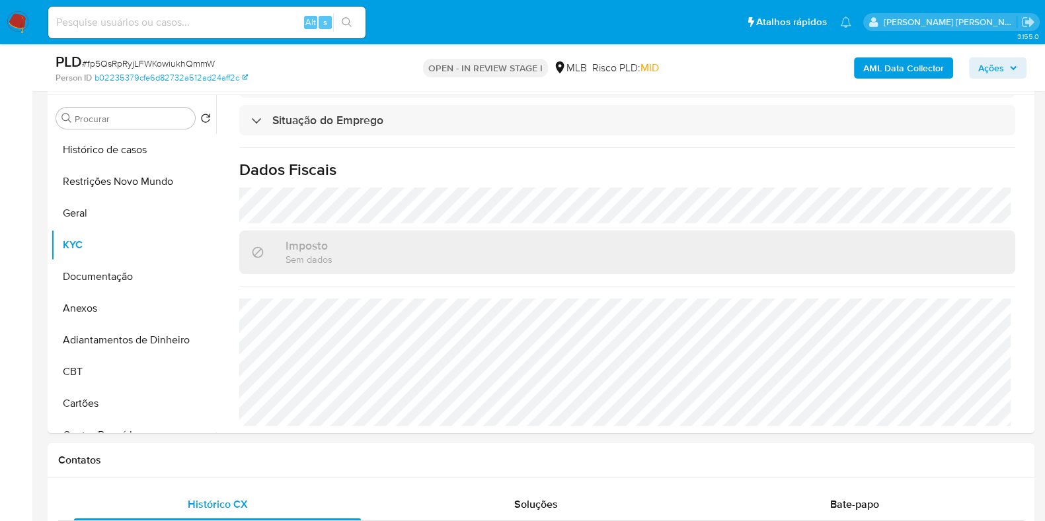
click at [998, 68] on span "Ações" at bounding box center [991, 67] width 26 height 21
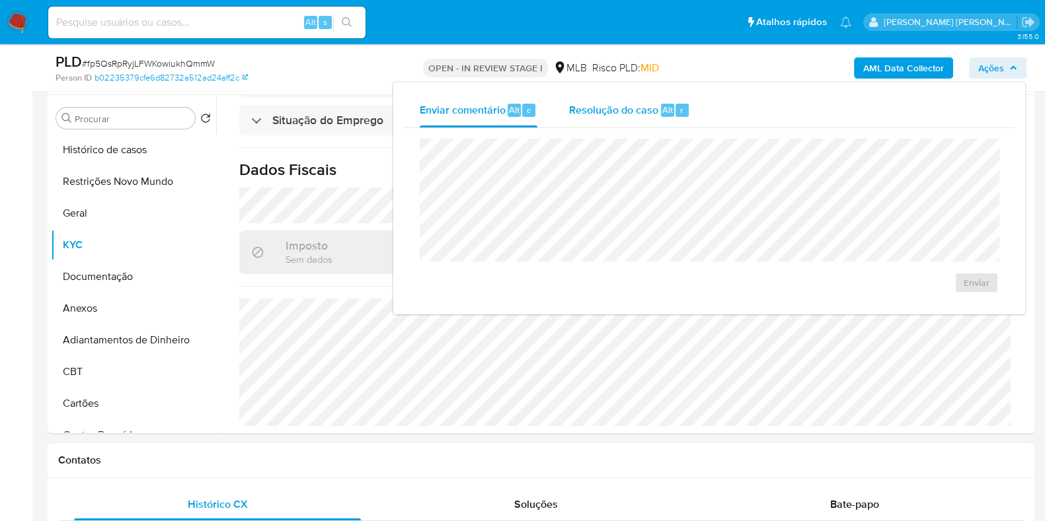
click at [592, 115] on span "Resolução do caso" at bounding box center [613, 109] width 89 height 15
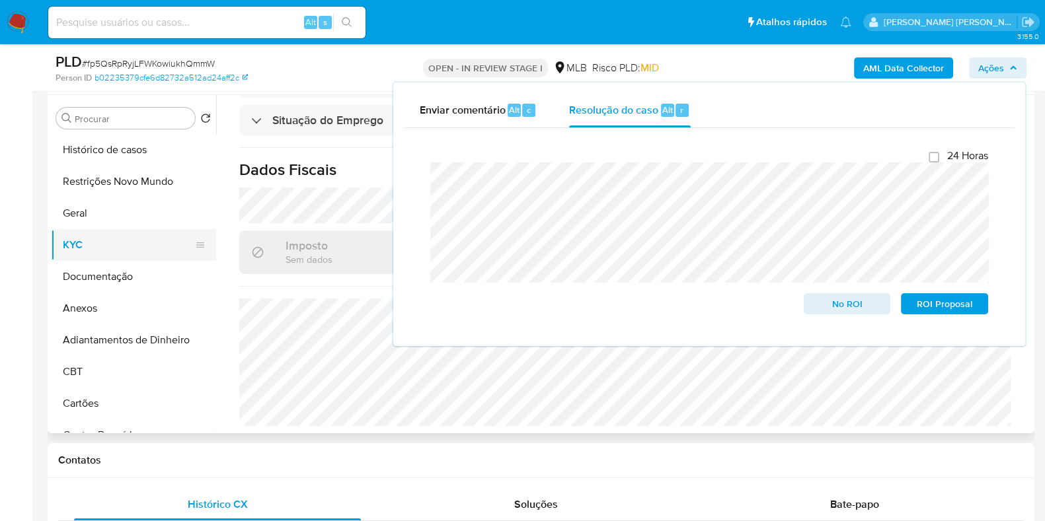
click at [116, 243] on button "KYC" at bounding box center [128, 245] width 155 height 32
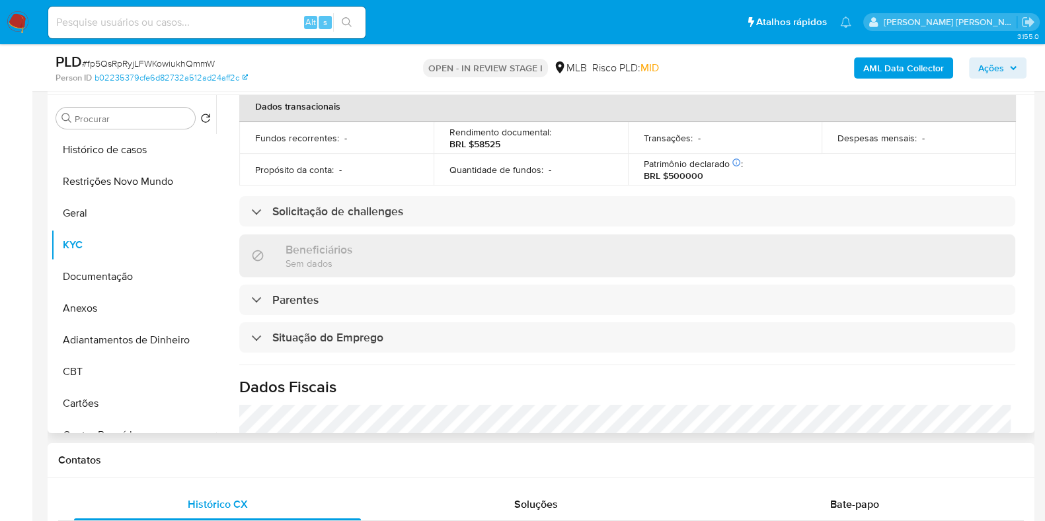
scroll to position [79, 0]
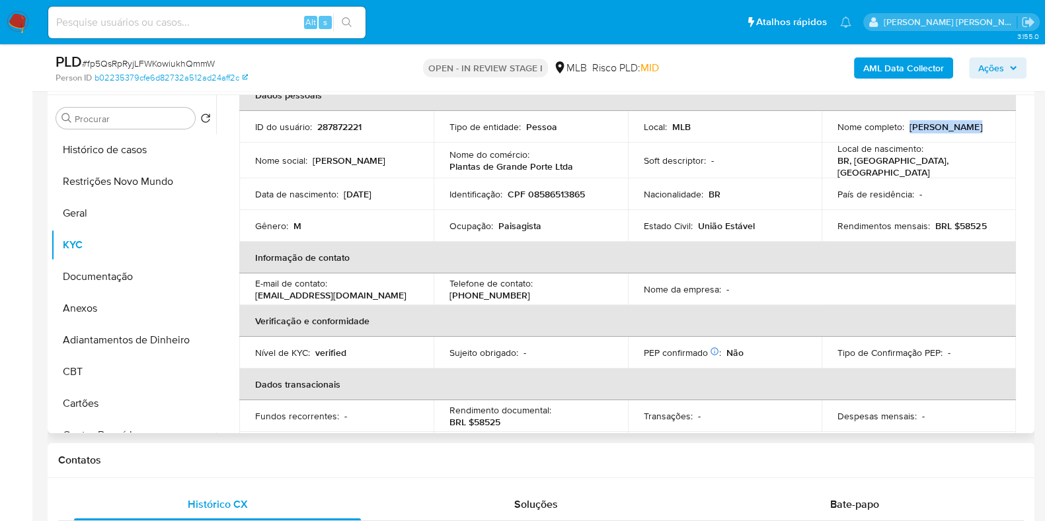
drag, startPoint x: 978, startPoint y: 127, endPoint x: 905, endPoint y: 131, distance: 73.4
click at [905, 131] on div "Nome completo : Octavio Renzo" at bounding box center [918, 127] width 163 height 12
copy p "Octavio Renzo"
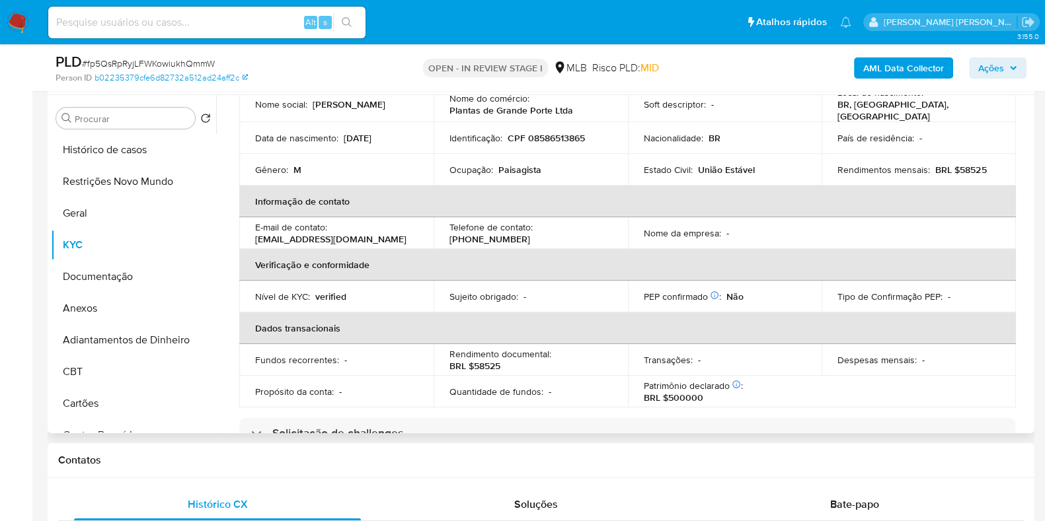
scroll to position [0, 0]
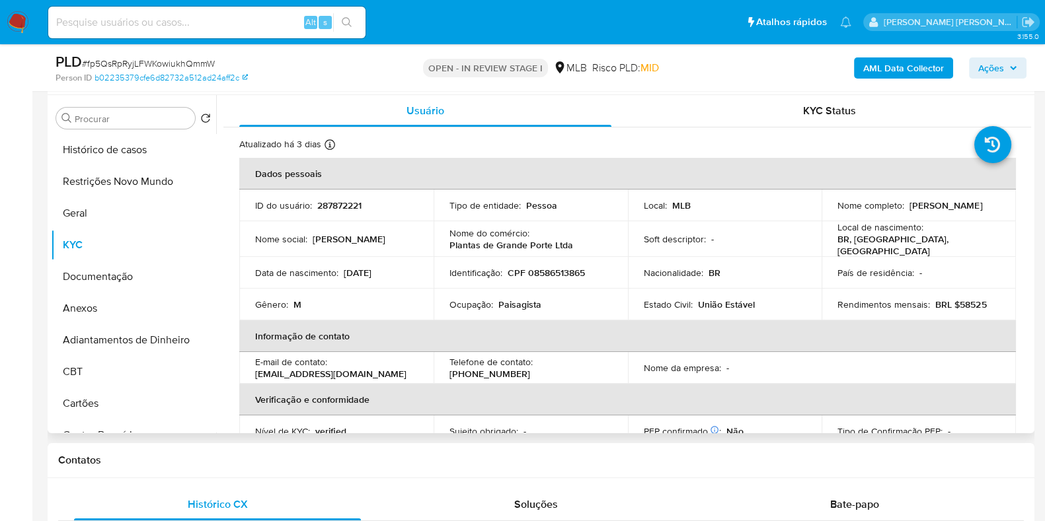
click at [563, 275] on td "Identificação : CPF 08586513865" at bounding box center [530, 273] width 194 height 32
click at [564, 275] on td "Identificação : CPF 08586513865" at bounding box center [530, 273] width 194 height 32
click at [565, 267] on p "CPF 08586513865" at bounding box center [545, 273] width 77 height 12
copy p "08586513865"
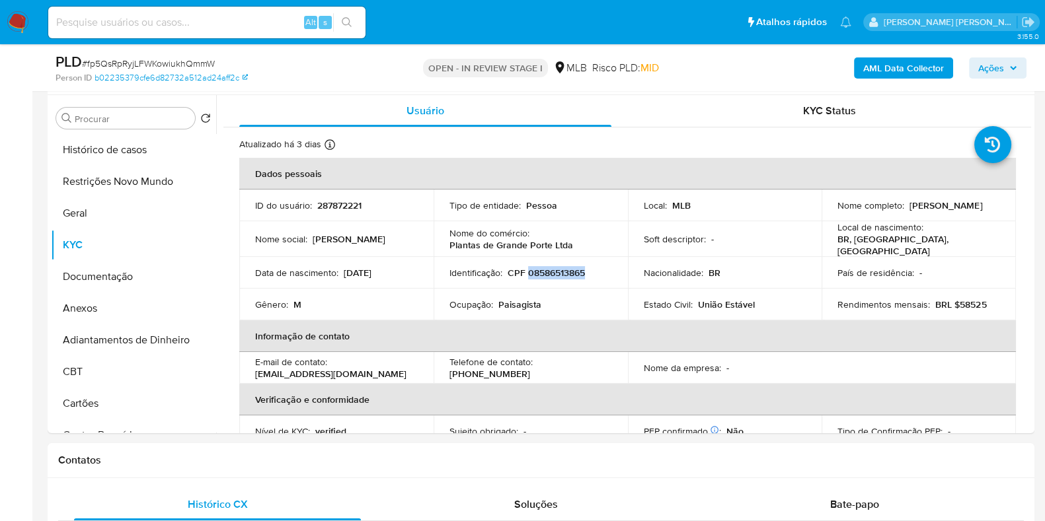
copy p "08586513865"
click at [118, 170] on button "Restrições Novo Mundo" at bounding box center [128, 182] width 155 height 32
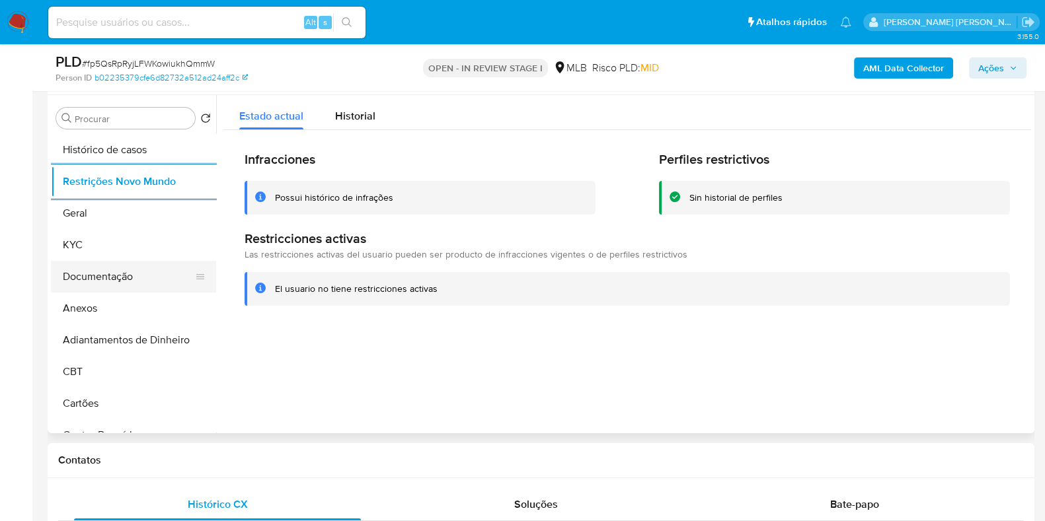
click at [126, 274] on button "Documentação" at bounding box center [128, 277] width 155 height 32
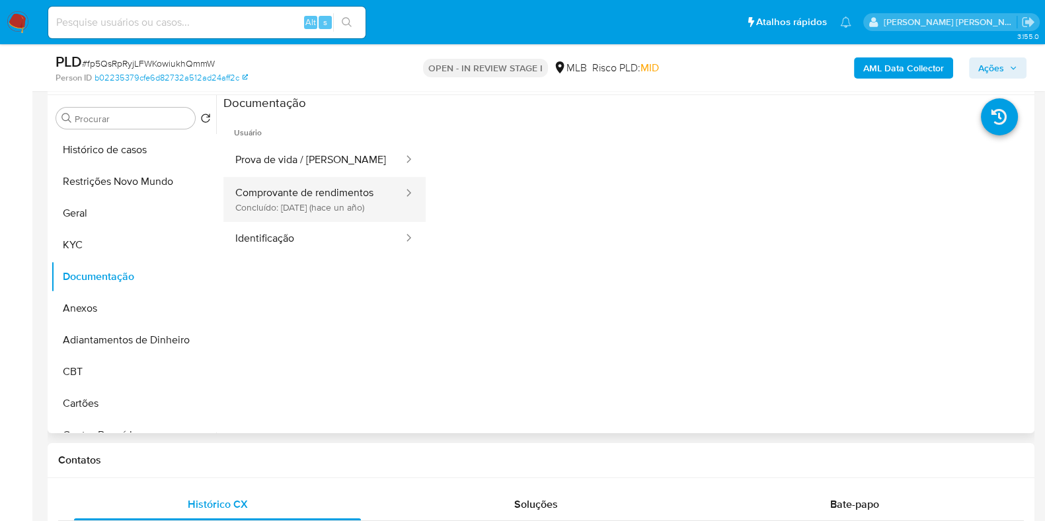
click at [295, 202] on button "Comprovante de rendimentos Concluído: 31/07/2024 (hace un año)" at bounding box center [313, 199] width 181 height 45
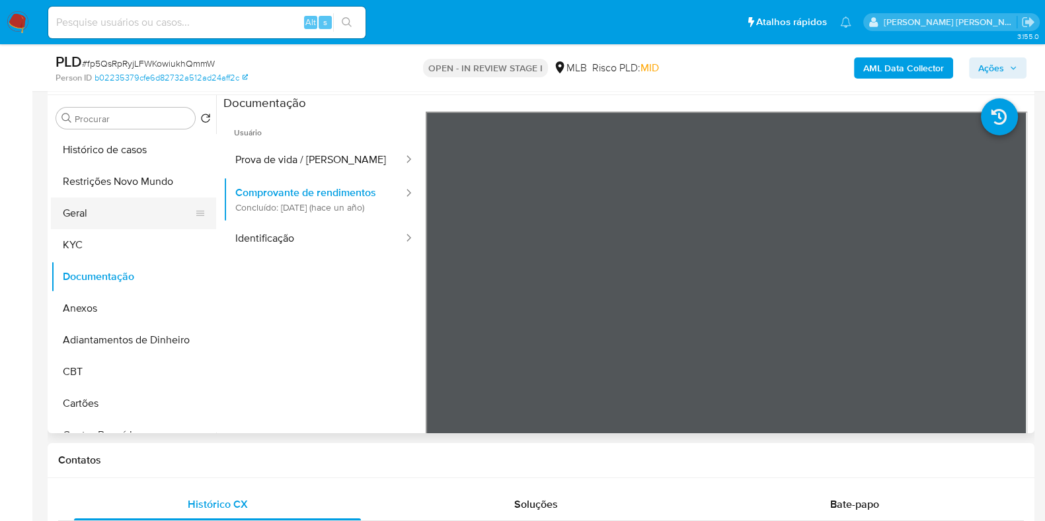
click at [88, 209] on button "Geral" at bounding box center [128, 214] width 155 height 32
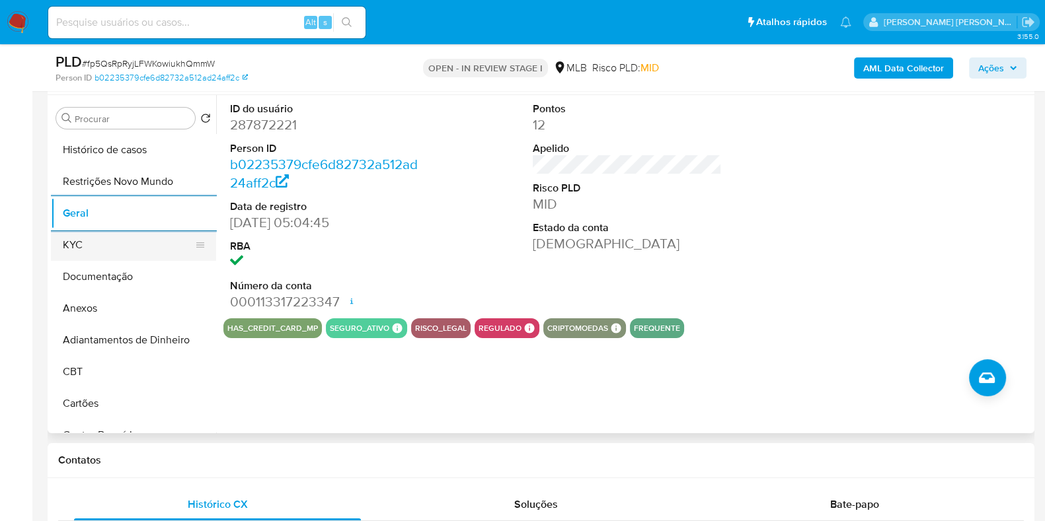
click at [124, 256] on button "KYC" at bounding box center [128, 245] width 155 height 32
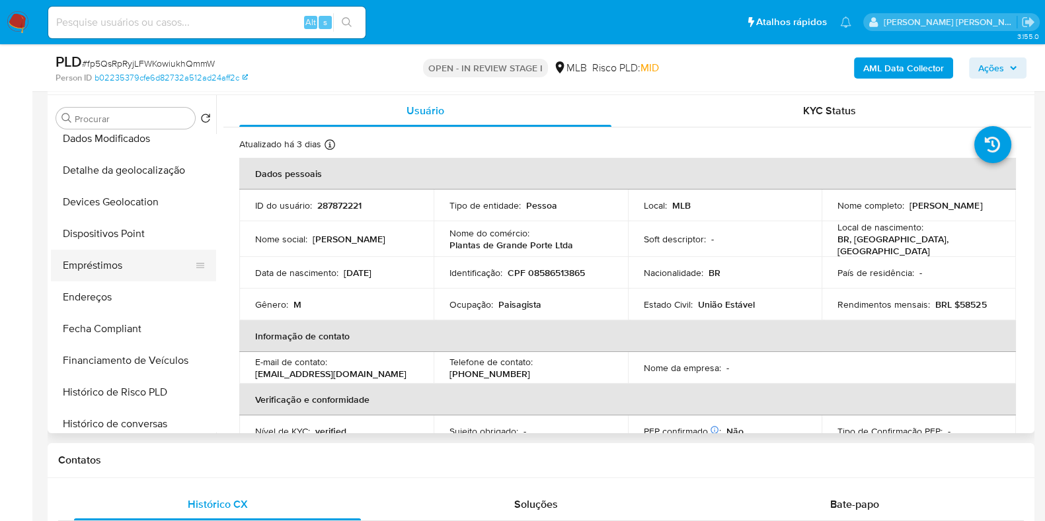
scroll to position [330, 0]
click at [112, 295] on button "Endereços" at bounding box center [128, 296] width 155 height 32
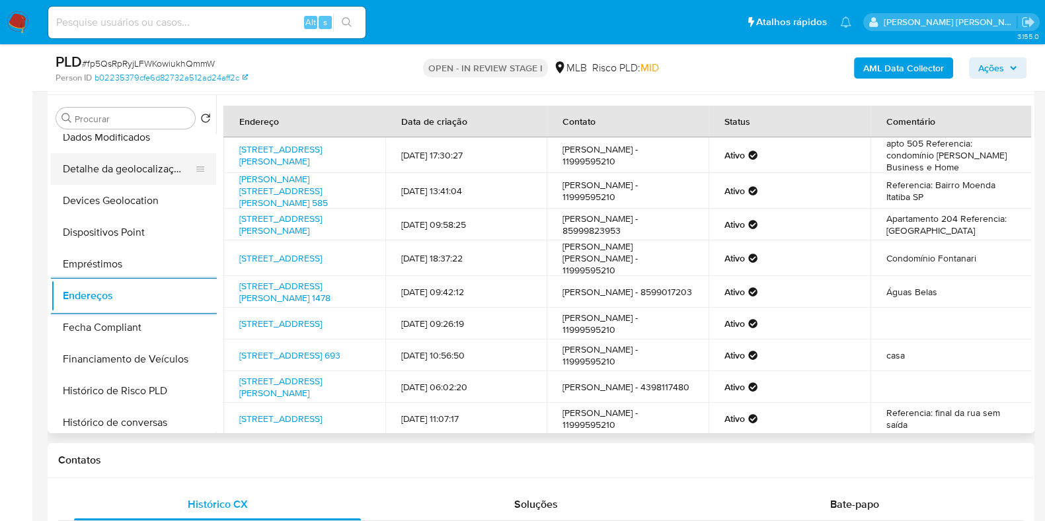
drag, startPoint x: 135, startPoint y: 168, endPoint x: 147, endPoint y: 170, distance: 12.0
click at [135, 168] on button "Detalhe da geolocalização" at bounding box center [128, 169] width 155 height 32
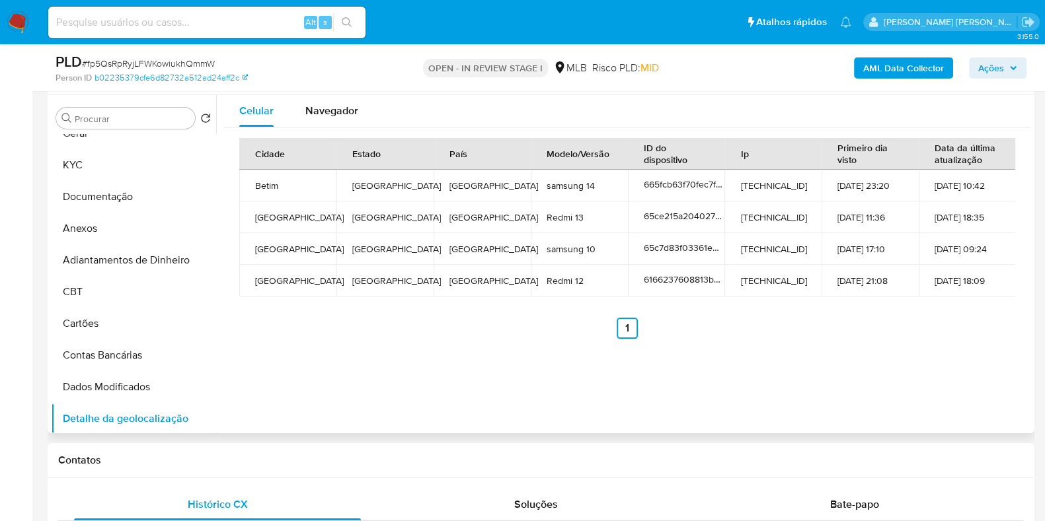
scroll to position [0, 0]
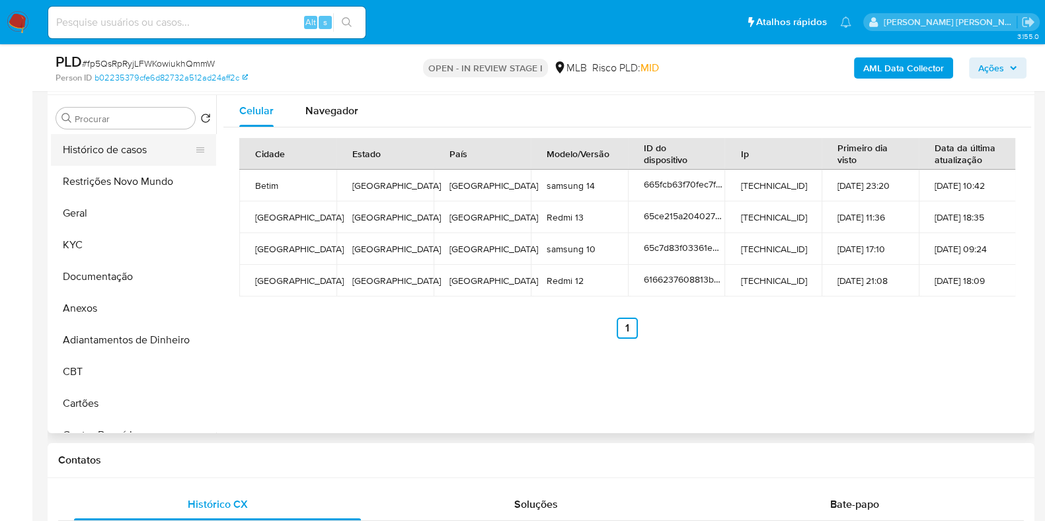
click at [124, 158] on button "Histórico de casos" at bounding box center [128, 150] width 155 height 32
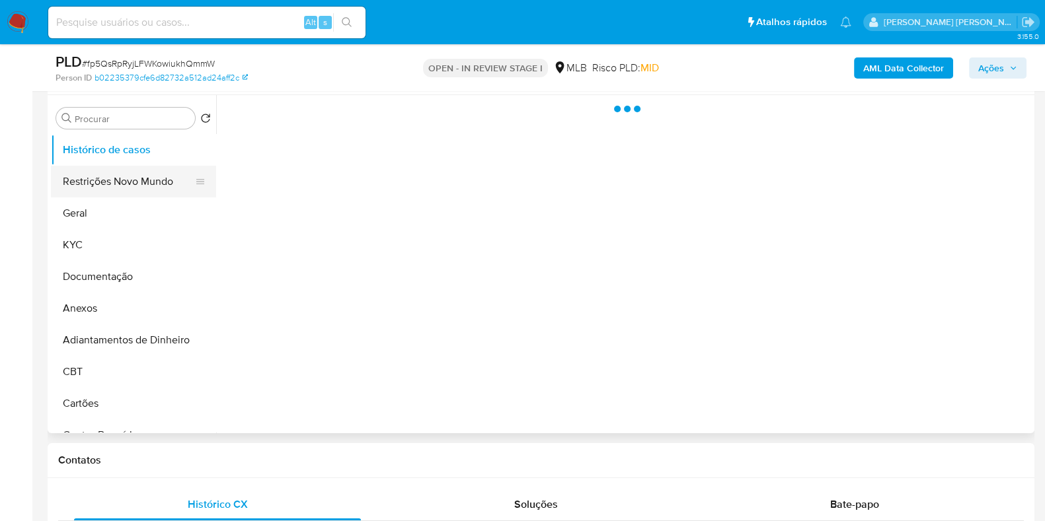
click at [116, 183] on button "Restrições Novo Mundo" at bounding box center [128, 182] width 155 height 32
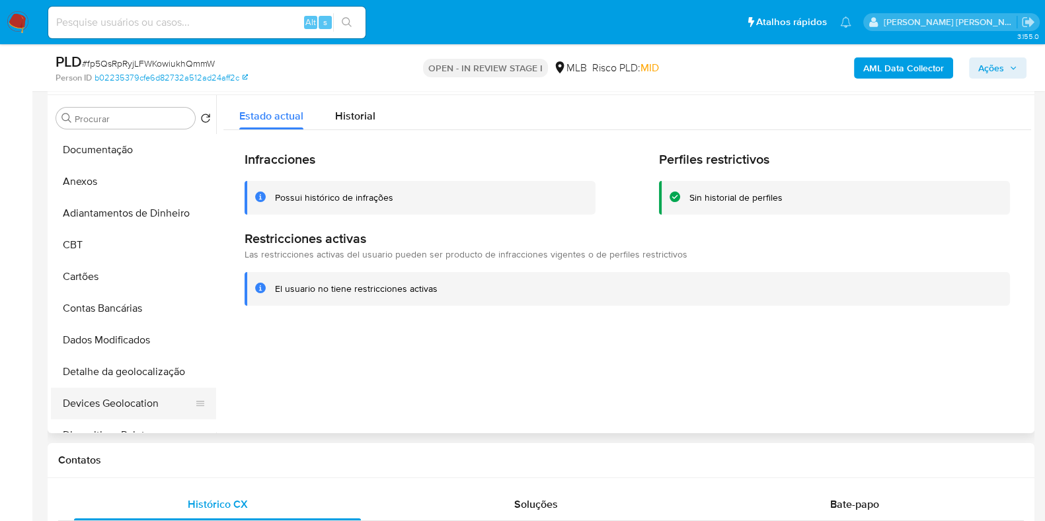
scroll to position [247, 0]
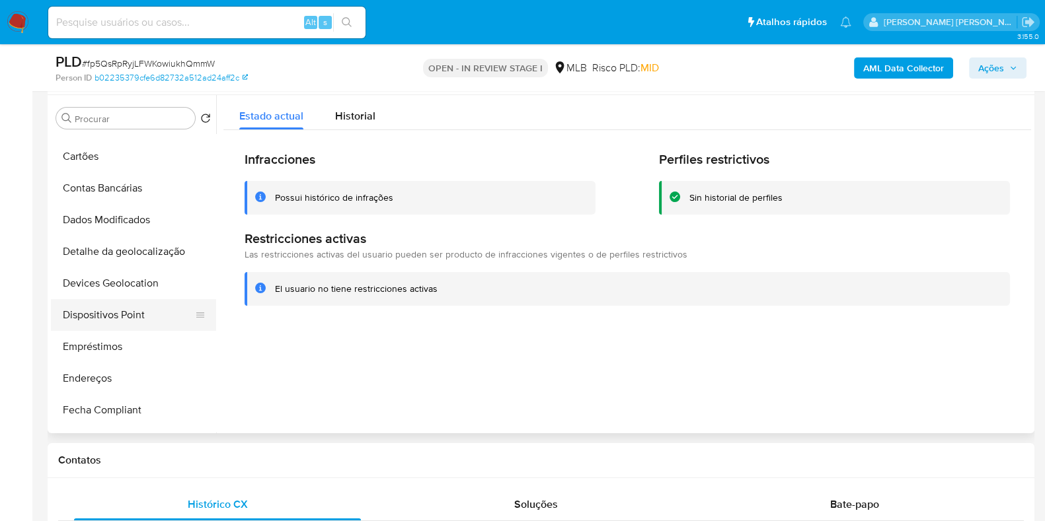
click at [114, 326] on button "Dispositivos Point" at bounding box center [128, 315] width 155 height 32
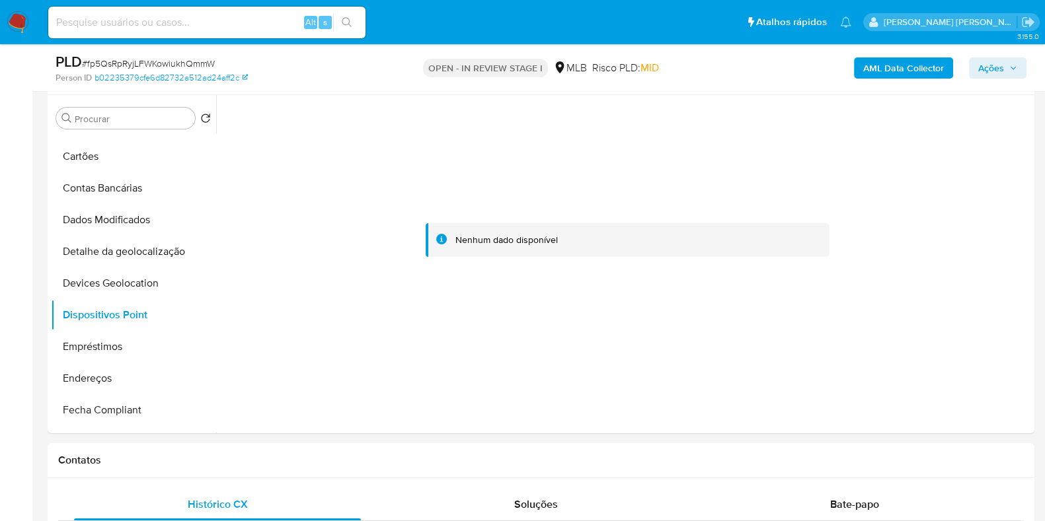
click at [883, 62] on b "AML Data Collector" at bounding box center [903, 67] width 81 height 21
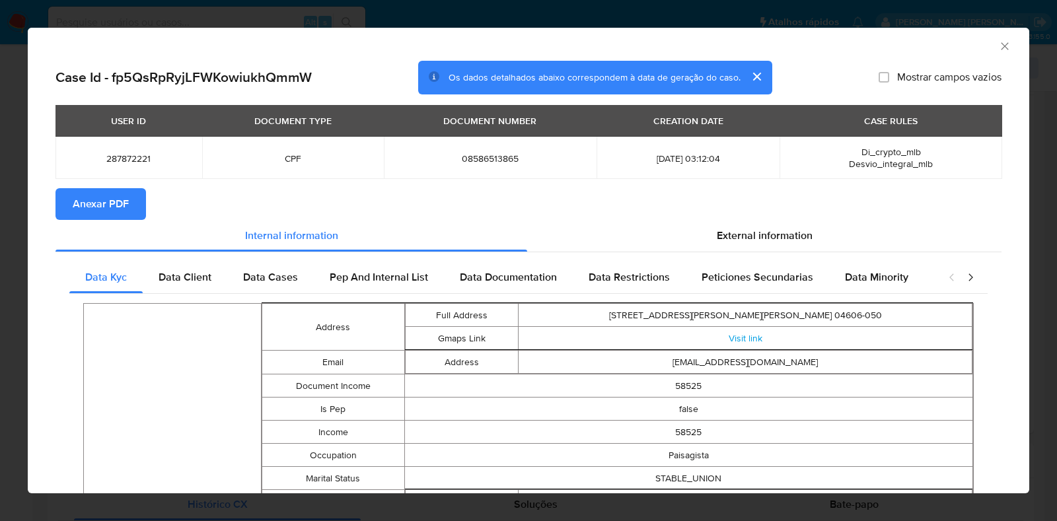
drag, startPoint x: 126, startPoint y: 195, endPoint x: 118, endPoint y: 200, distance: 9.2
click at [118, 200] on span "Anexar PDF" at bounding box center [101, 204] width 56 height 29
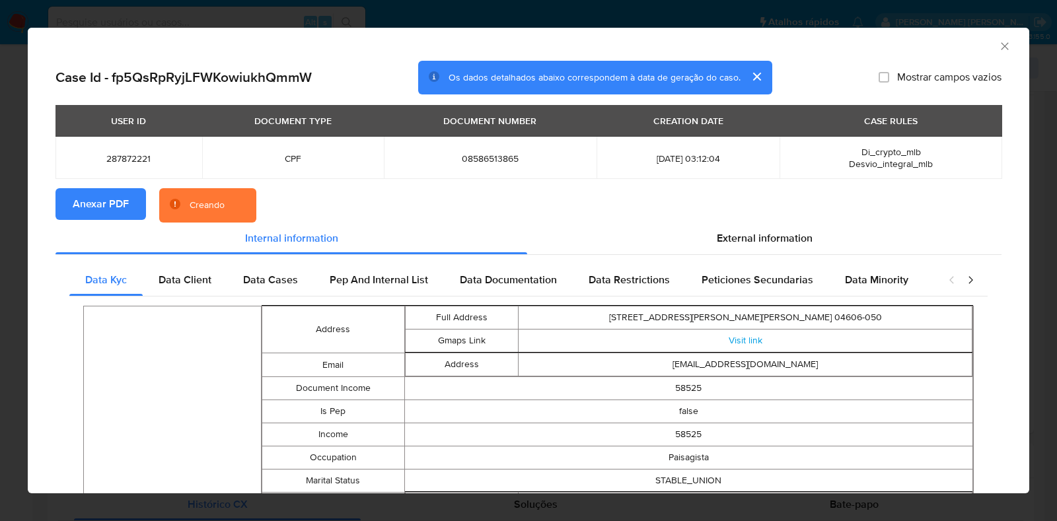
click at [22, 258] on div "AML Data Collector Case Id - fp5QsRpRyjLFWKowiukhQmmW Os dados detalhados abaix…" at bounding box center [528, 260] width 1057 height 521
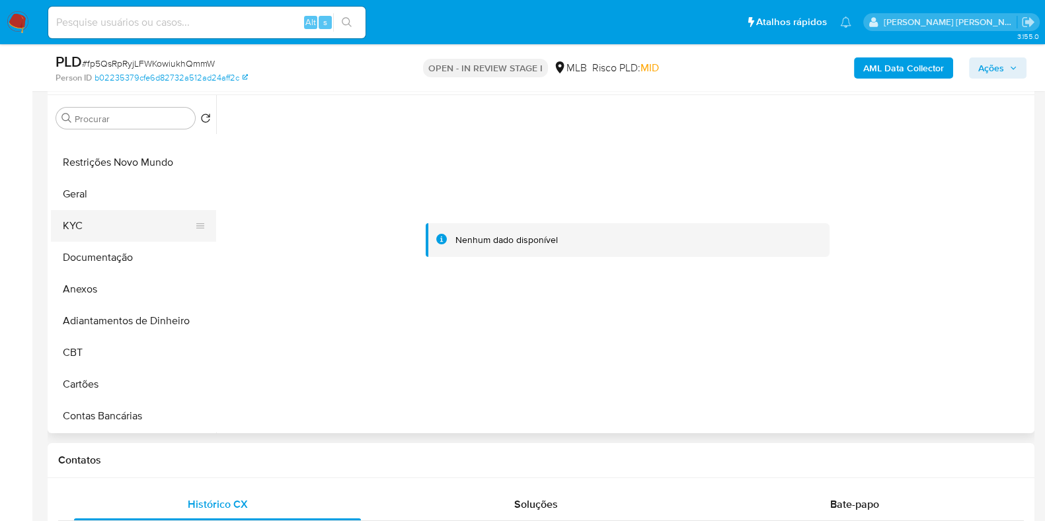
scroll to position [0, 0]
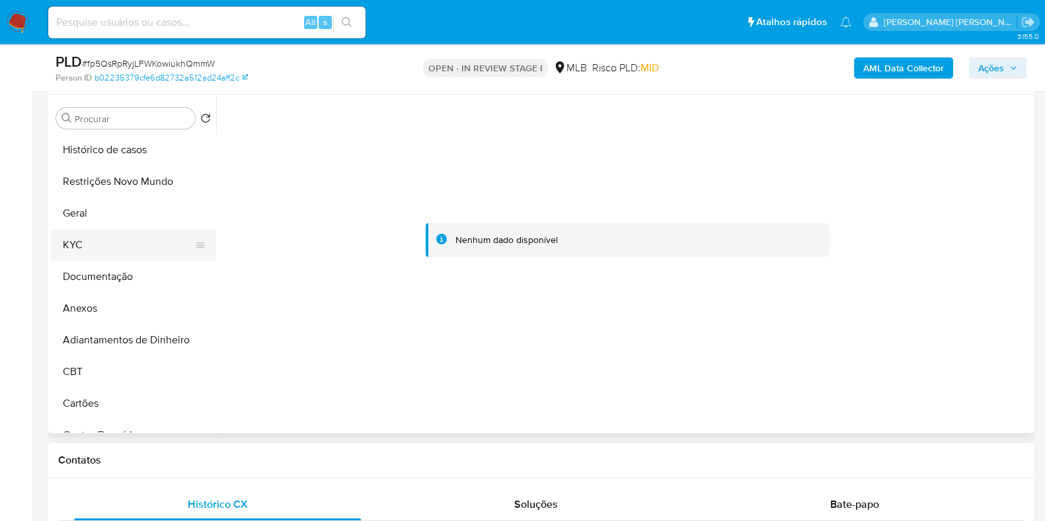
click at [105, 244] on button "KYC" at bounding box center [128, 245] width 155 height 32
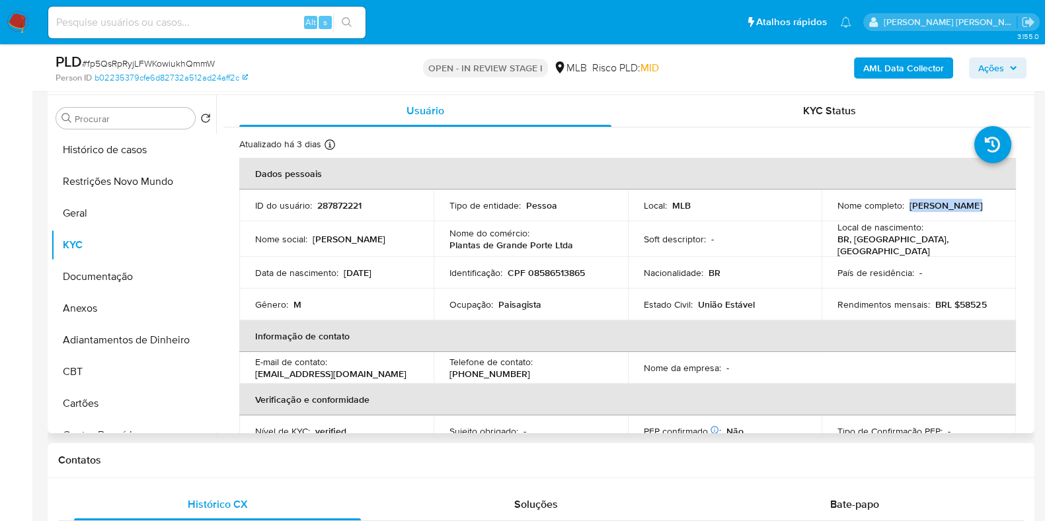
drag, startPoint x: 979, startPoint y: 206, endPoint x: 905, endPoint y: 208, distance: 74.0
click at [905, 208] on div "Nome completo : Octavio Renzo" at bounding box center [918, 206] width 163 height 12
copy p "Octavio Renzo"
click at [988, 56] on div "AML Data Collector Ações" at bounding box center [866, 67] width 320 height 31
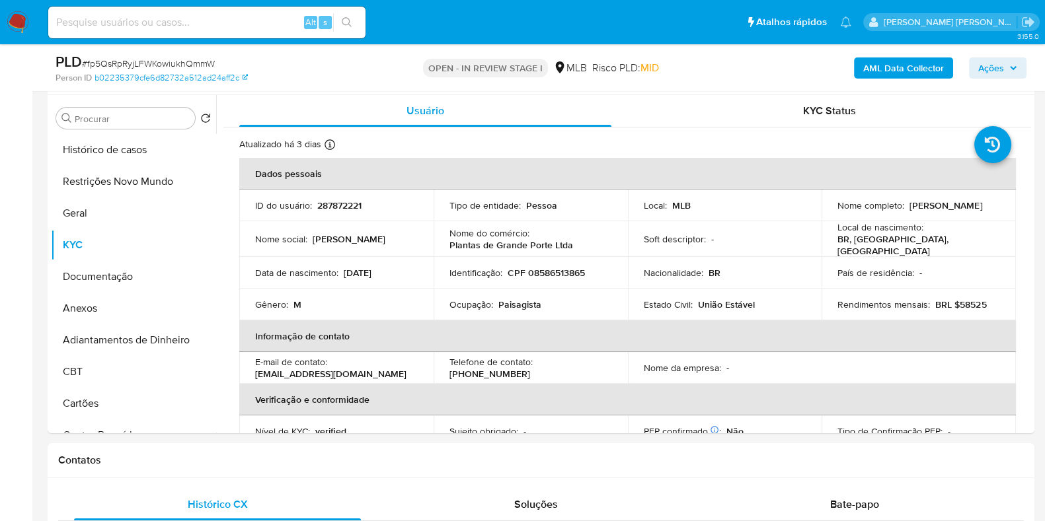
click at [994, 67] on span "Ações" at bounding box center [991, 67] width 26 height 21
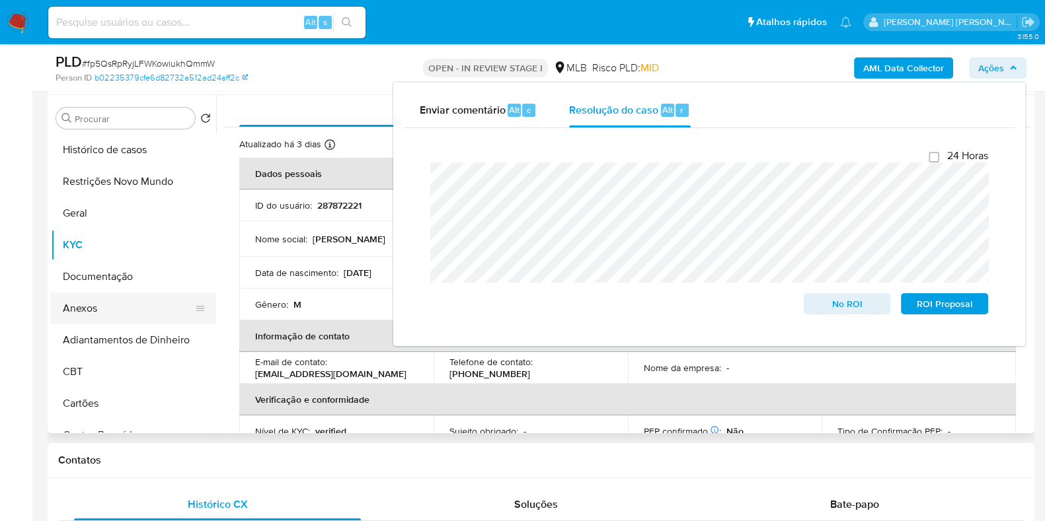
click at [98, 302] on button "Anexos" at bounding box center [128, 309] width 155 height 32
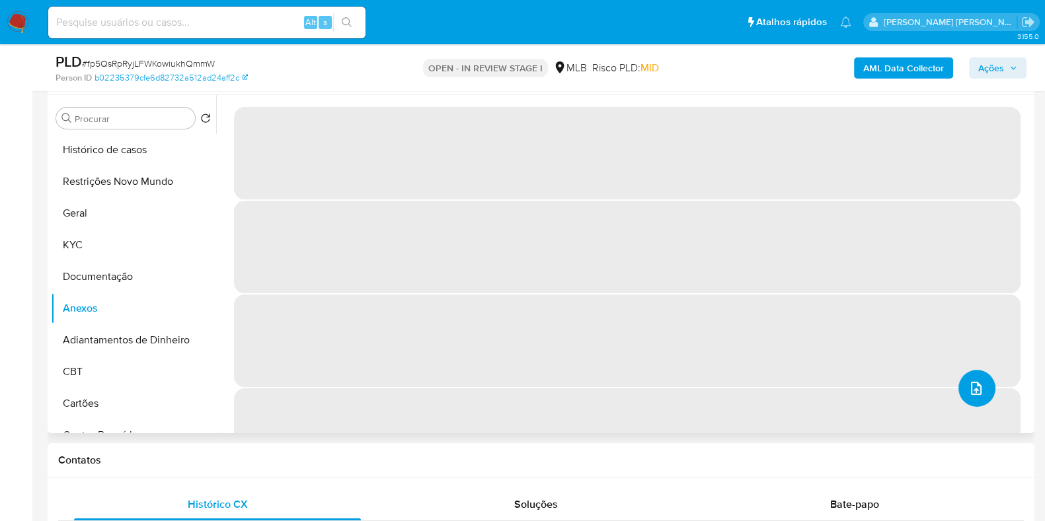
click at [979, 390] on button "upload-file" at bounding box center [976, 388] width 37 height 37
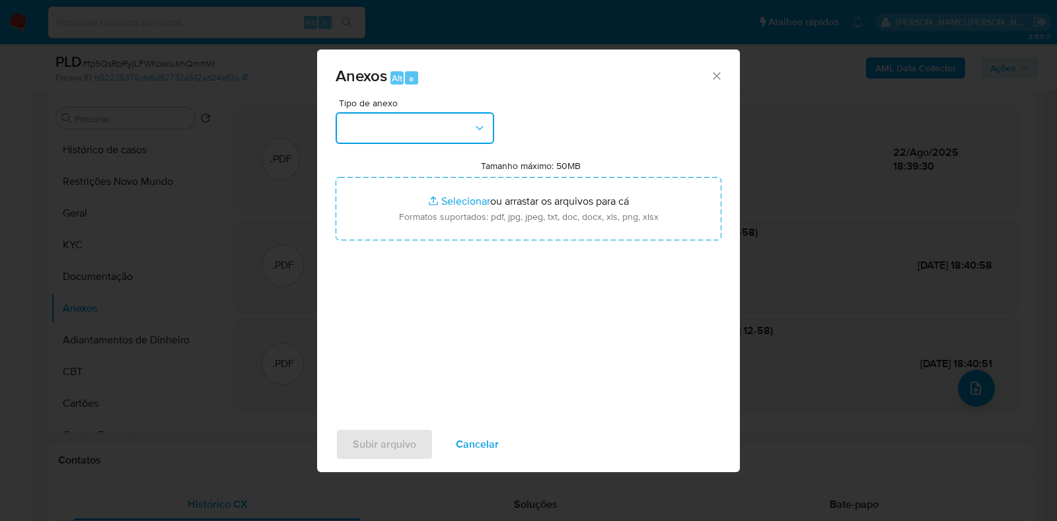
click at [373, 116] on button "button" at bounding box center [415, 128] width 159 height 32
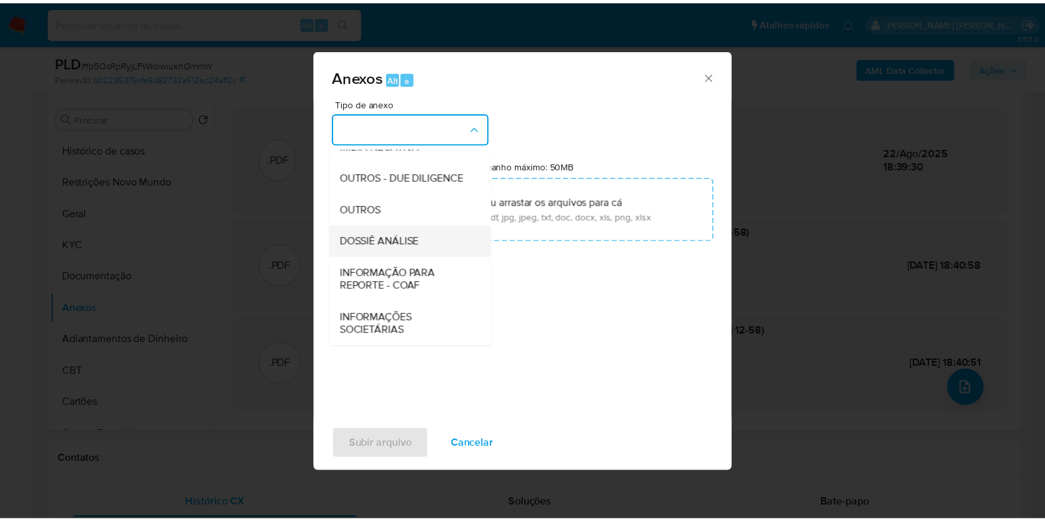
scroll to position [203, 0]
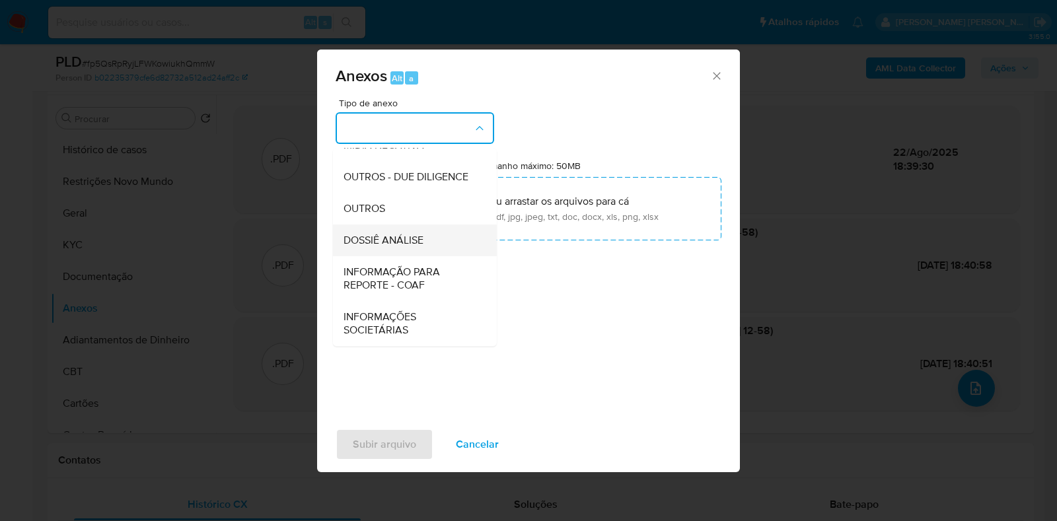
click at [383, 250] on div "DOSSIÊ ANÁLISE" at bounding box center [411, 241] width 135 height 32
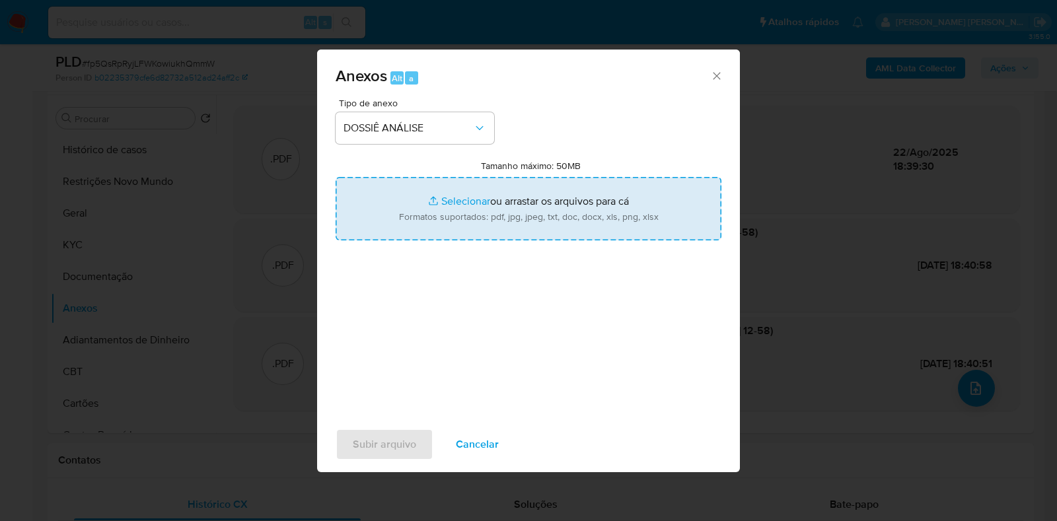
type input "C:\fakepath\SAR - CPF 08586513865 - OCTAVIO RENZO.pdf"
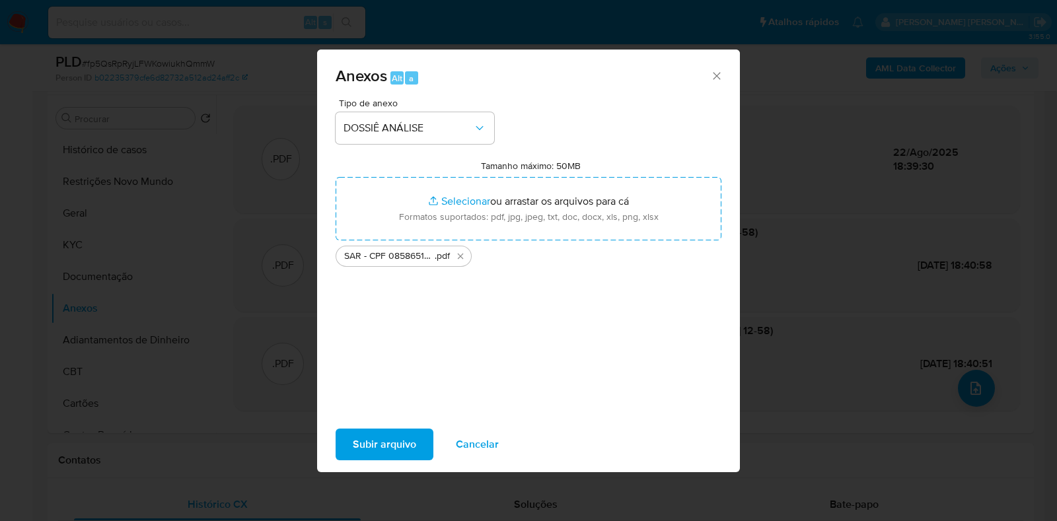
click at [400, 437] on span "Subir arquivo" at bounding box center [384, 444] width 63 height 29
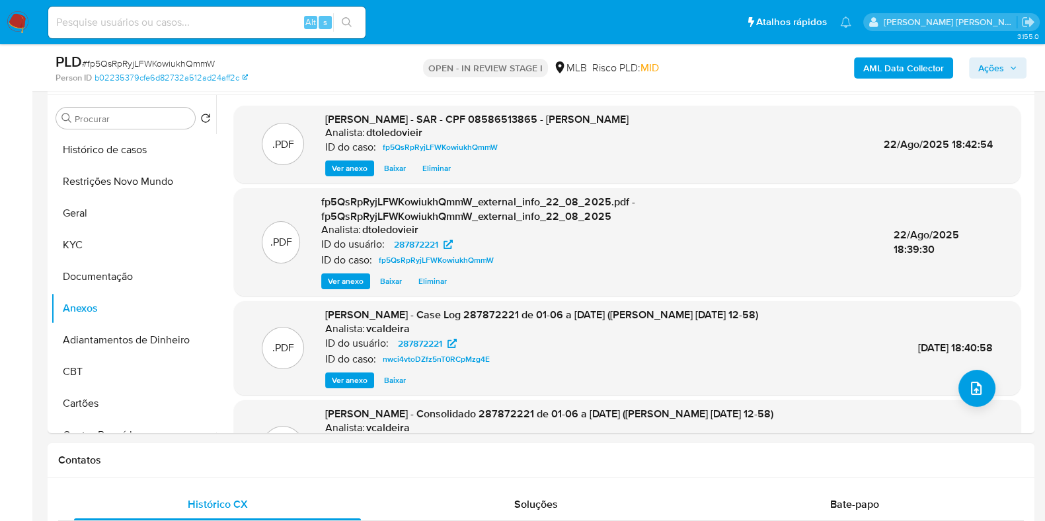
click at [977, 69] on button "Ações" at bounding box center [997, 67] width 57 height 21
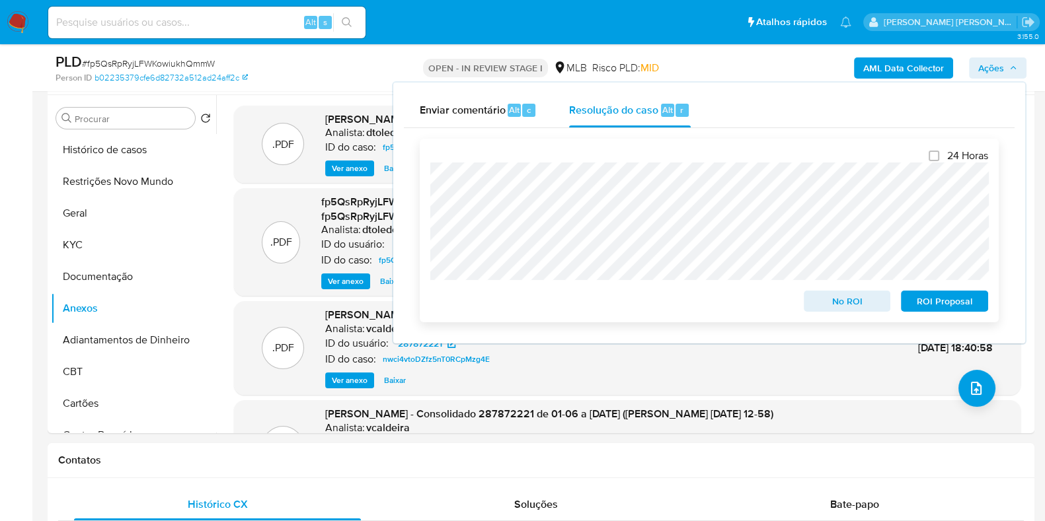
click at [936, 305] on span "ROI Proposal" at bounding box center [944, 301] width 69 height 18
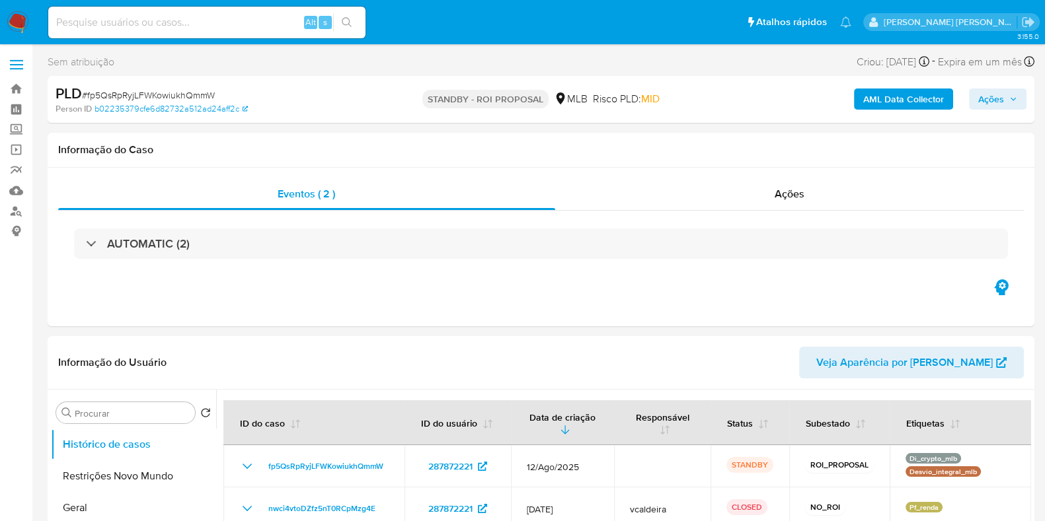
select select "10"
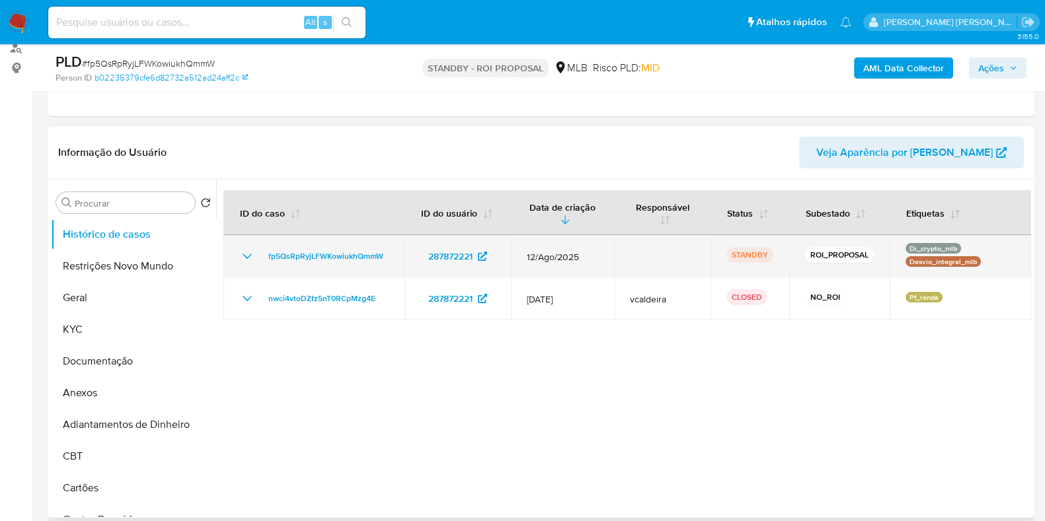
scroll to position [165, 0]
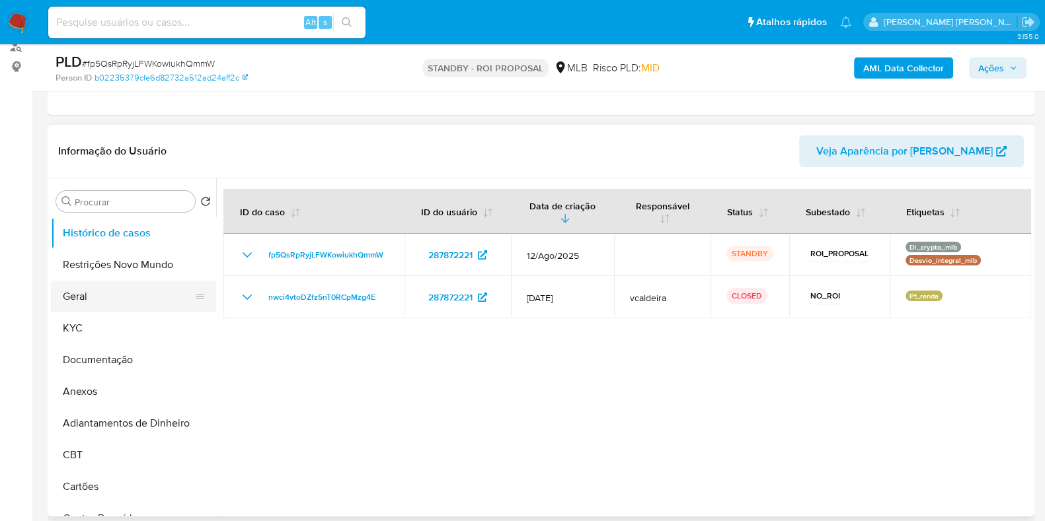
click at [136, 294] on button "Geral" at bounding box center [128, 297] width 155 height 32
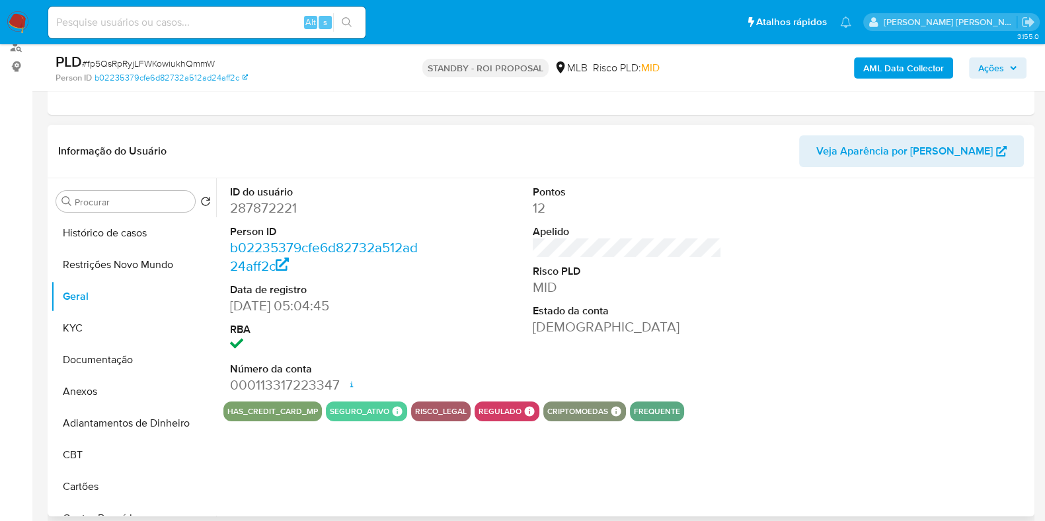
click at [278, 212] on dd "287872221" at bounding box center [324, 208] width 189 height 18
copy dd "287872221"
click at [149, 26] on input at bounding box center [206, 22] width 317 height 17
paste input "HT6ksr031EeMvCLSeVYOHhKY"
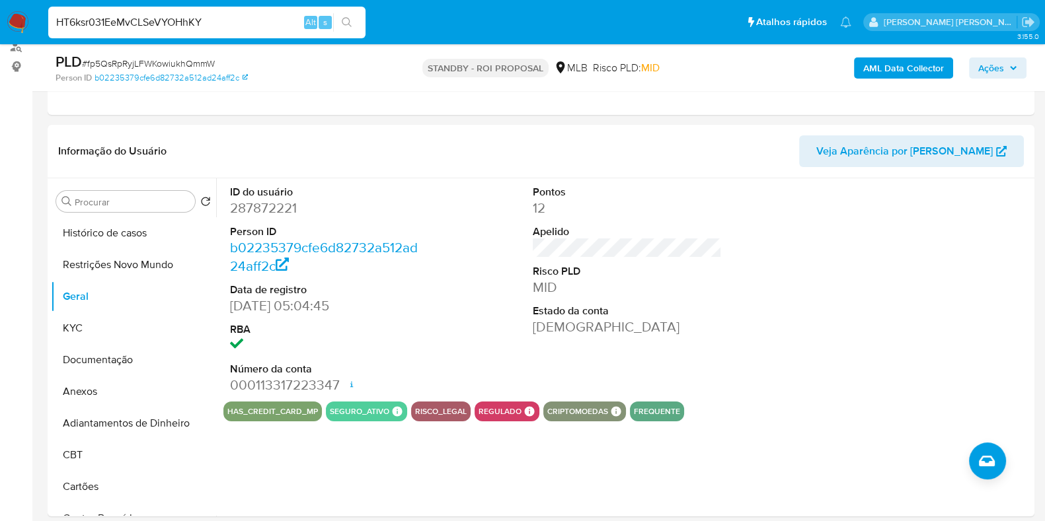
type input "HT6ksr031EeMvCLSeVYOHhKY"
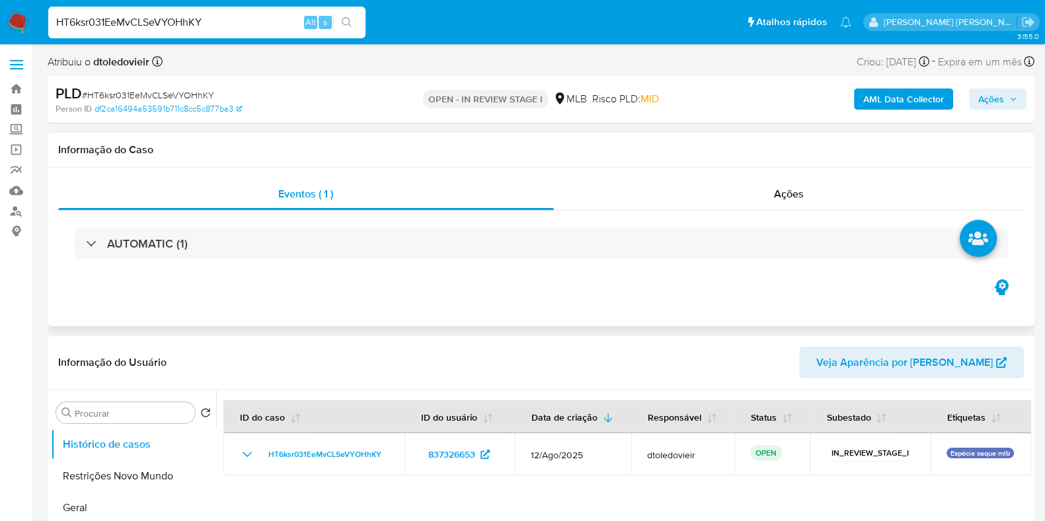
select select "10"
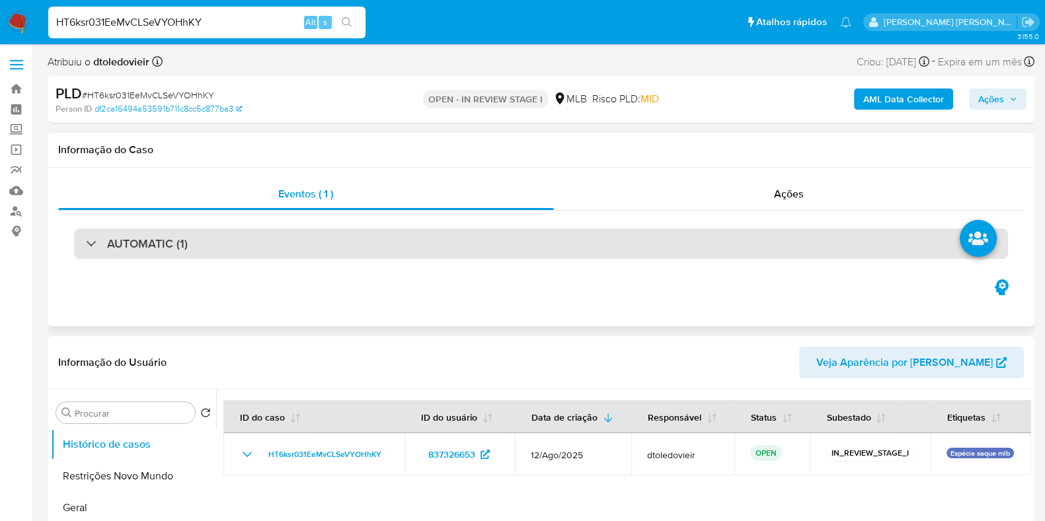
scroll to position [82, 0]
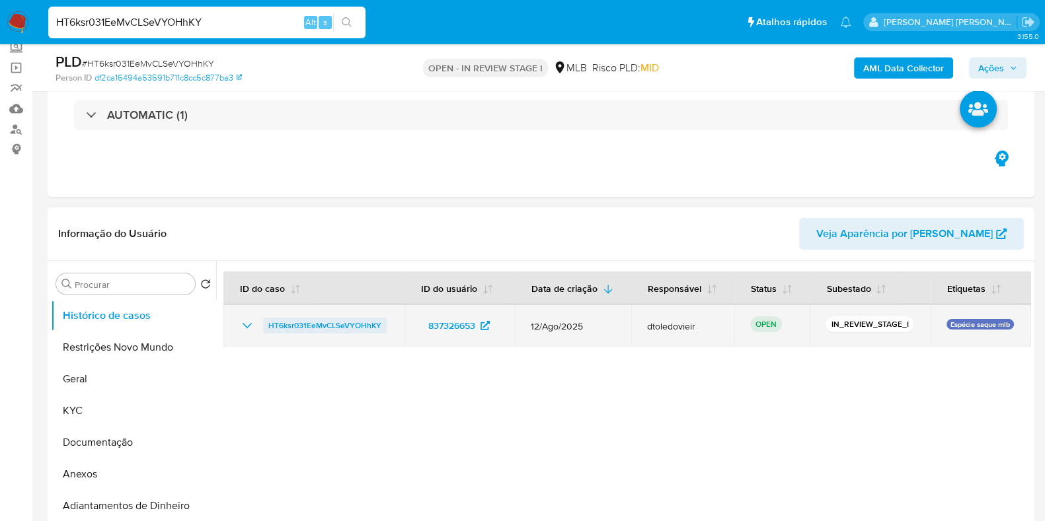
click at [297, 322] on span "HT6ksr031EeMvCLSeVYOHhKY" at bounding box center [324, 326] width 113 height 16
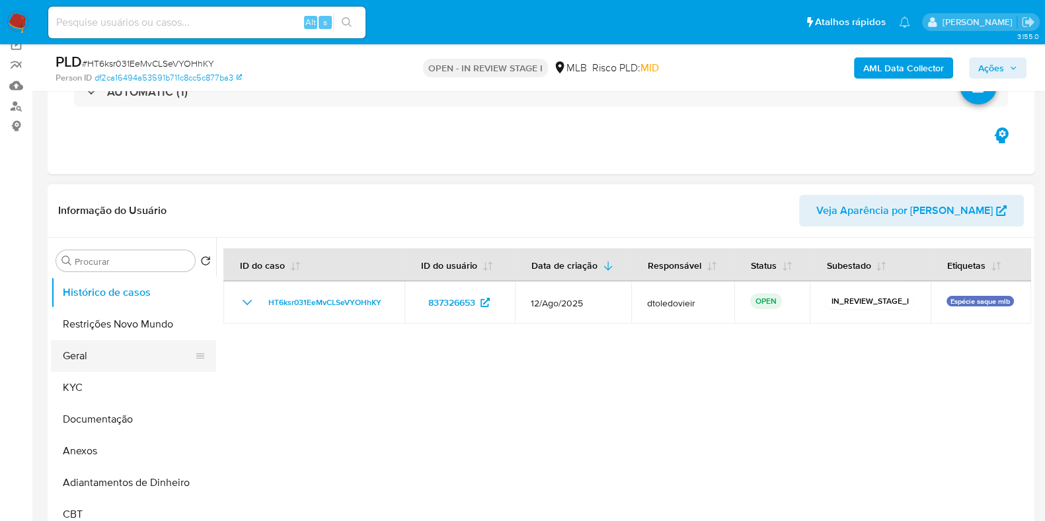
scroll to position [165, 0]
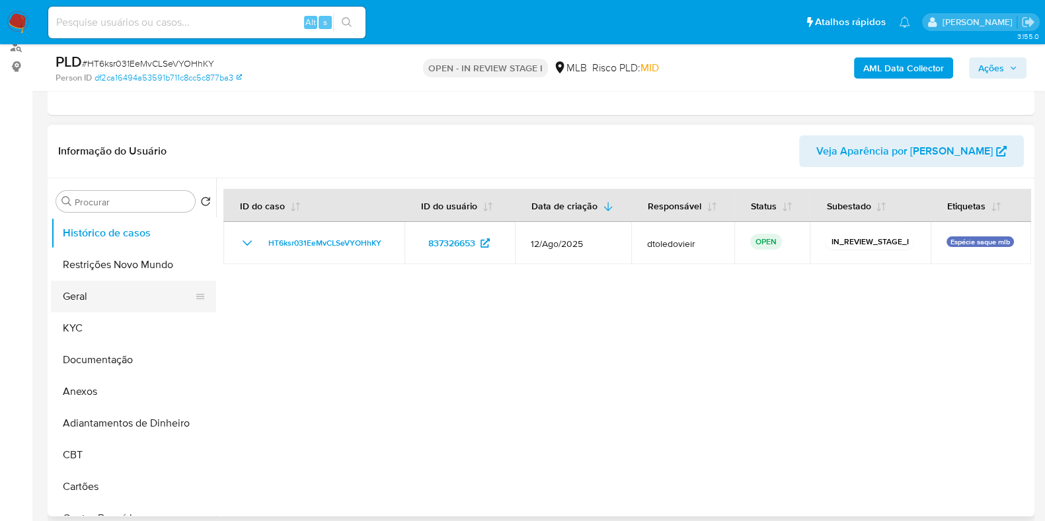
select select "10"
click at [110, 305] on button "Geral" at bounding box center [128, 297] width 155 height 32
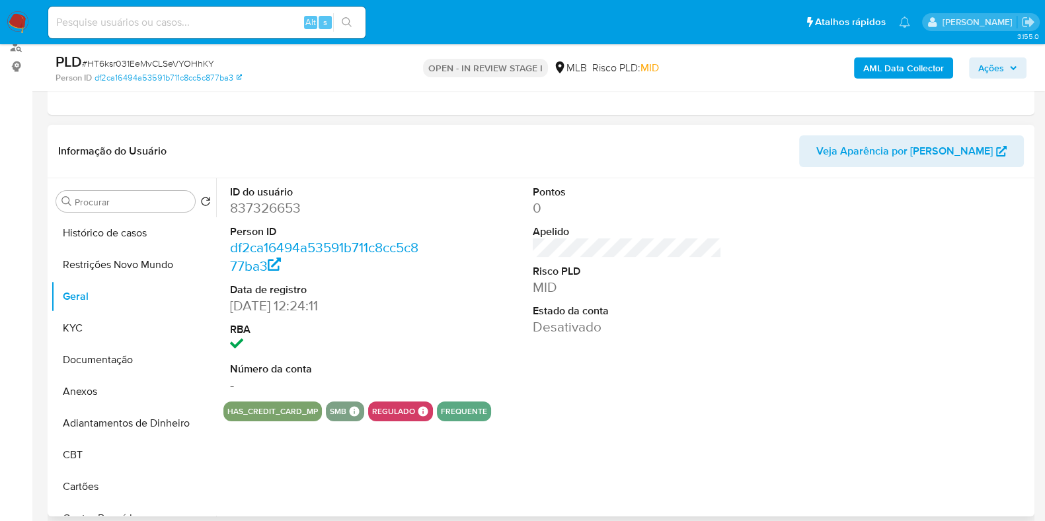
click at [261, 208] on dd "837326653" at bounding box center [324, 208] width 189 height 18
copy dd "837326653"
click at [146, 328] on button "KYC" at bounding box center [128, 328] width 155 height 32
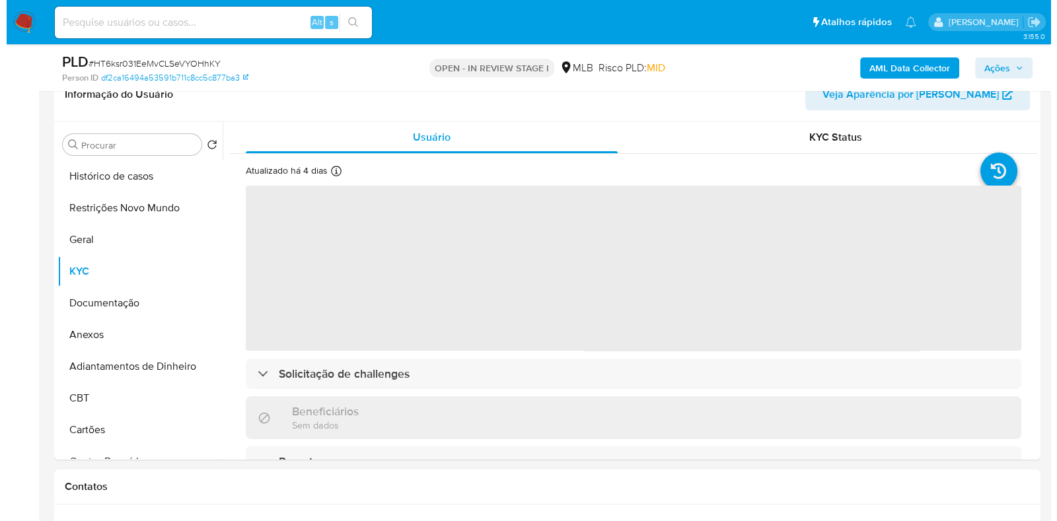
scroll to position [248, 0]
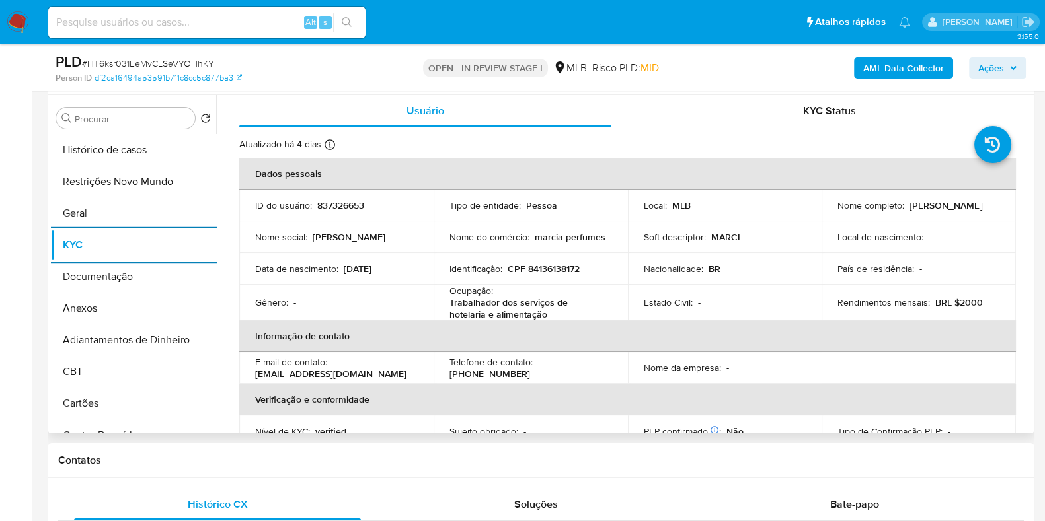
click at [347, 209] on p "837326653" at bounding box center [340, 206] width 47 height 12
copy p "837326653"
click at [502, 307] on p "Trabalhador dos serviços de hotelaria e alimentação" at bounding box center [527, 309] width 157 height 24
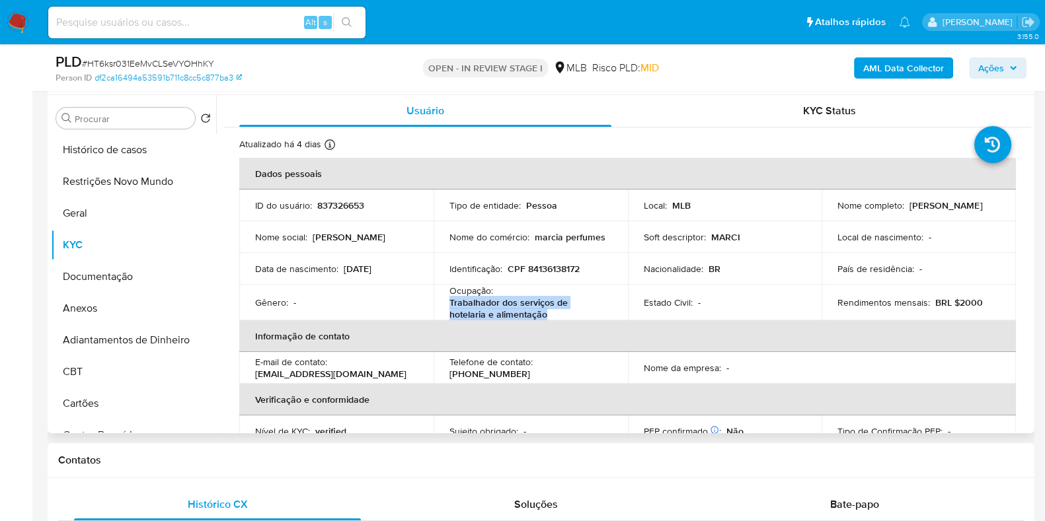
drag, startPoint x: 521, startPoint y: 314, endPoint x: 442, endPoint y: 306, distance: 79.0
click at [442, 306] on td "Ocupação : Trabalhador dos serviços de hotelaria e alimentação" at bounding box center [530, 303] width 194 height 36
copy p "Trabalhador dos serviços de hotelaria e alimentação"
click at [115, 269] on button "Documentação" at bounding box center [128, 277] width 155 height 32
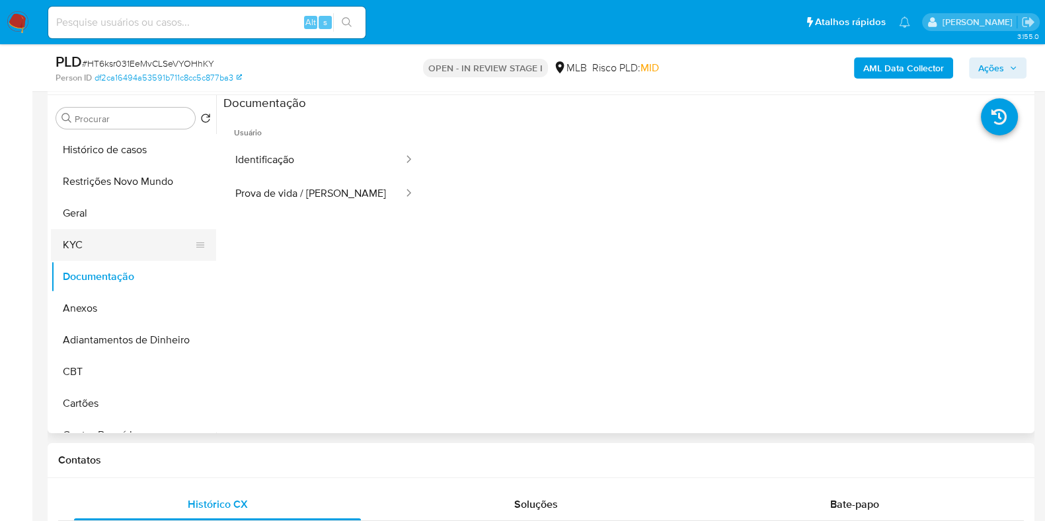
click at [140, 244] on button "KYC" at bounding box center [128, 245] width 155 height 32
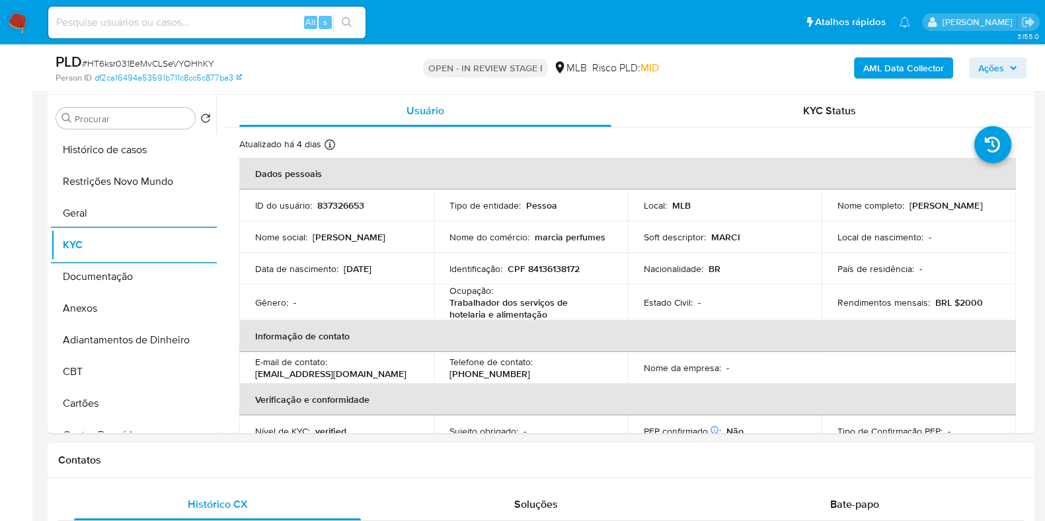
click at [870, 68] on b "AML Data Collector" at bounding box center [903, 67] width 81 height 21
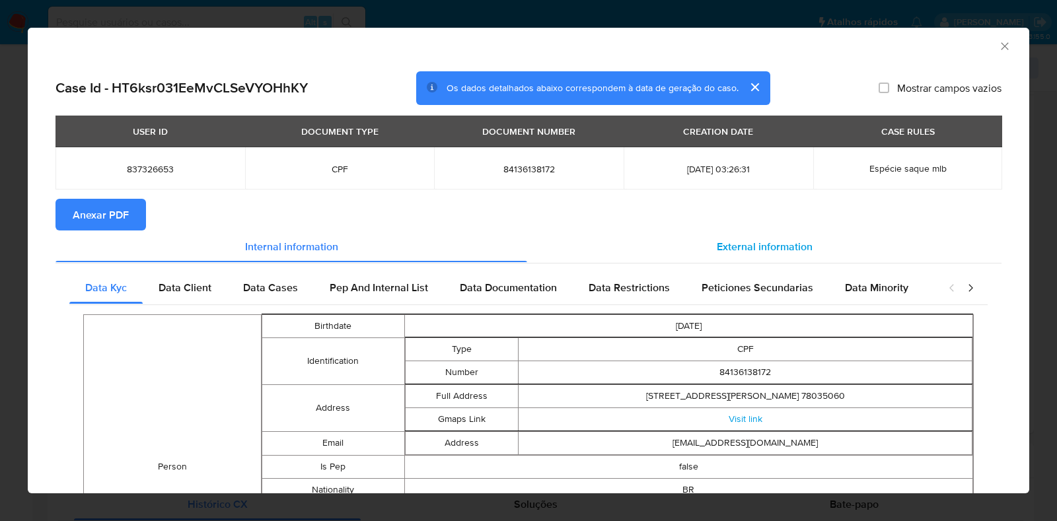
click at [733, 232] on div "External information" at bounding box center [764, 247] width 474 height 32
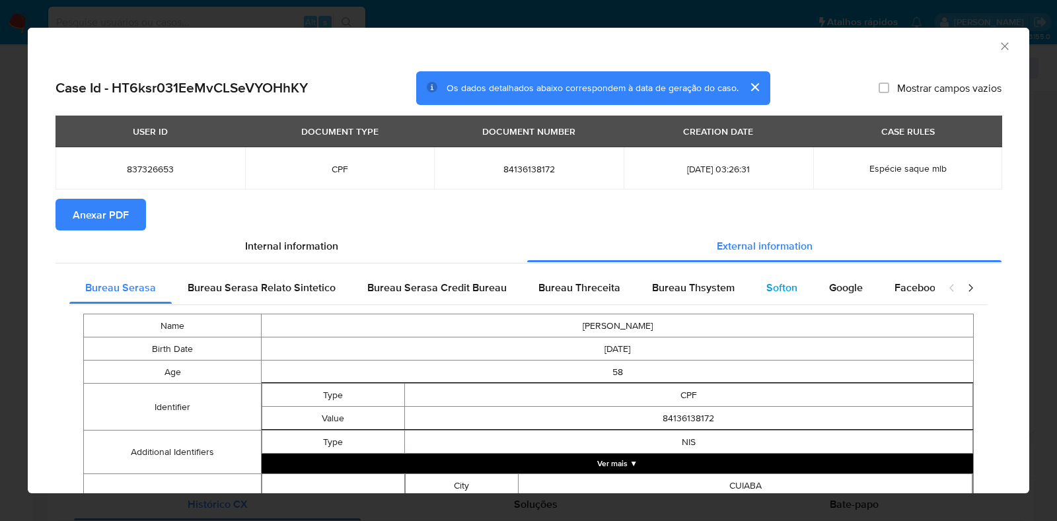
drag, startPoint x: 753, startPoint y: 277, endPoint x: 743, endPoint y: 302, distance: 27.0
click at [753, 277] on div "Softon" at bounding box center [782, 288] width 63 height 32
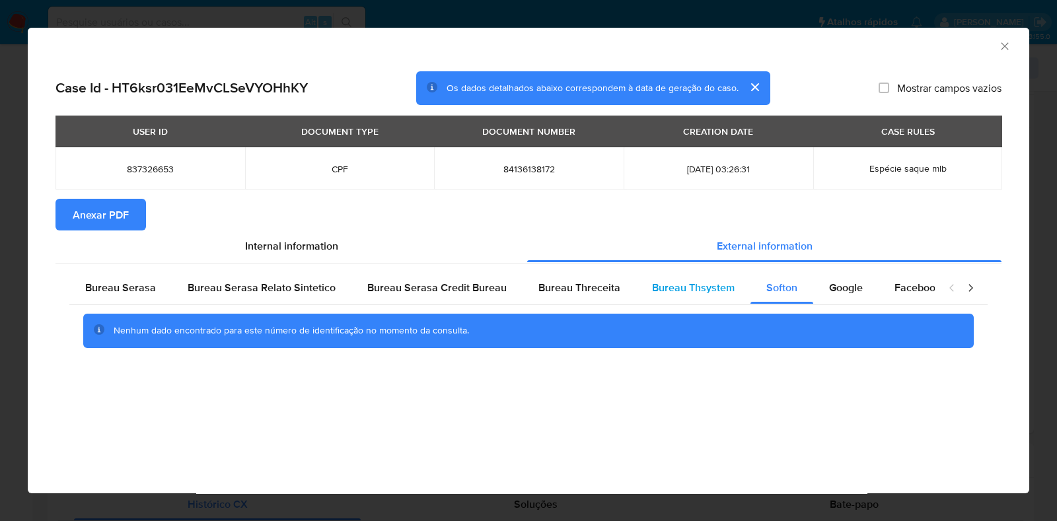
click at [688, 285] on span "Bureau Thsystem" at bounding box center [693, 287] width 83 height 15
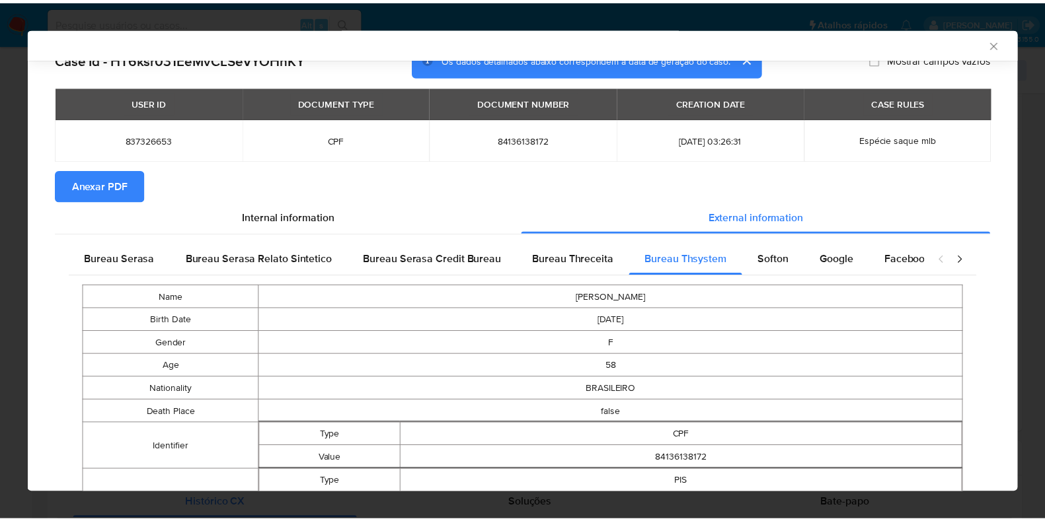
scroll to position [0, 0]
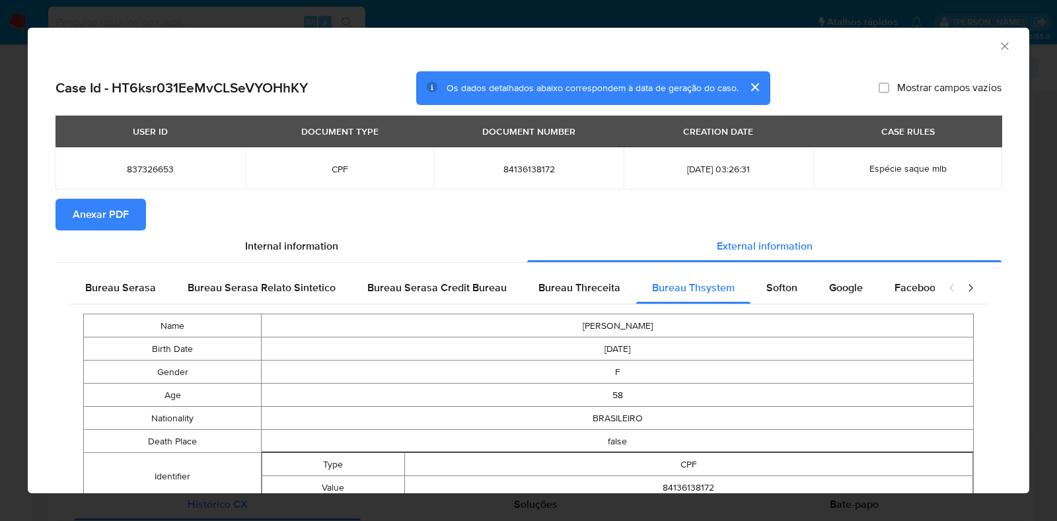
click at [526, 172] on span "84136138172" at bounding box center [529, 169] width 158 height 12
click at [525, 172] on span "84136138172" at bounding box center [529, 169] width 158 height 12
copy span "84136138172"
click at [998, 45] on icon "Fechar a janela" at bounding box center [1004, 46] width 13 height 13
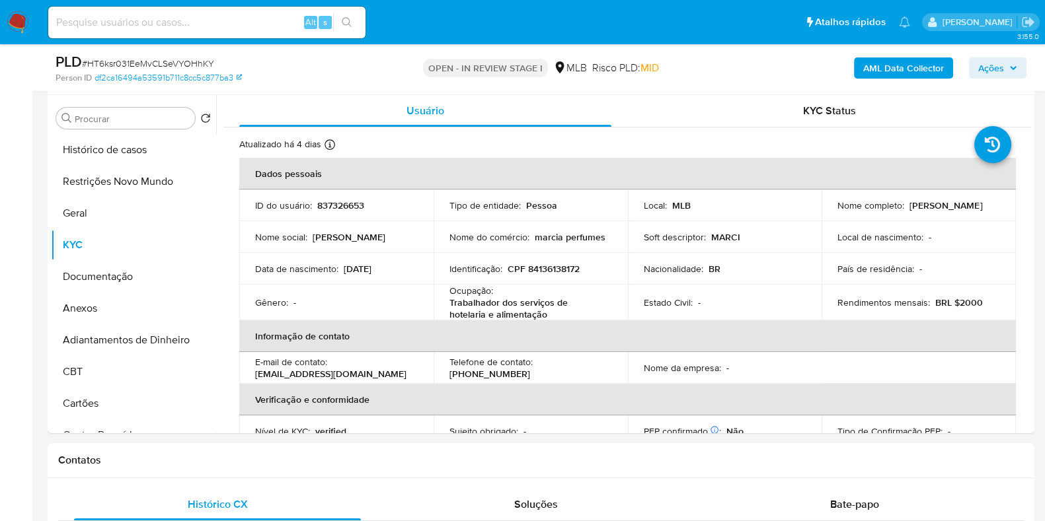
click at [1002, 67] on span "Ações" at bounding box center [991, 67] width 26 height 21
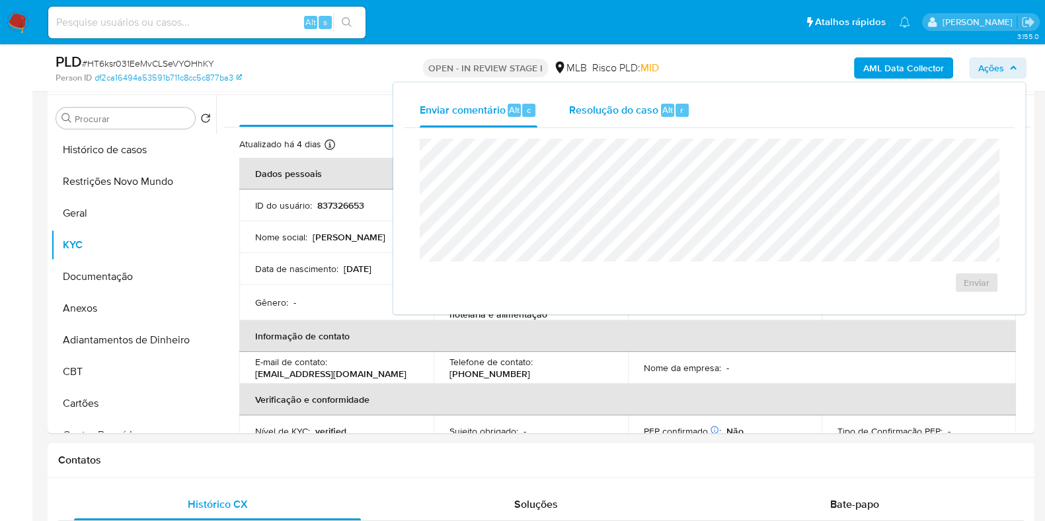
click at [614, 114] on span "Resolução do caso" at bounding box center [613, 109] width 89 height 15
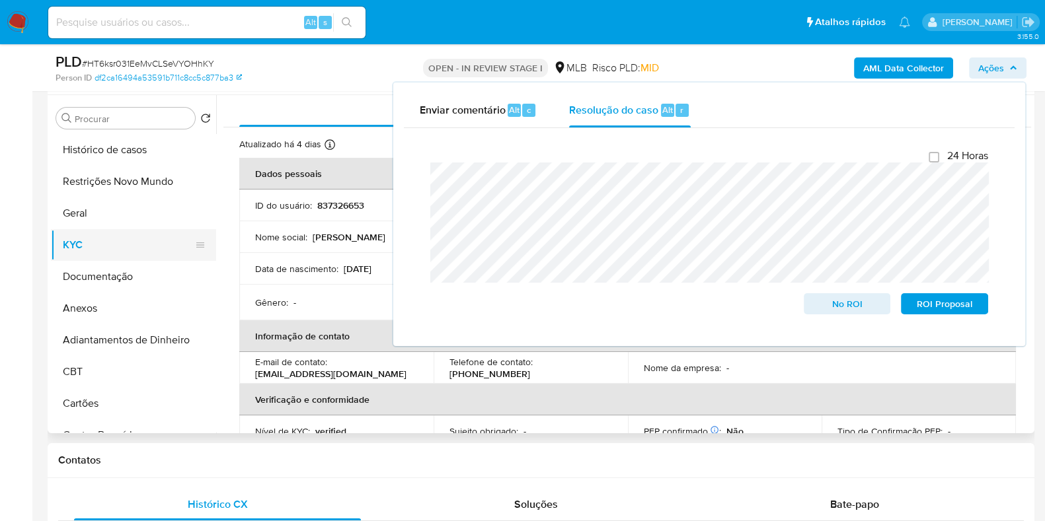
click at [109, 246] on button "KYC" at bounding box center [128, 245] width 155 height 32
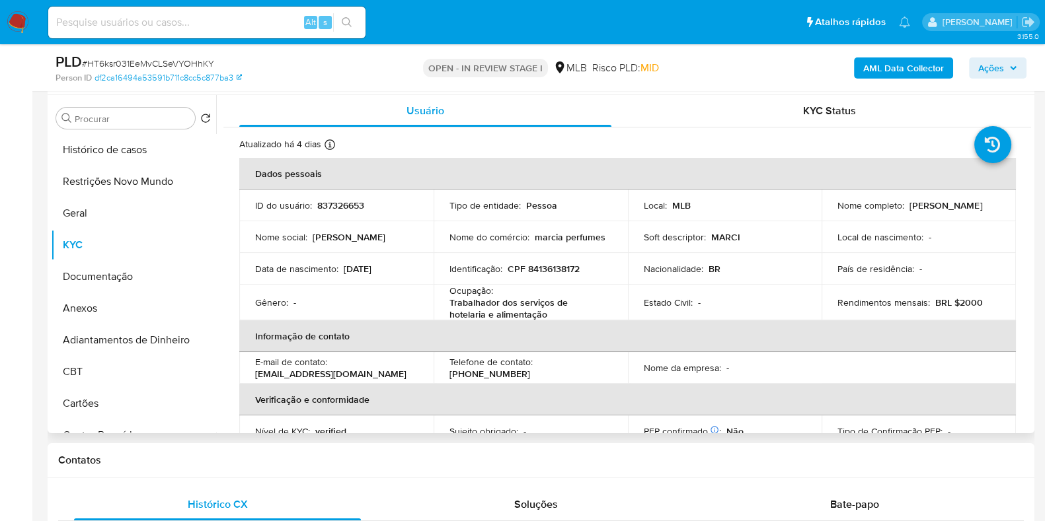
drag, startPoint x: 922, startPoint y: 215, endPoint x: 832, endPoint y: 216, distance: 89.9
click at [832, 216] on td "Nome completo : Marcia Regina de Oliveira" at bounding box center [918, 206] width 194 height 32
copy p "[PERSON_NAME]"
click at [546, 271] on p "CPF 84136138172" at bounding box center [543, 269] width 72 height 12
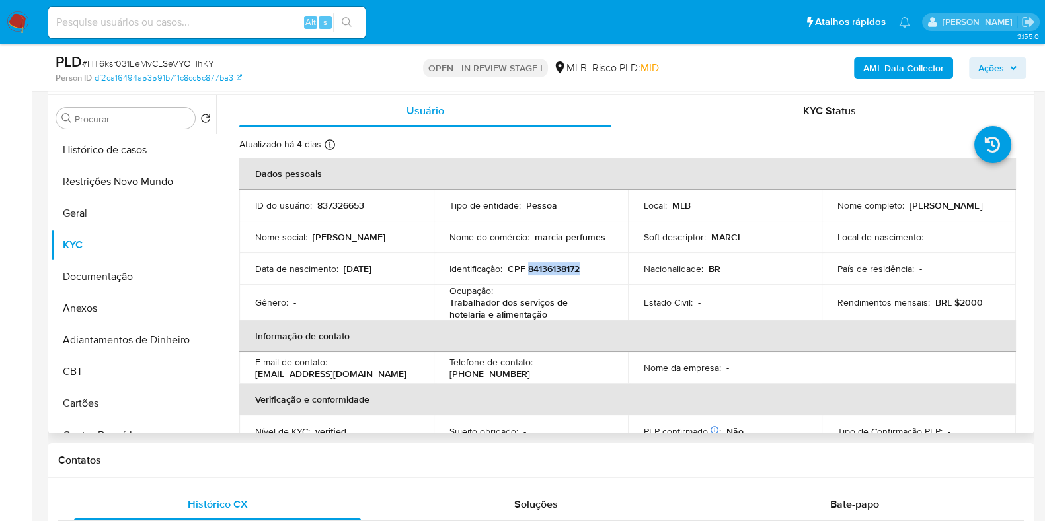
copy p "84136138172"
click at [130, 171] on button "Restrições Novo Mundo" at bounding box center [128, 182] width 155 height 32
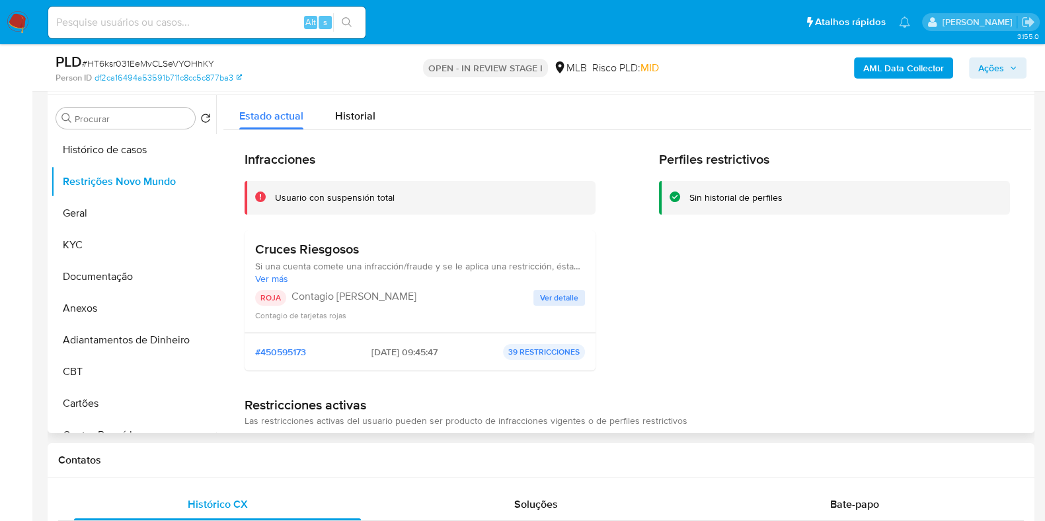
drag, startPoint x: 372, startPoint y: 248, endPoint x: 258, endPoint y: 246, distance: 114.3
click at [258, 246] on h3 "Cruces Riesgosos" at bounding box center [420, 249] width 330 height 17
click at [118, 275] on button "Documentação" at bounding box center [128, 277] width 155 height 32
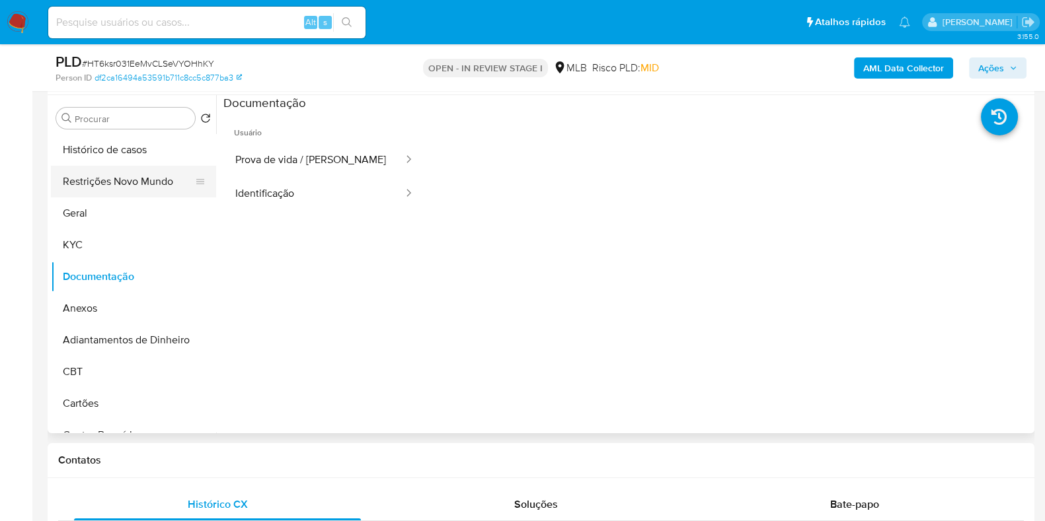
click at [131, 182] on button "Restrições Novo Mundo" at bounding box center [128, 182] width 155 height 32
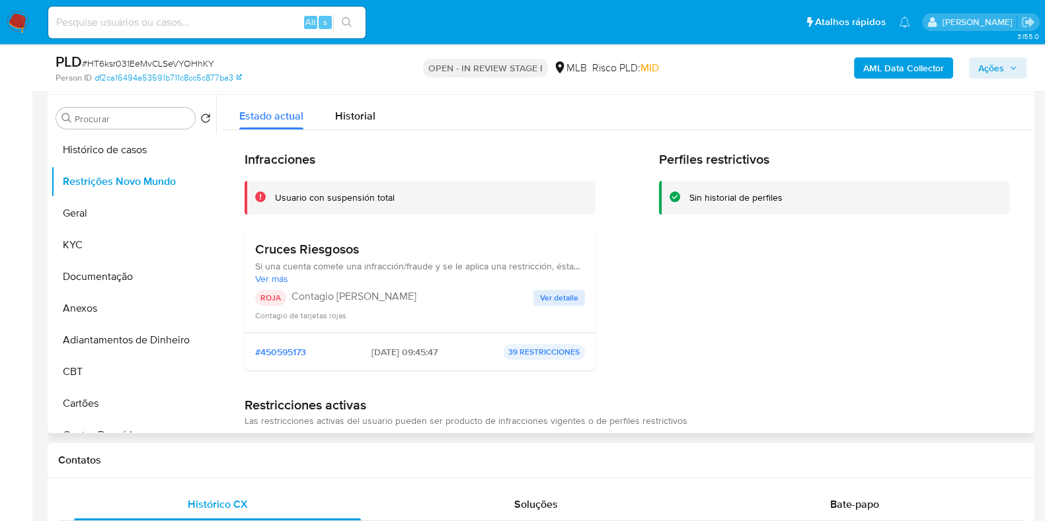
click at [564, 292] on span "Ver detalle" at bounding box center [559, 297] width 38 height 13
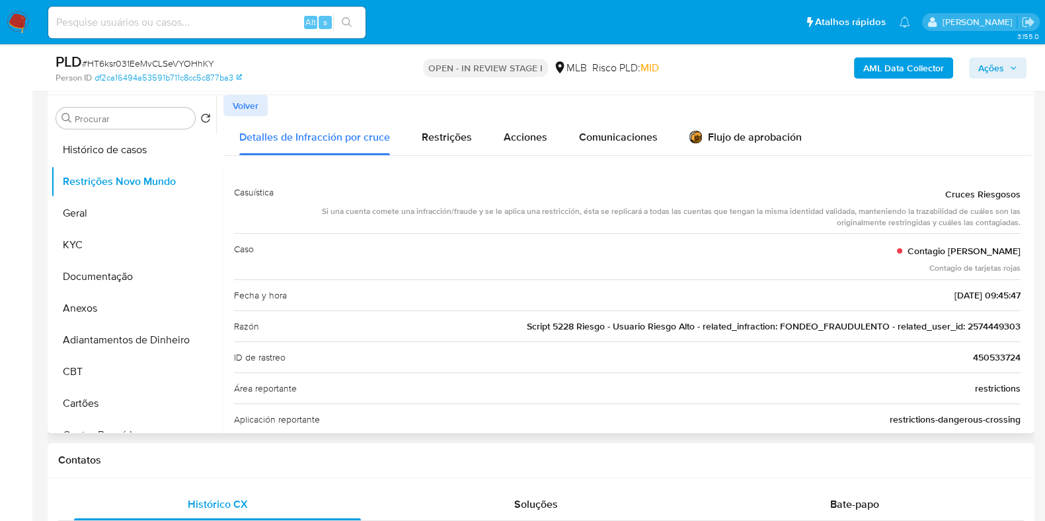
click at [690, 258] on div "Caso Contagio Tarjetas Rojas Contagio de tarjetas rojas" at bounding box center [627, 256] width 786 height 46
click at [704, 69] on div "PLD # HT6ksr031EeMvCLSeVYOHhKY Person ID df2ca16494a53591b711c8cc5c877ba3 OPEN …" at bounding box center [541, 67] width 986 height 47
click at [97, 219] on button "Geral" at bounding box center [128, 214] width 155 height 32
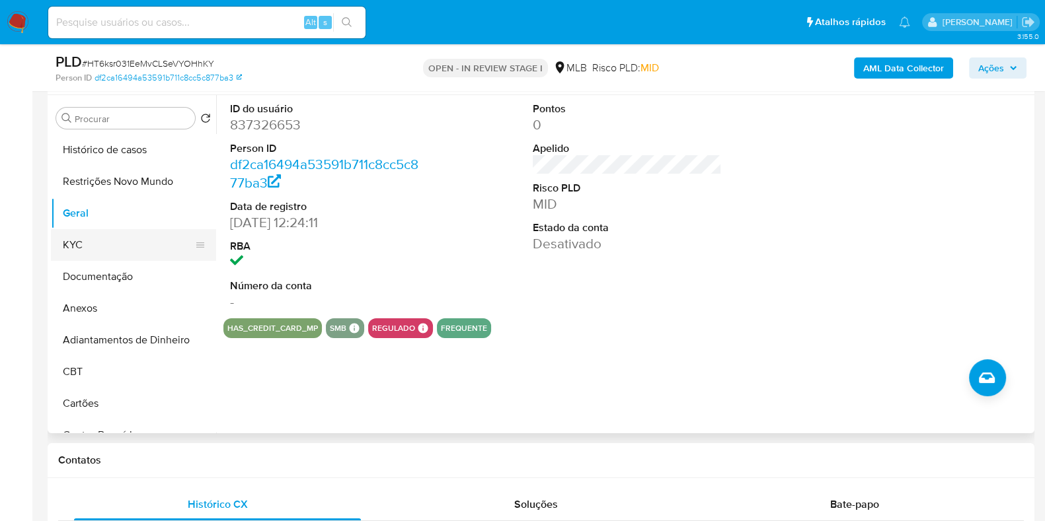
click at [94, 233] on button "KYC" at bounding box center [128, 245] width 155 height 32
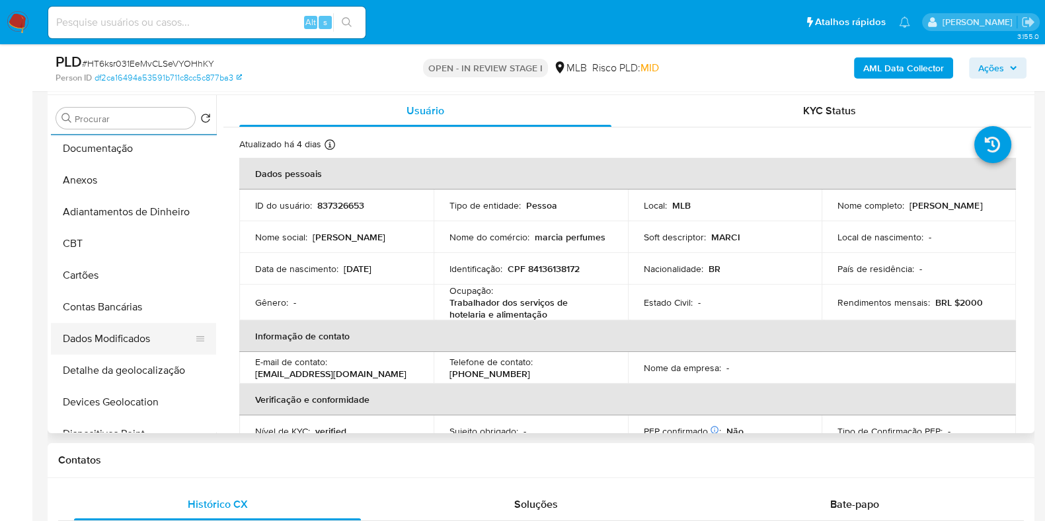
scroll to position [248, 0]
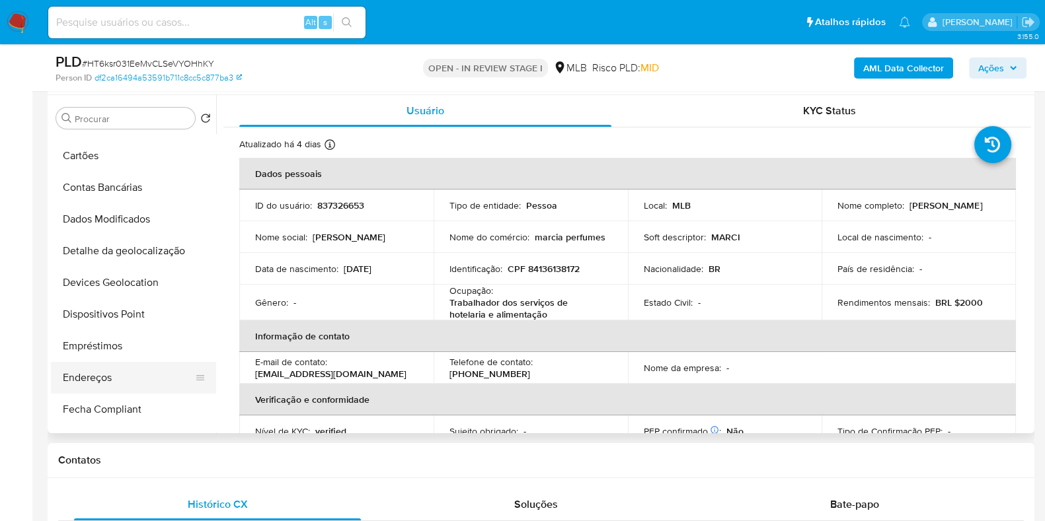
click at [98, 375] on button "Endereços" at bounding box center [128, 378] width 155 height 32
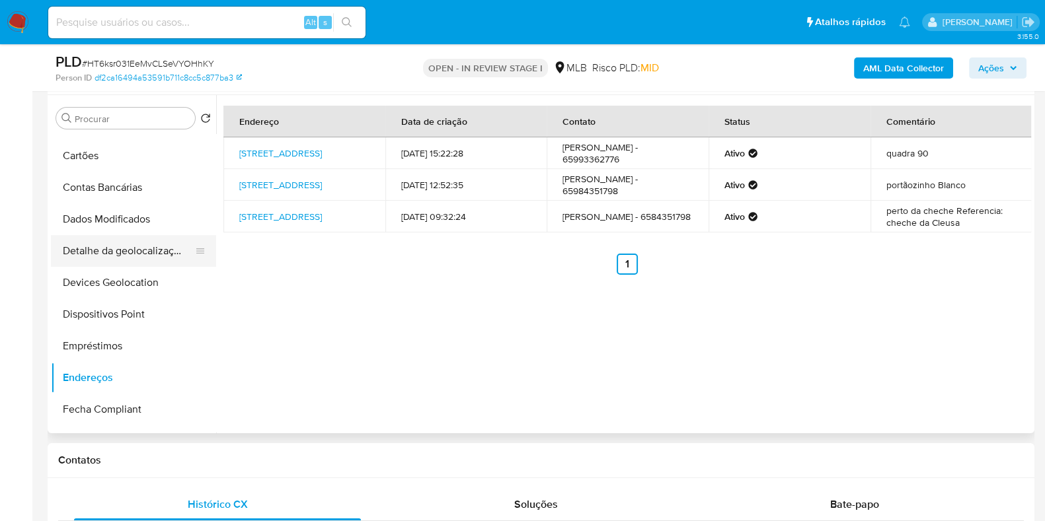
click at [128, 264] on button "Detalhe da geolocalização" at bounding box center [128, 251] width 155 height 32
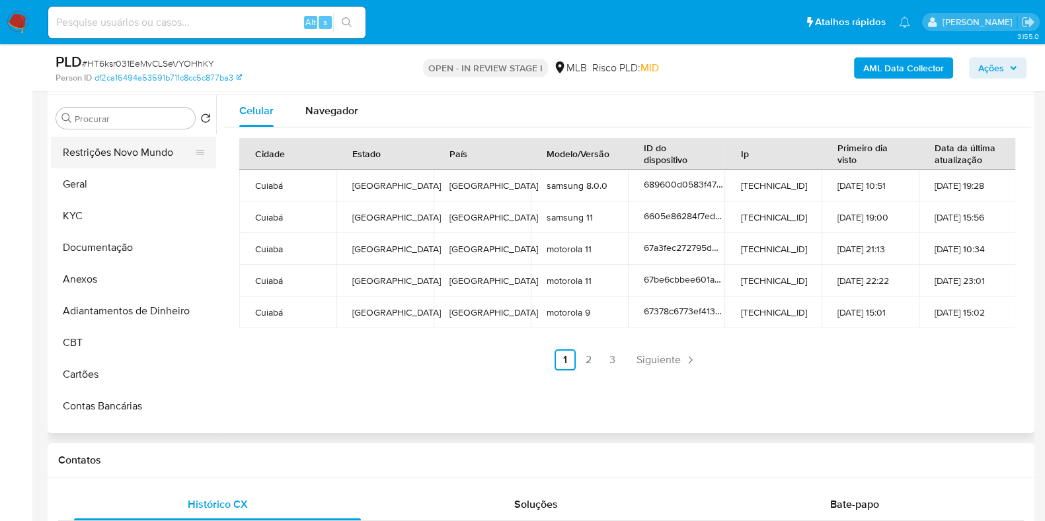
scroll to position [0, 0]
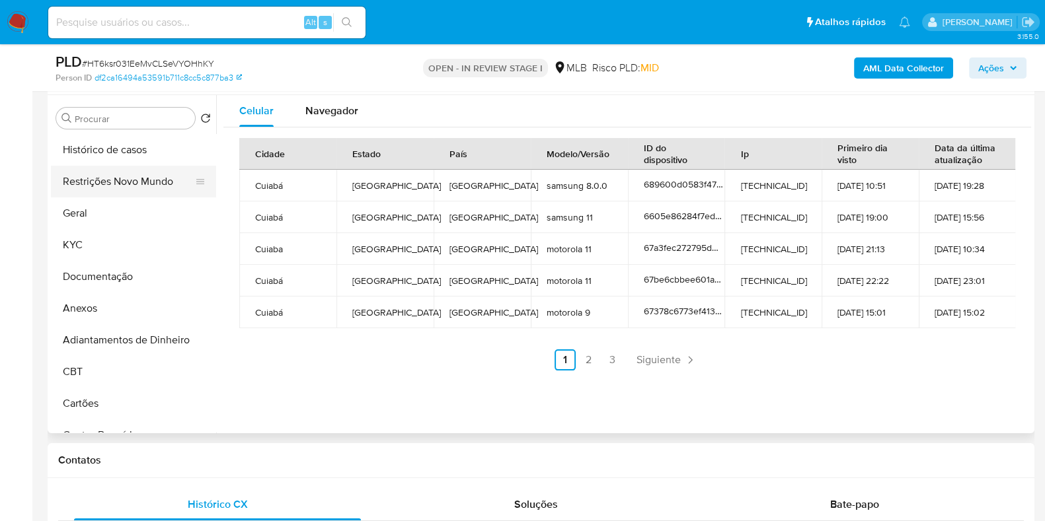
click at [139, 166] on button "Restrições Novo Mundo" at bounding box center [128, 182] width 155 height 32
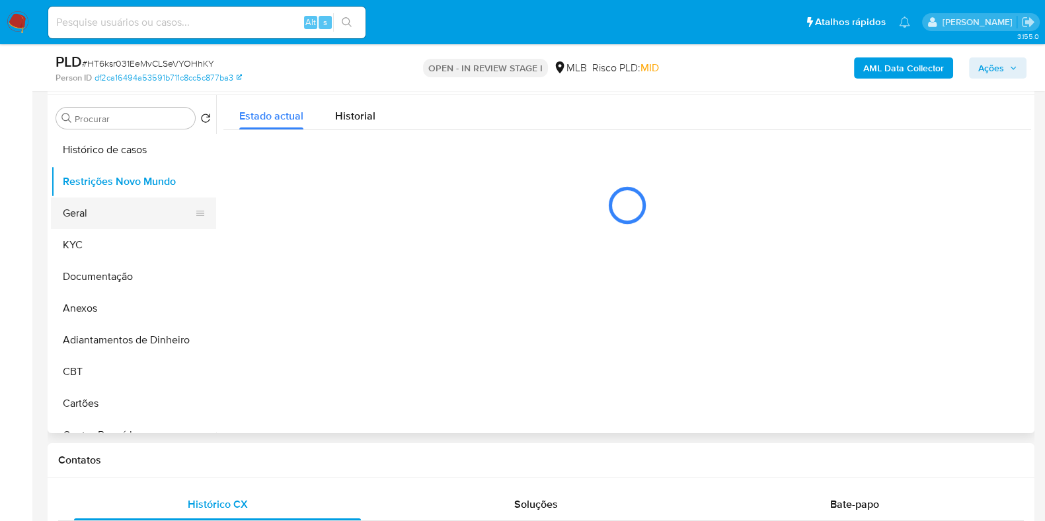
click at [135, 202] on button "Geral" at bounding box center [128, 214] width 155 height 32
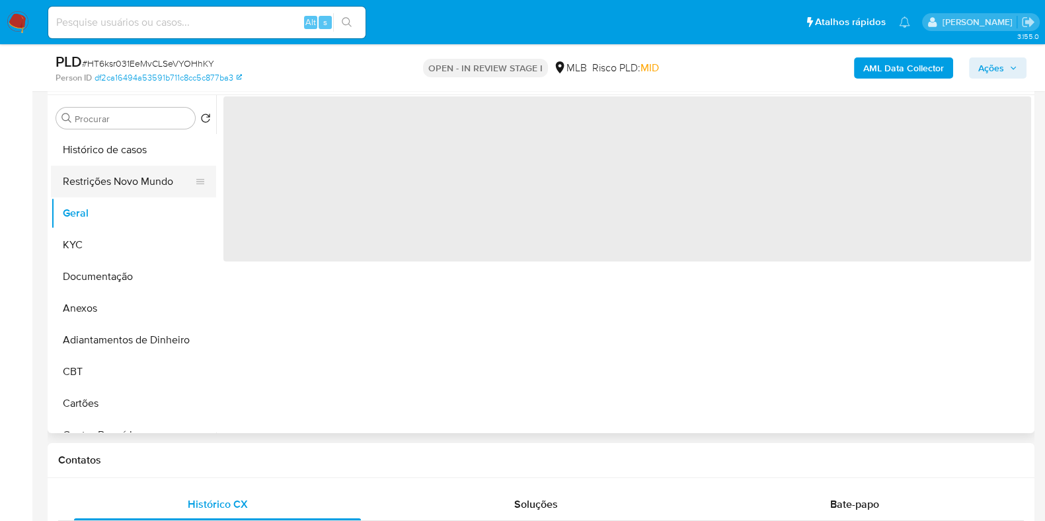
click at [137, 183] on button "Restrições Novo Mundo" at bounding box center [128, 182] width 155 height 32
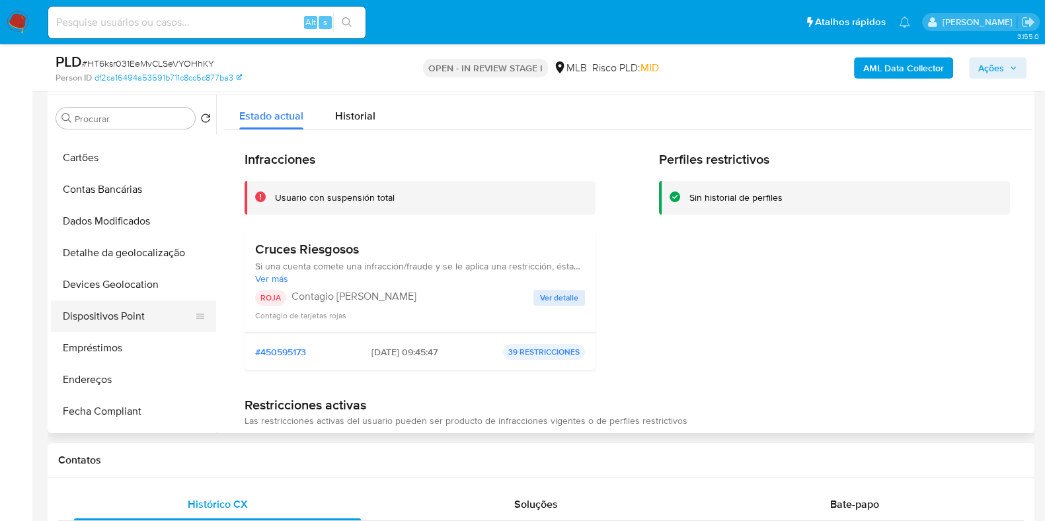
scroll to position [247, 0]
click at [128, 307] on button "Dispositivos Point" at bounding box center [128, 315] width 155 height 32
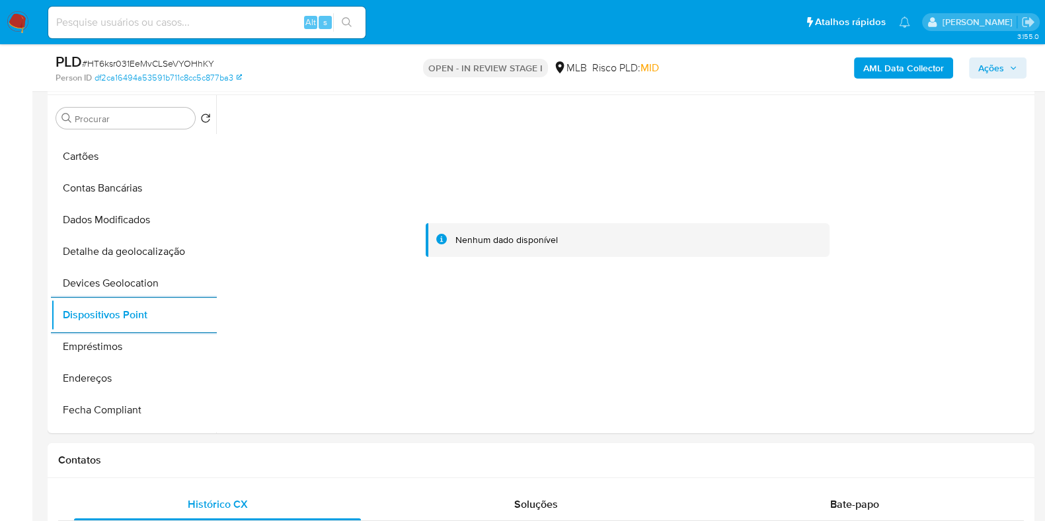
click at [935, 75] on b "AML Data Collector" at bounding box center [903, 67] width 81 height 21
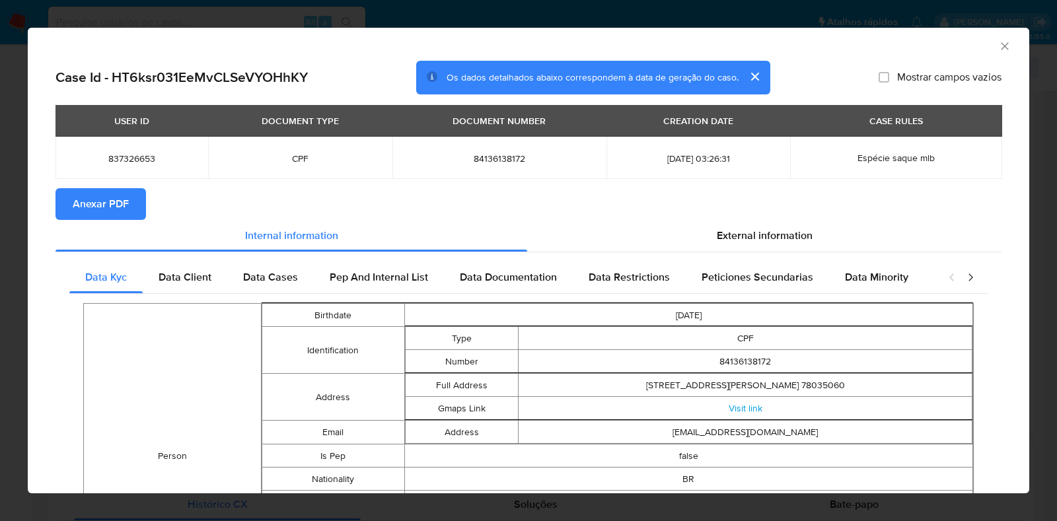
click at [106, 208] on span "Anexar PDF" at bounding box center [101, 204] width 56 height 29
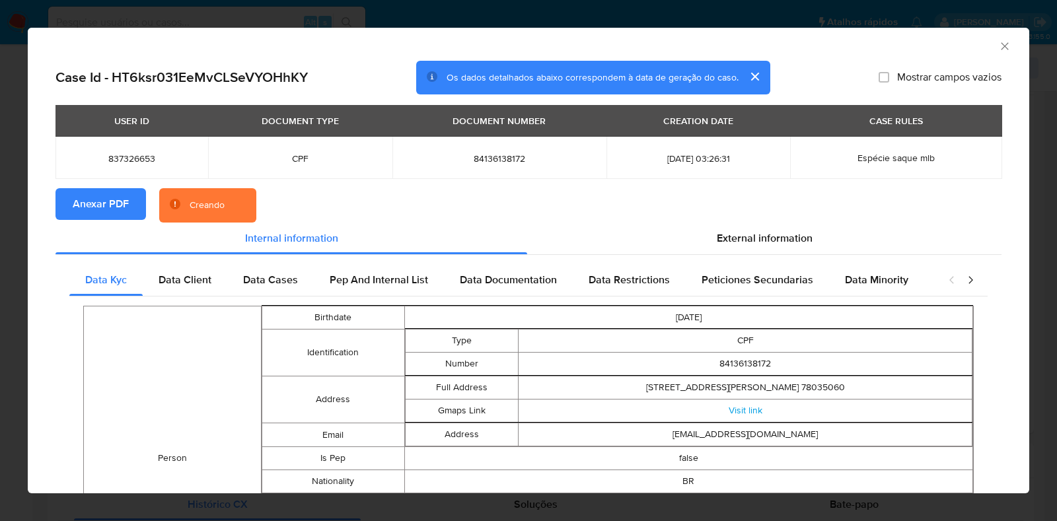
click at [17, 206] on div "AML Data Collector Case Id - HT6ksr031EeMvCLSeVYOHhKY Os dados detalhados abaix…" at bounding box center [528, 260] width 1057 height 521
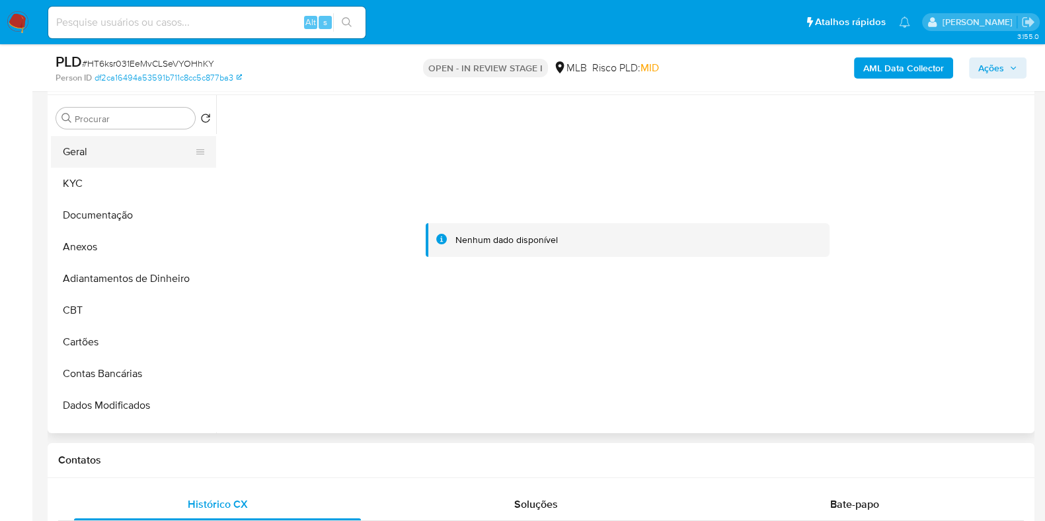
scroll to position [0, 0]
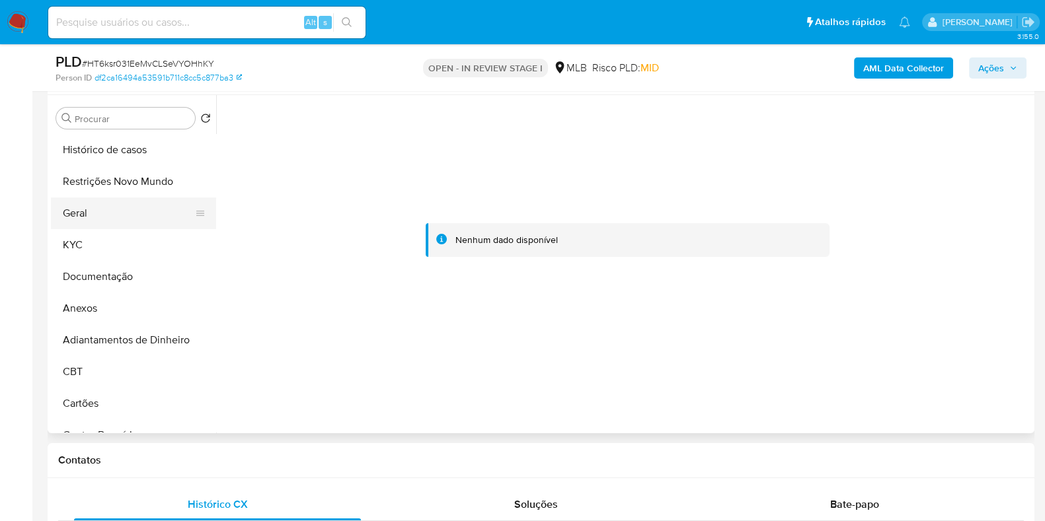
click at [106, 216] on button "Geral" at bounding box center [128, 214] width 155 height 32
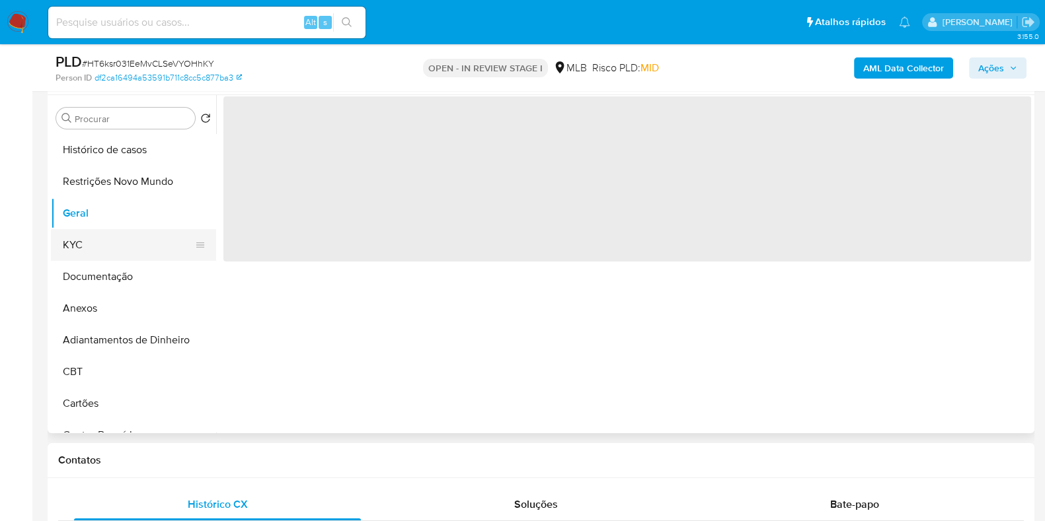
drag, startPoint x: 96, startPoint y: 240, endPoint x: 107, endPoint y: 242, distance: 10.8
click at [97, 240] on button "KYC" at bounding box center [128, 245] width 155 height 32
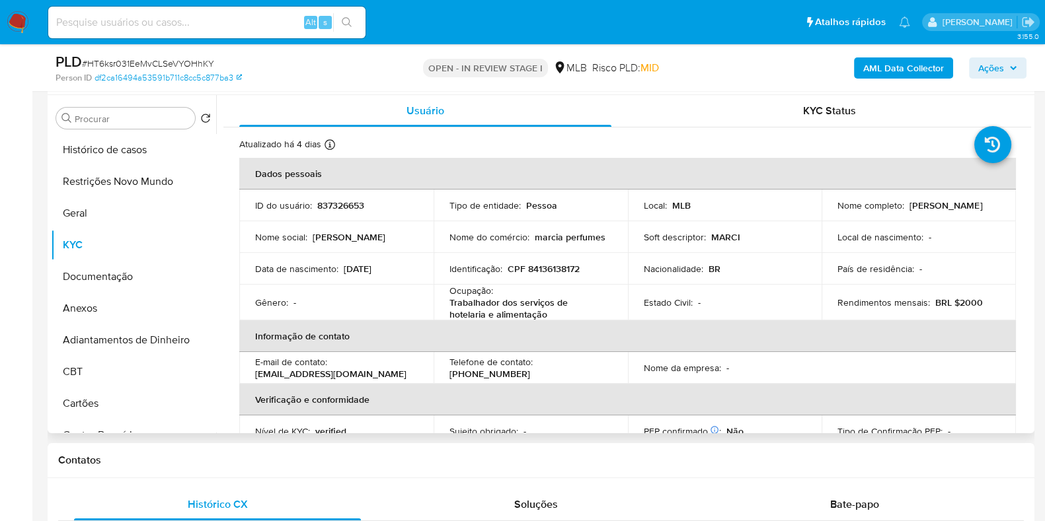
drag, startPoint x: 951, startPoint y: 217, endPoint x: 830, endPoint y: 216, distance: 121.6
click at [830, 216] on td "Nome completo : Marcia Regina de Oliveira" at bounding box center [918, 206] width 194 height 32
copy p "[PERSON_NAME]"
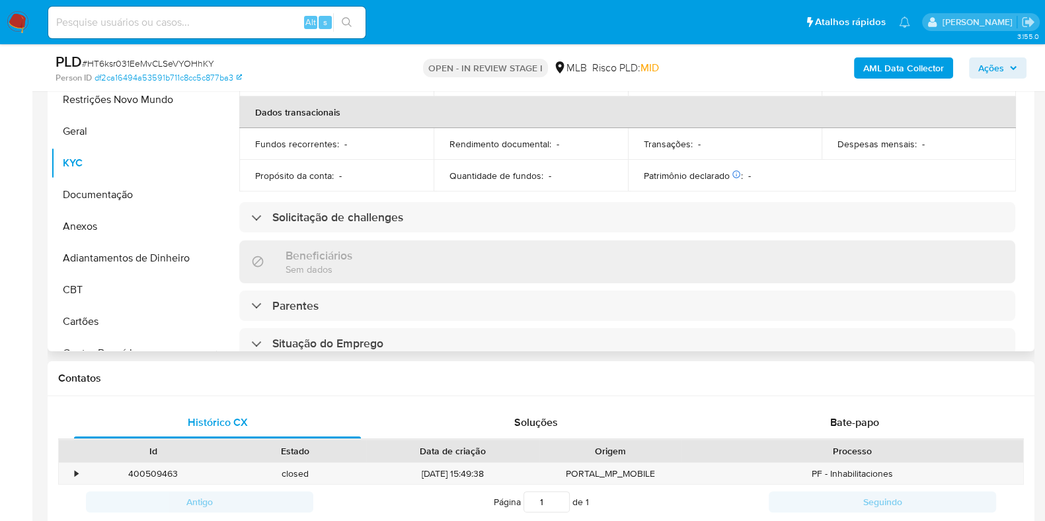
scroll to position [496, 0]
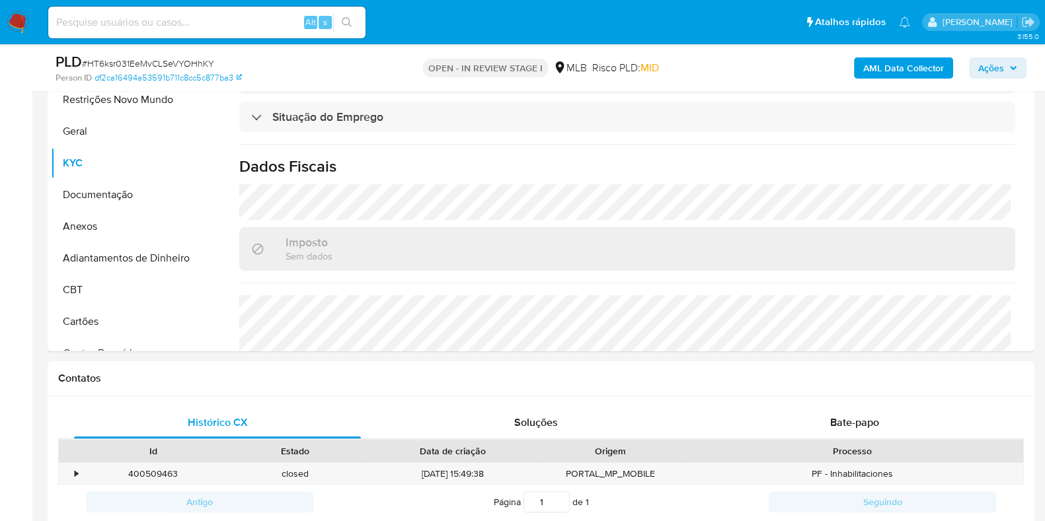
click at [1017, 73] on span "Ações" at bounding box center [997, 68] width 39 height 18
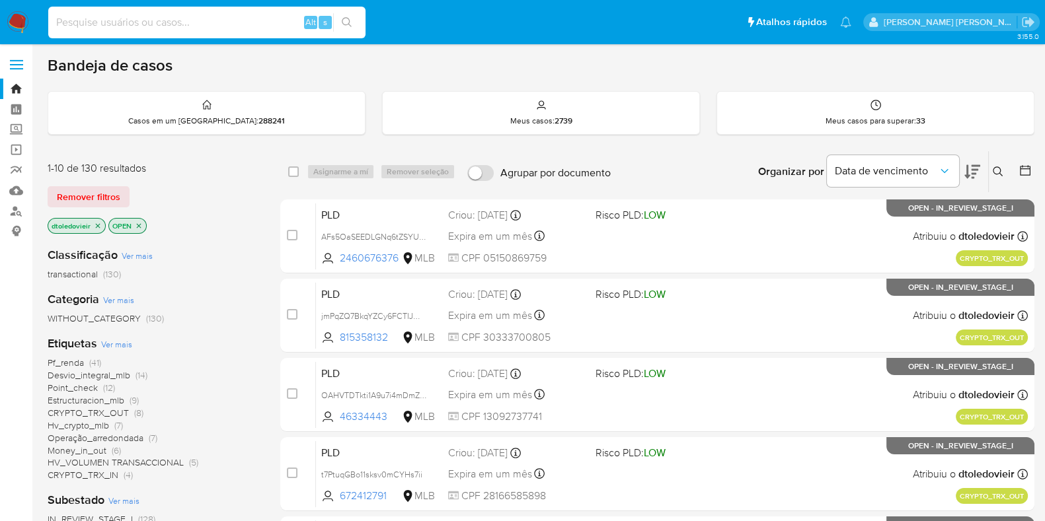
click at [194, 22] on input at bounding box center [206, 22] width 317 height 17
paste input "1874412481"
type input "1874412481"
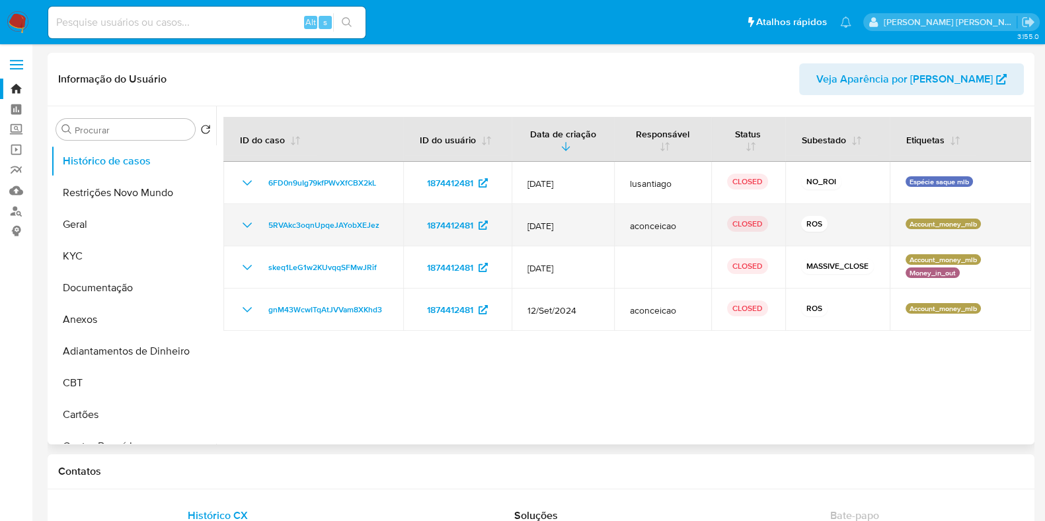
select select "10"
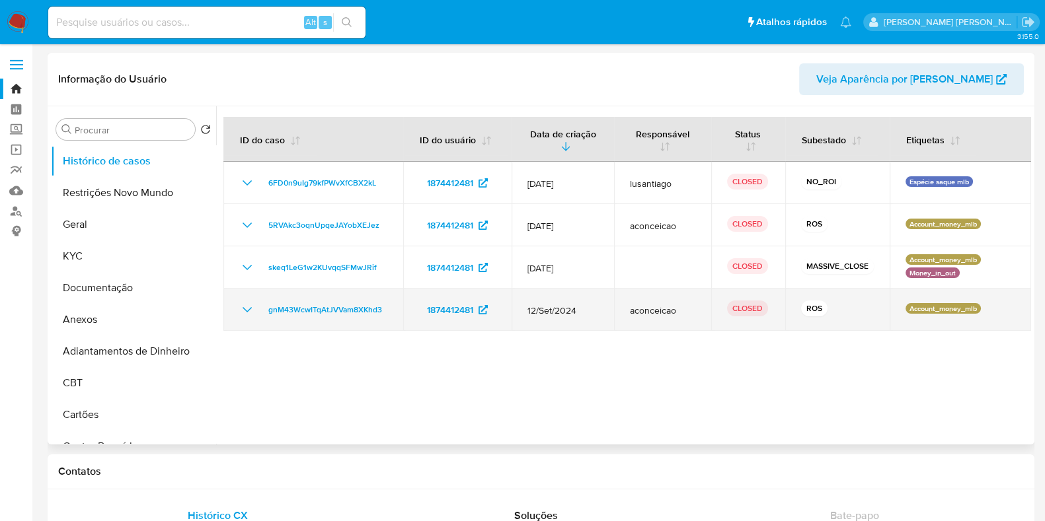
click at [244, 311] on icon "Mostrar/Ocultar" at bounding box center [247, 310] width 16 height 16
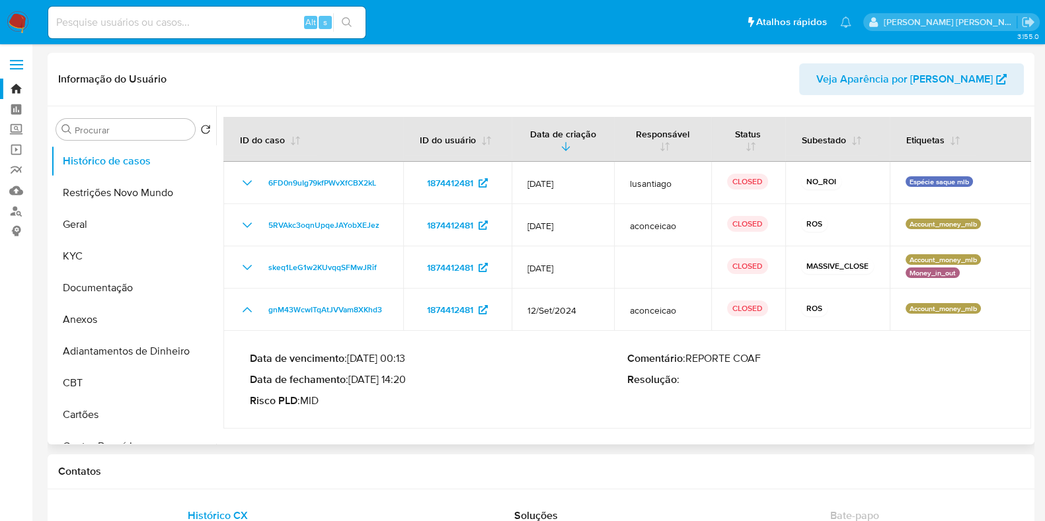
drag, startPoint x: 406, startPoint y: 381, endPoint x: 356, endPoint y: 381, distance: 50.2
click at [356, 381] on p "Data de fechamento : 22/10/2024 14:20" at bounding box center [438, 379] width 377 height 13
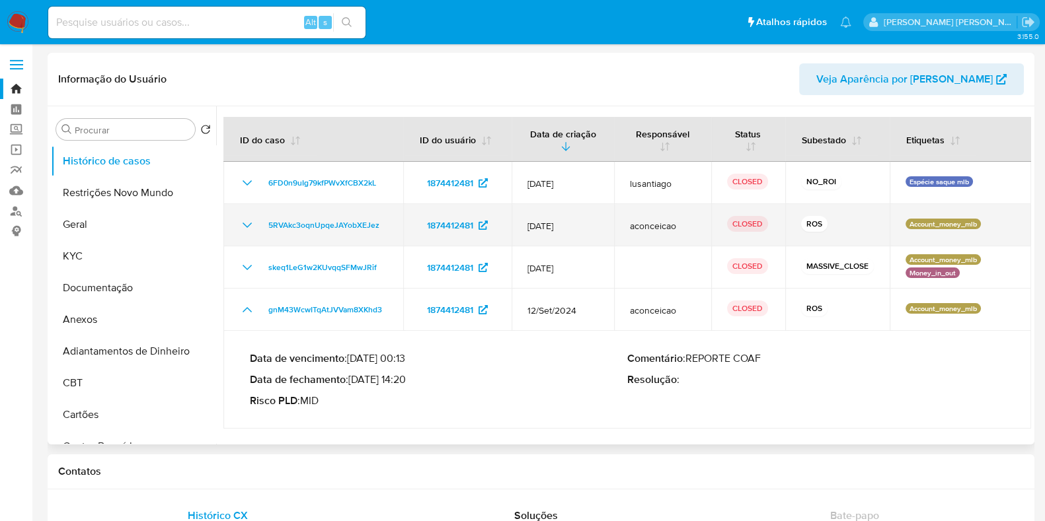
drag, startPoint x: 235, startPoint y: 221, endPoint x: 246, endPoint y: 224, distance: 11.7
click at [235, 221] on td "5RVAkc3oqnUpqeJAYobXEJez" at bounding box center [313, 225] width 180 height 42
click at [248, 225] on icon "Mostrar/Ocultar" at bounding box center [246, 225] width 9 height 5
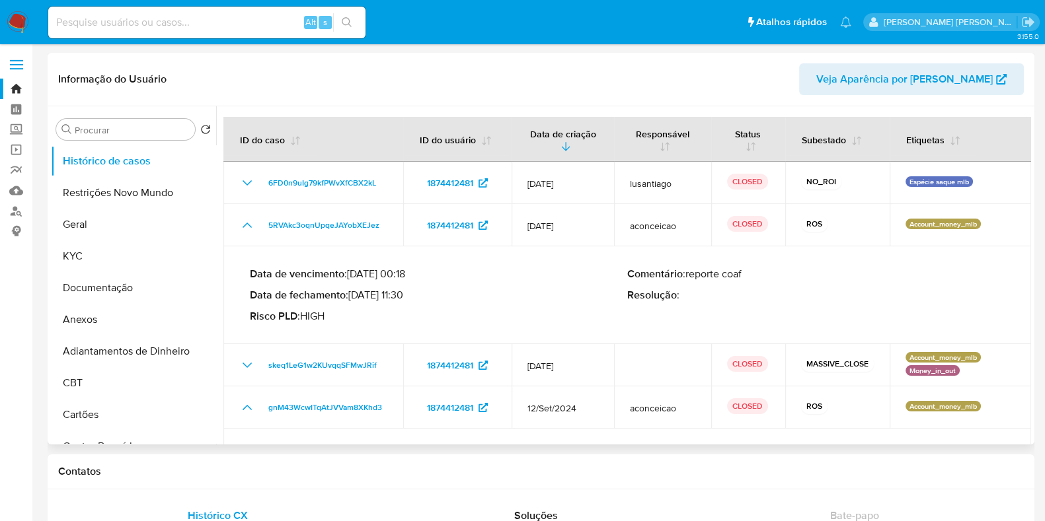
drag, startPoint x: 404, startPoint y: 293, endPoint x: 353, endPoint y: 297, distance: 51.0
click at [353, 297] on p "Data de fechamento : 21/07/2025 11:30" at bounding box center [438, 295] width 377 height 13
click at [199, 24] on input at bounding box center [206, 22] width 317 height 17
paste input "2326152549"
type input "2326152549"
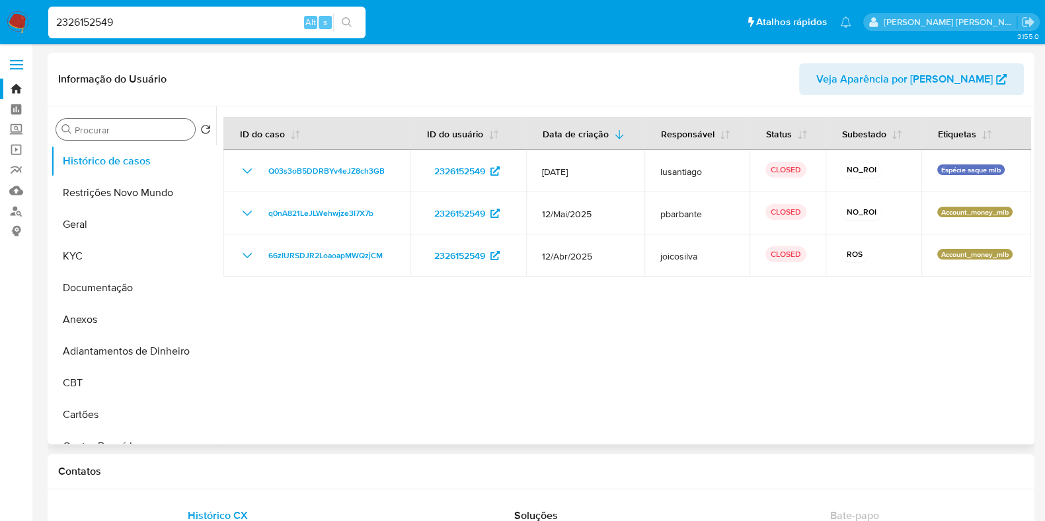
select select "10"
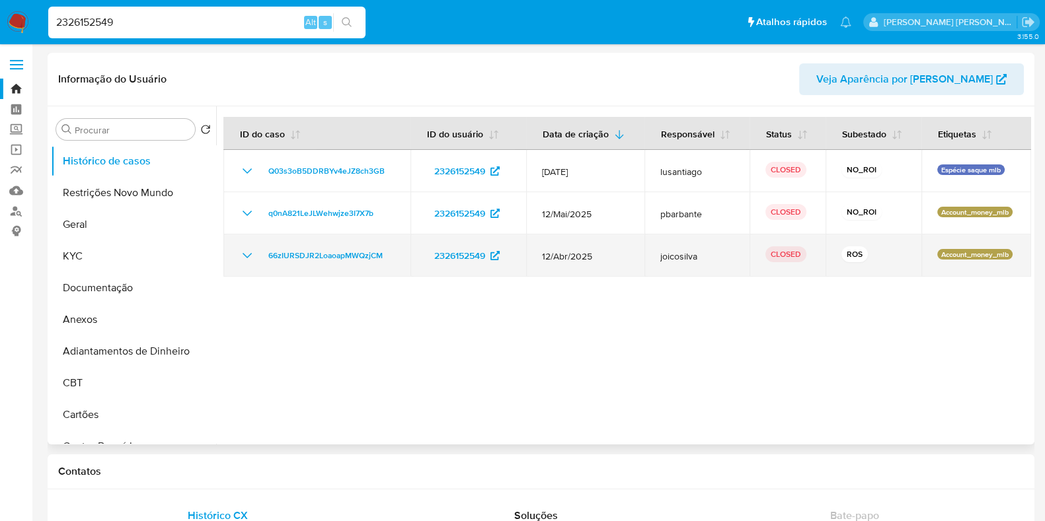
click at [250, 252] on icon "Mostrar/Ocultar" at bounding box center [247, 256] width 16 height 16
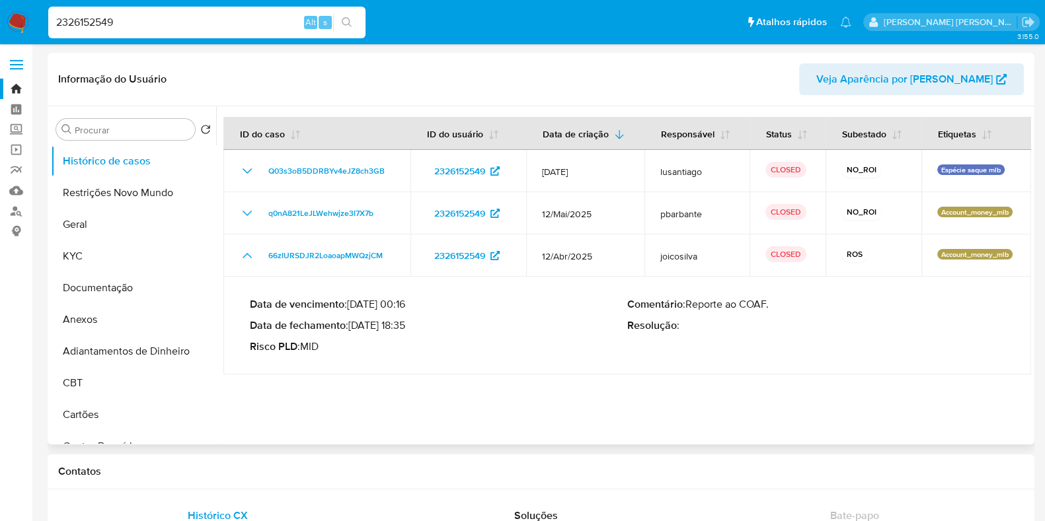
drag, startPoint x: 408, startPoint y: 327, endPoint x: 355, endPoint y: 328, distance: 52.9
click at [355, 328] on p "Data de fechamento : 23/05/2025 18:35" at bounding box center [438, 325] width 377 height 13
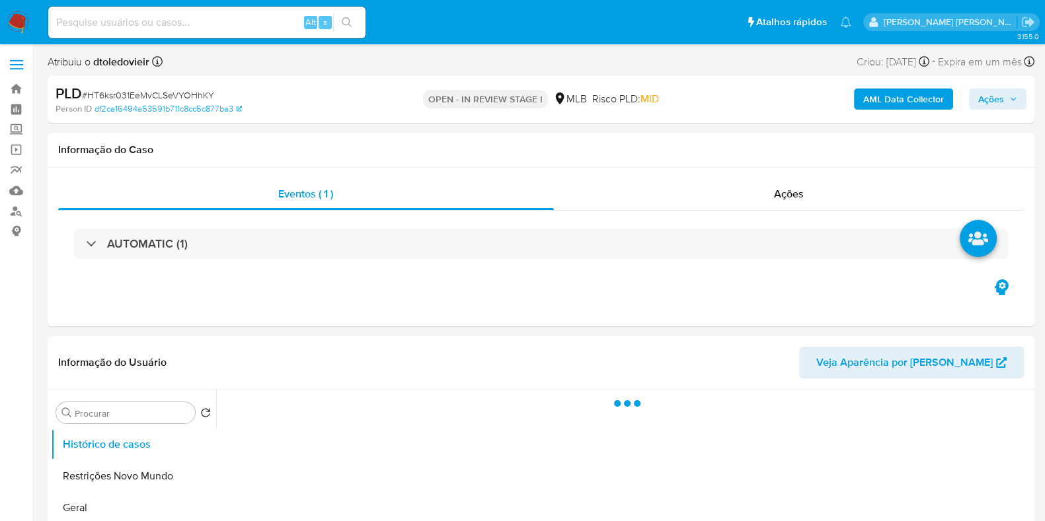
click at [980, 91] on span "Ações" at bounding box center [991, 99] width 26 height 21
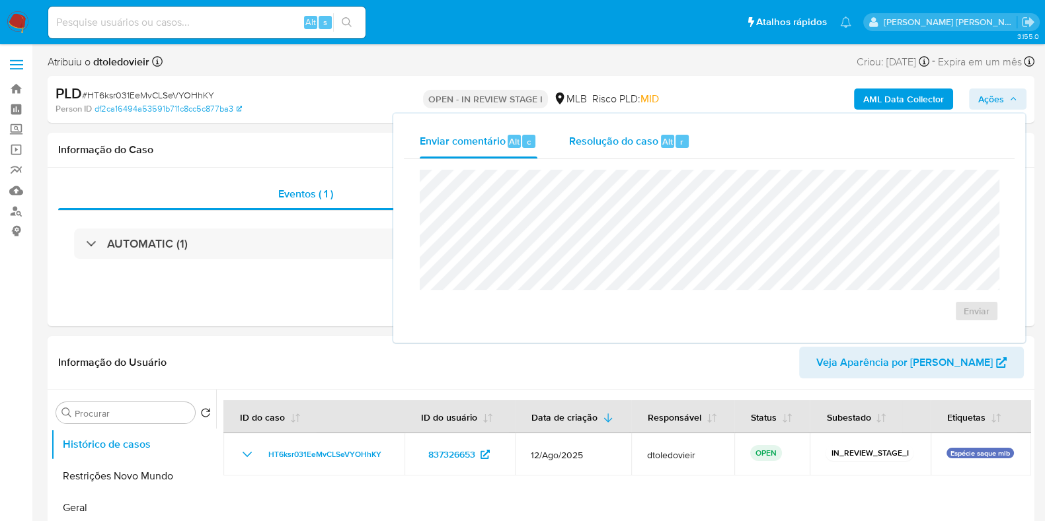
click at [655, 143] on span "Resolução do caso" at bounding box center [613, 140] width 89 height 15
select select "10"
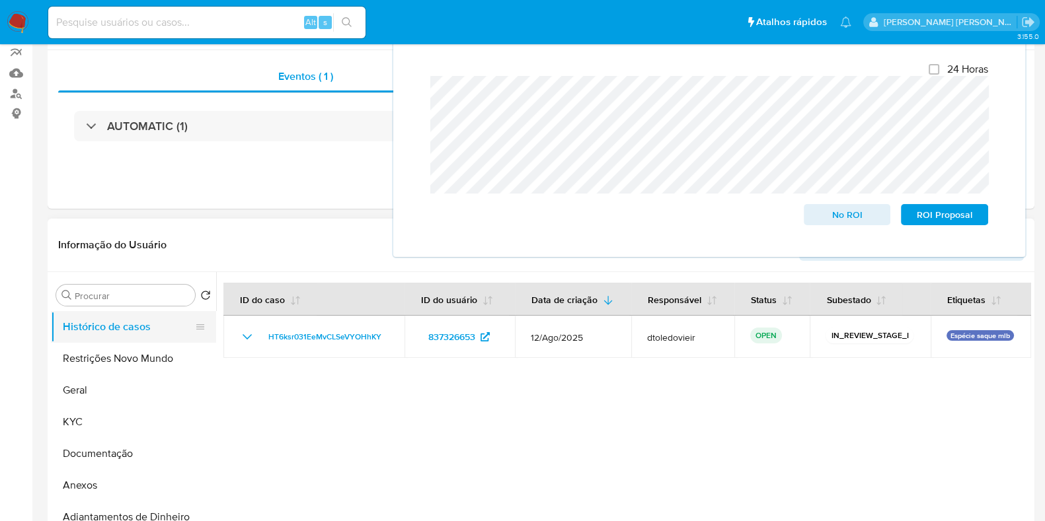
scroll to position [165, 0]
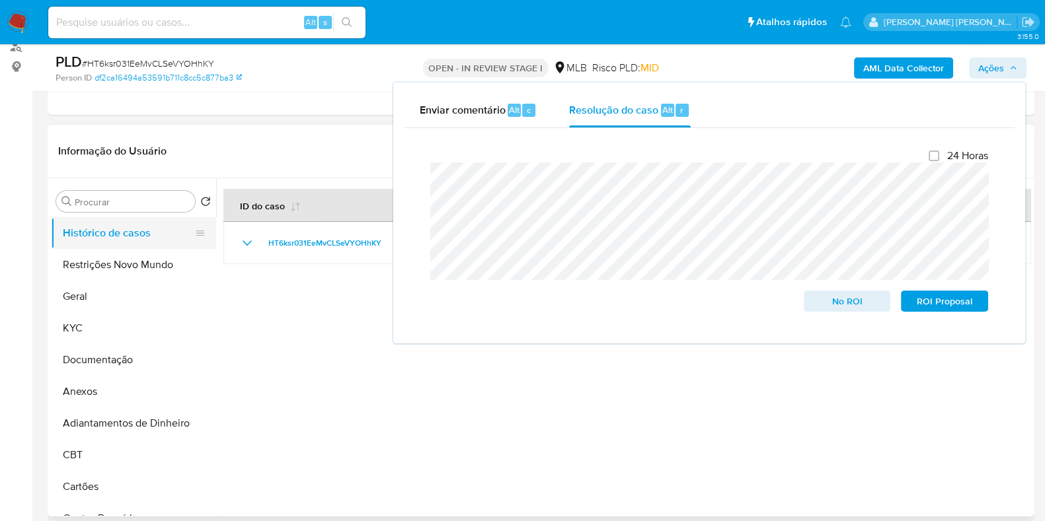
click at [133, 239] on button "Histórico de casos" at bounding box center [128, 233] width 155 height 32
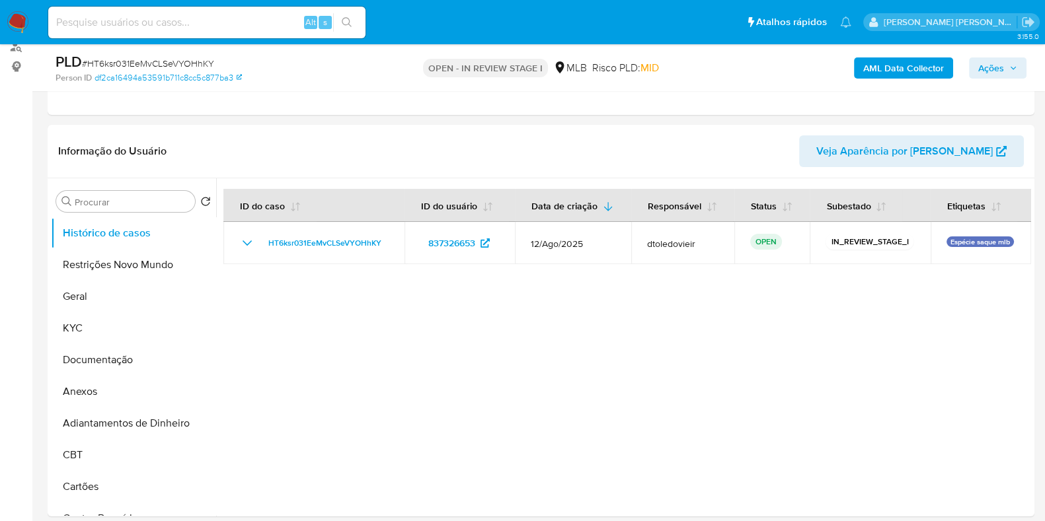
click at [96, 376] on ul "Histórico de casos Restrições Novo Mundo Geral KYC Documentação Anexos Adiantam…" at bounding box center [133, 366] width 165 height 298
click at [89, 396] on button "Anexos" at bounding box center [128, 392] width 155 height 32
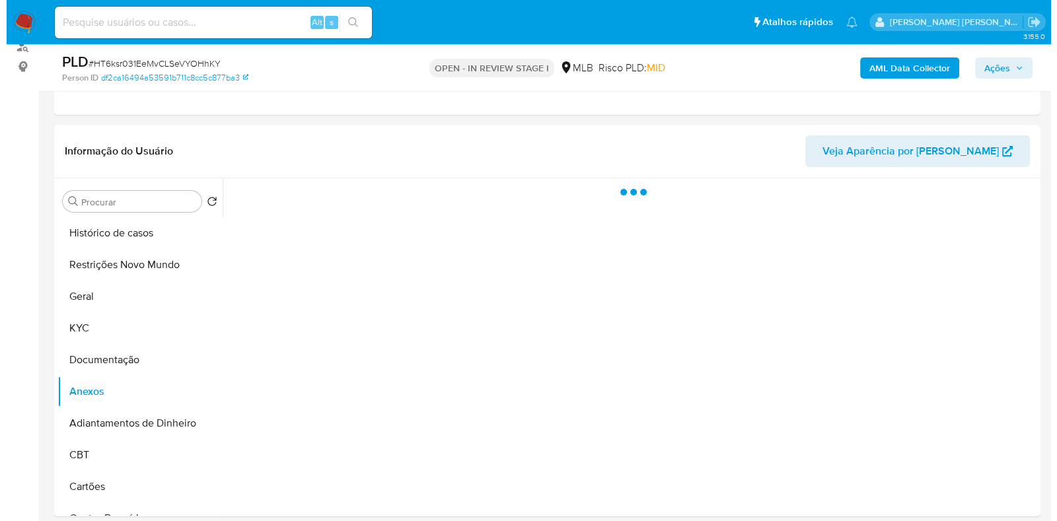
scroll to position [248, 0]
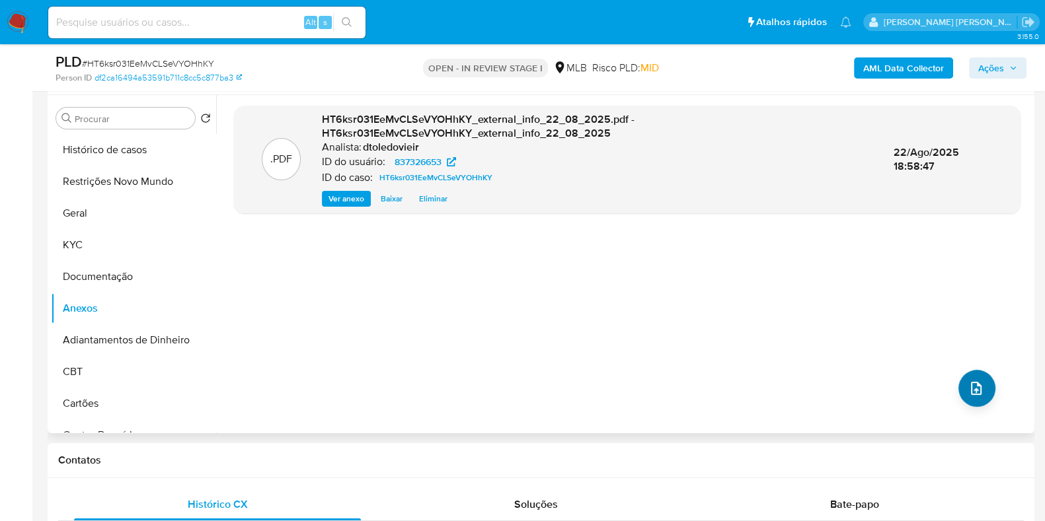
click at [953, 381] on div ".PDF HT6ksr031EeMvCLSeVYOHhKY_external_info_22_08_2025.pdf - HT6ksr031EeMvCLSeV…" at bounding box center [627, 264] width 786 height 317
click at [971, 387] on icon "upload-file" at bounding box center [976, 388] width 11 height 13
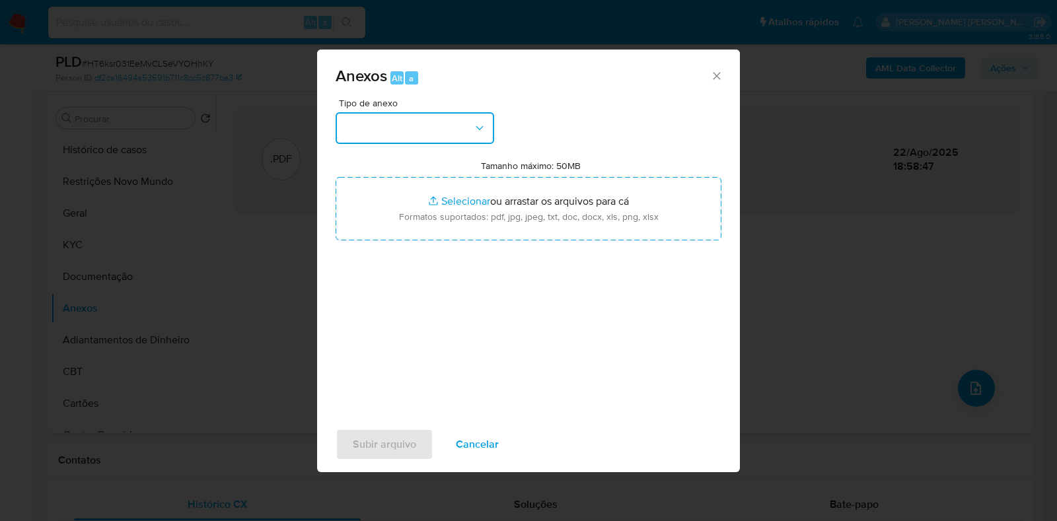
click at [410, 114] on button "button" at bounding box center [415, 128] width 159 height 32
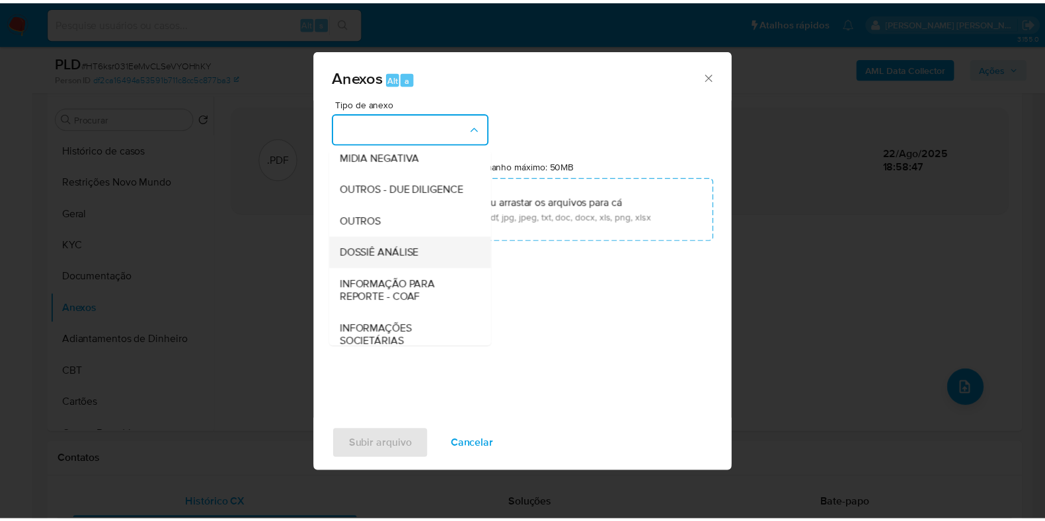
scroll to position [203, 0]
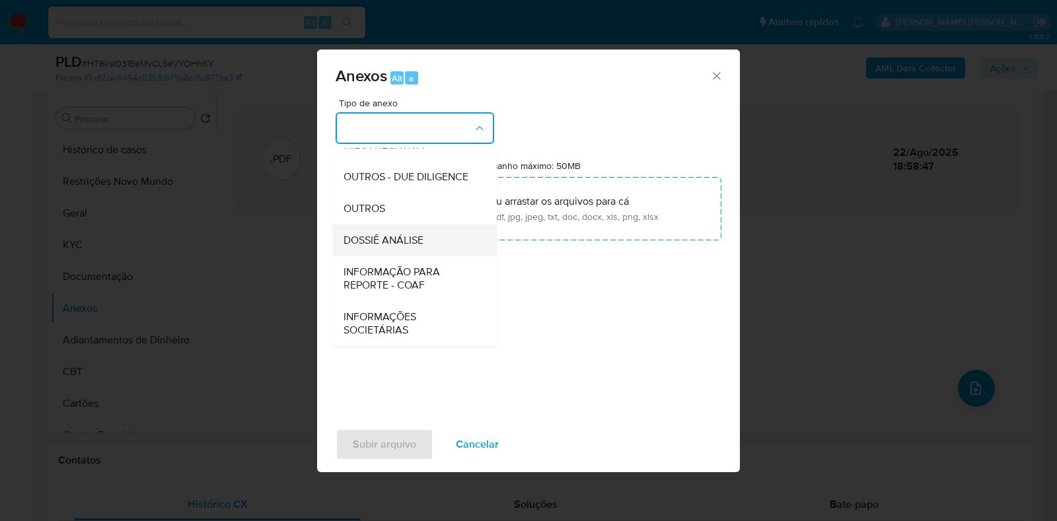
click at [404, 242] on span "DOSSIÊ ANÁLISE" at bounding box center [384, 240] width 80 height 13
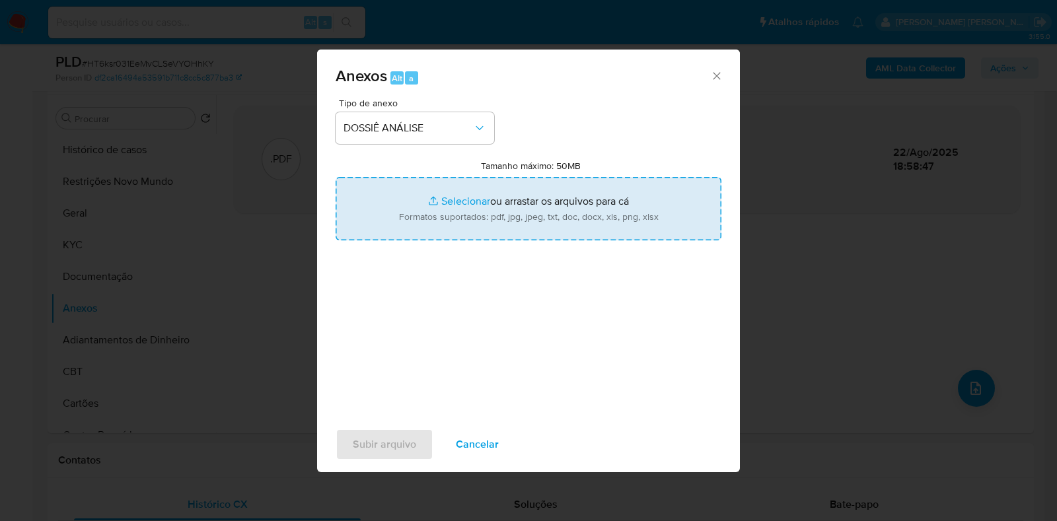
type input "C:\fakepath\SAR - CPF 84136138172 - [PERSON_NAME].pdf"
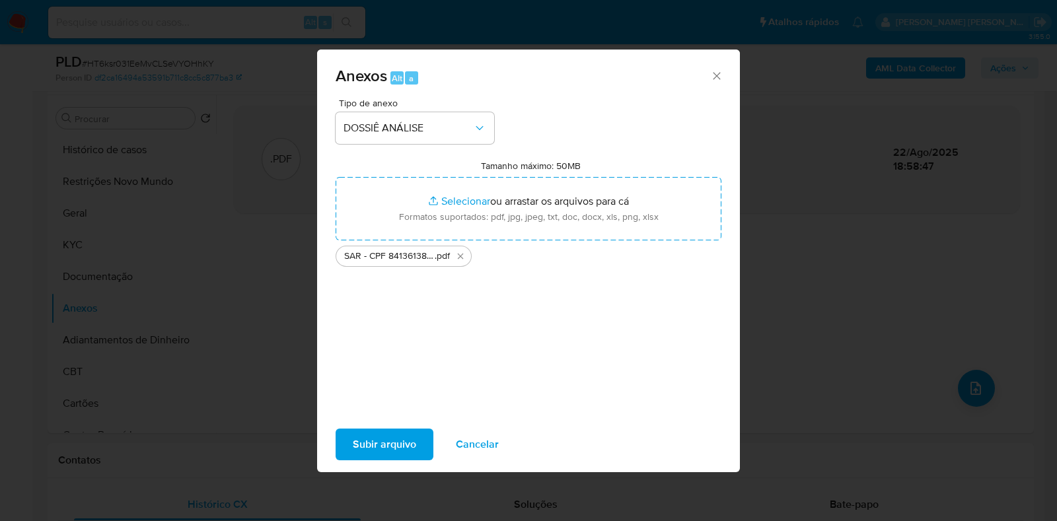
click at [369, 439] on span "Subir arquivo" at bounding box center [384, 444] width 63 height 29
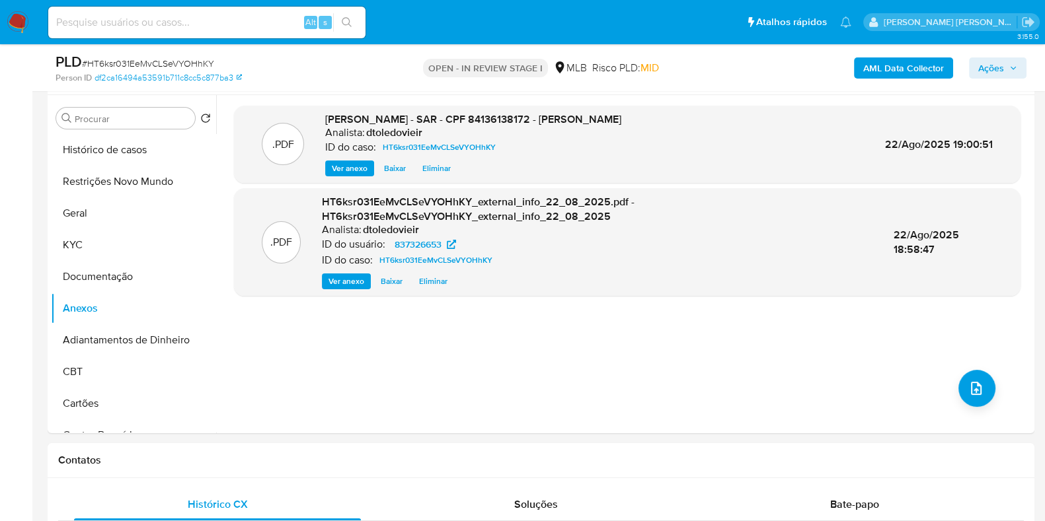
click at [1009, 71] on icon "button" at bounding box center [1013, 68] width 8 height 8
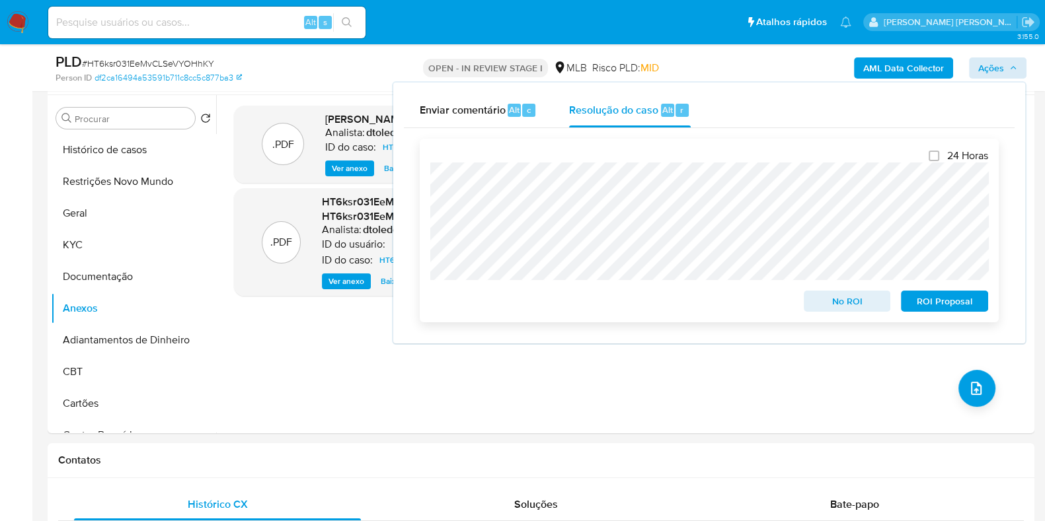
click at [928, 299] on span "ROI Proposal" at bounding box center [944, 301] width 69 height 18
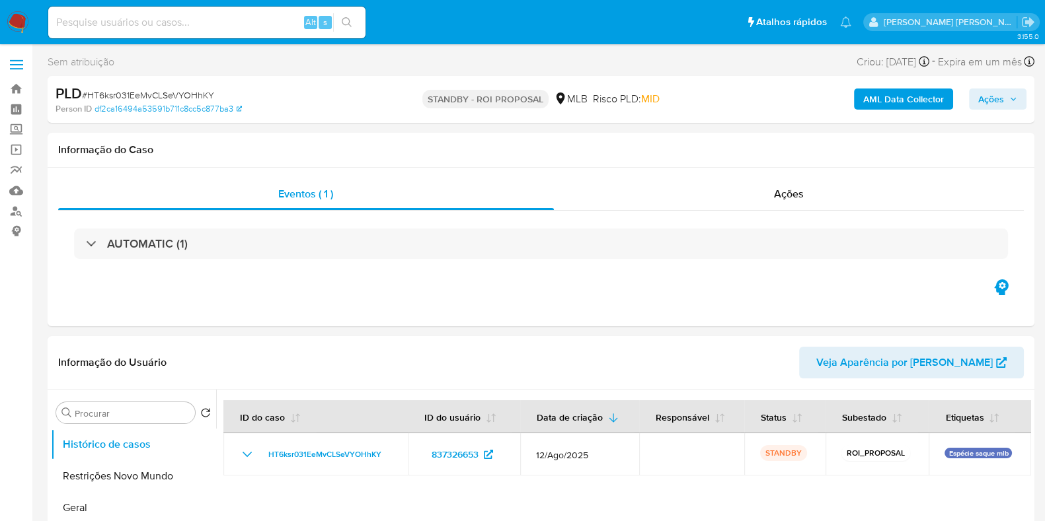
select select "10"
